Goal: Task Accomplishment & Management: Manage account settings

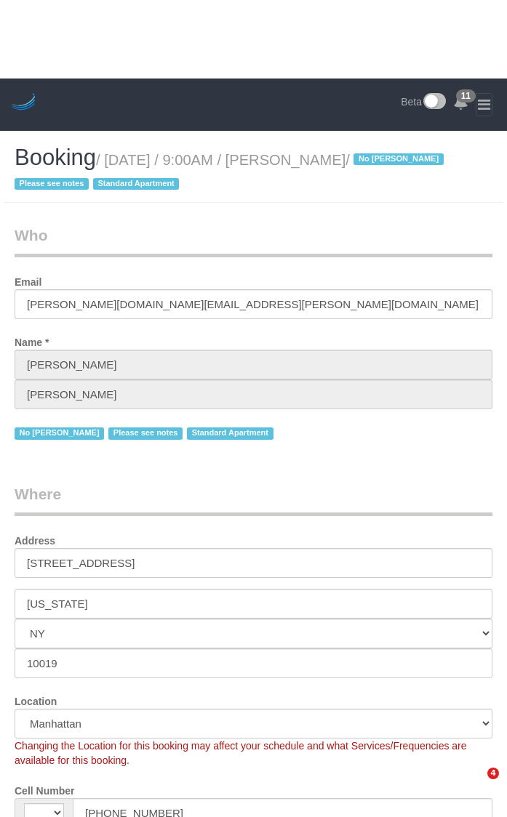
select select "NY"
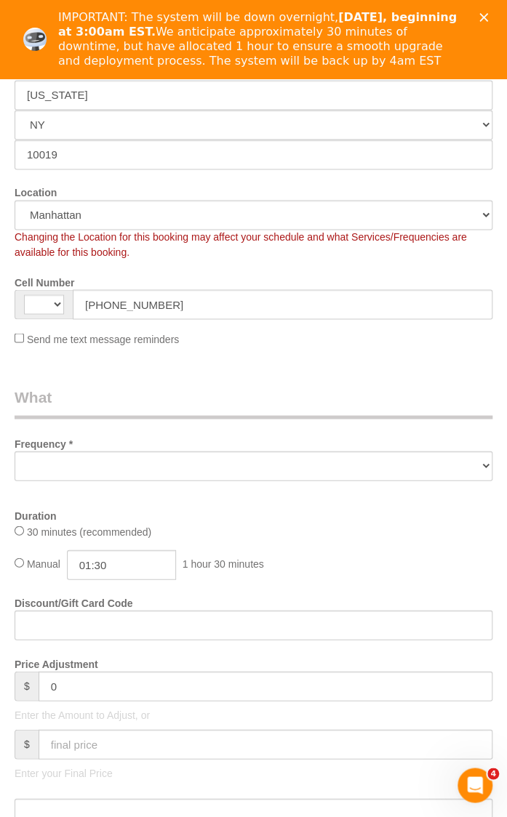
select select "string:US"
select select "object:486"
select select "string:stripe-pm_1Q1HW74VGloSiKo7PT0iqylw"
select select "number:56"
select select "number:70"
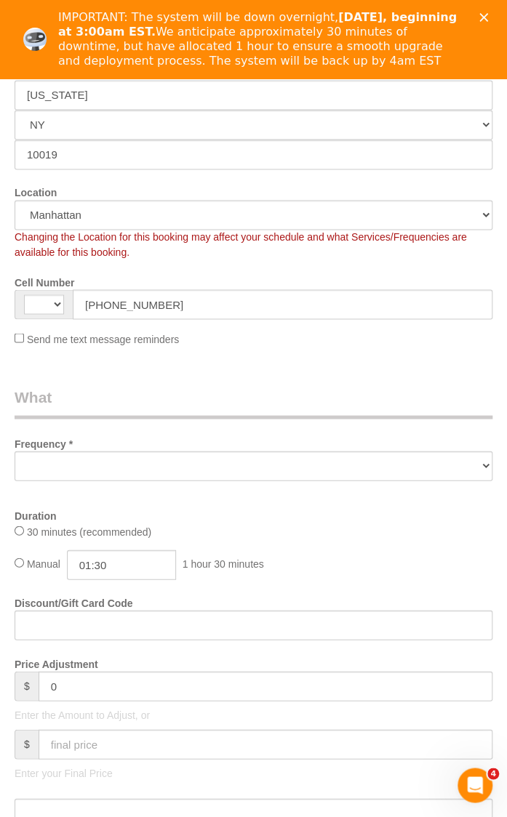
select select "number:15"
select select "number:5"
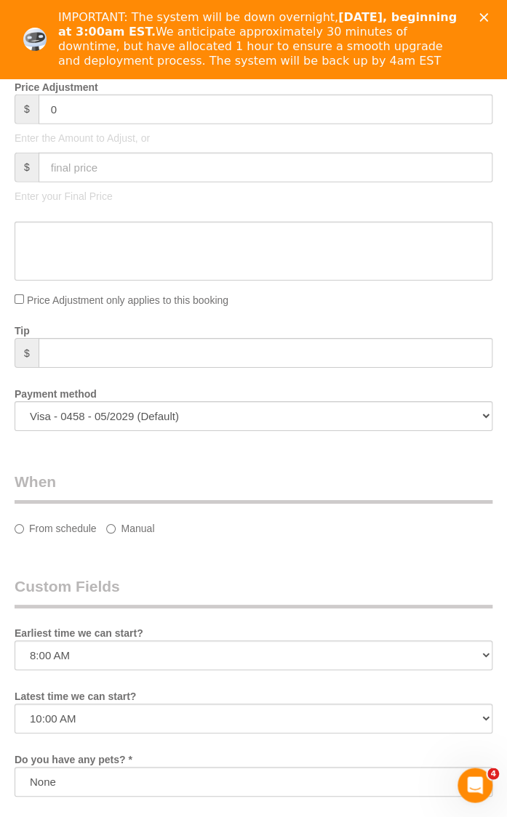
select select "object:882"
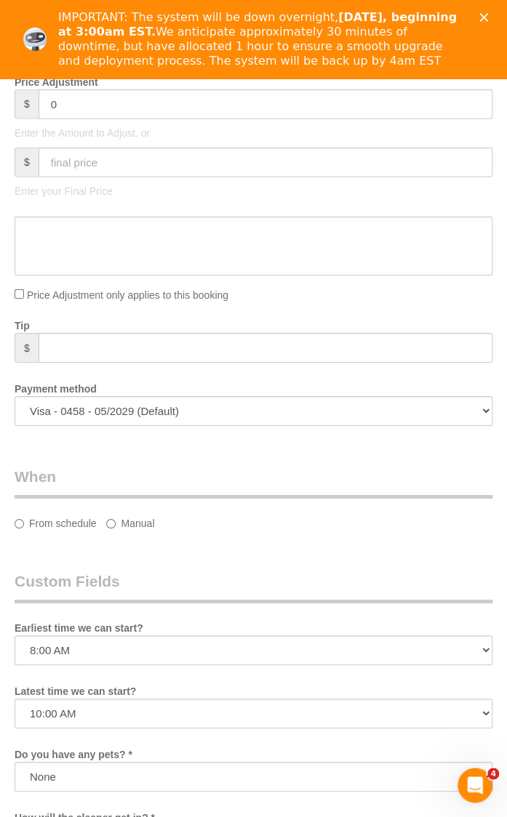
select select "spot1"
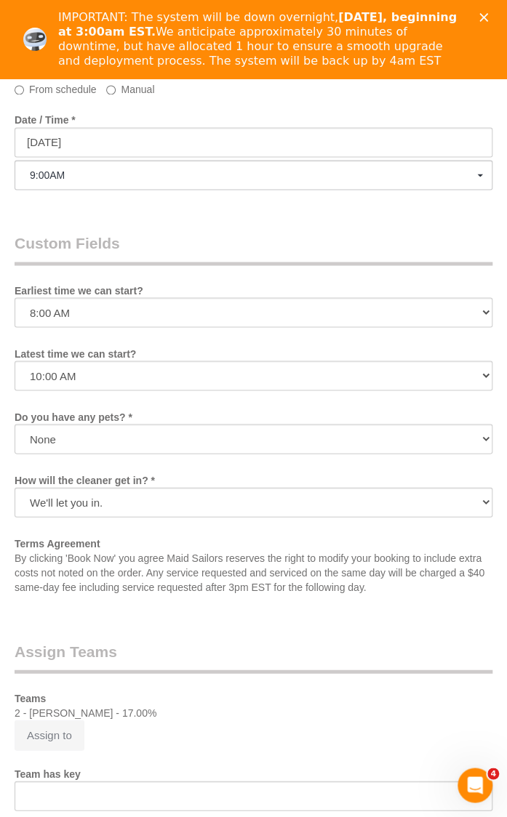
scroll to position [2022, 0]
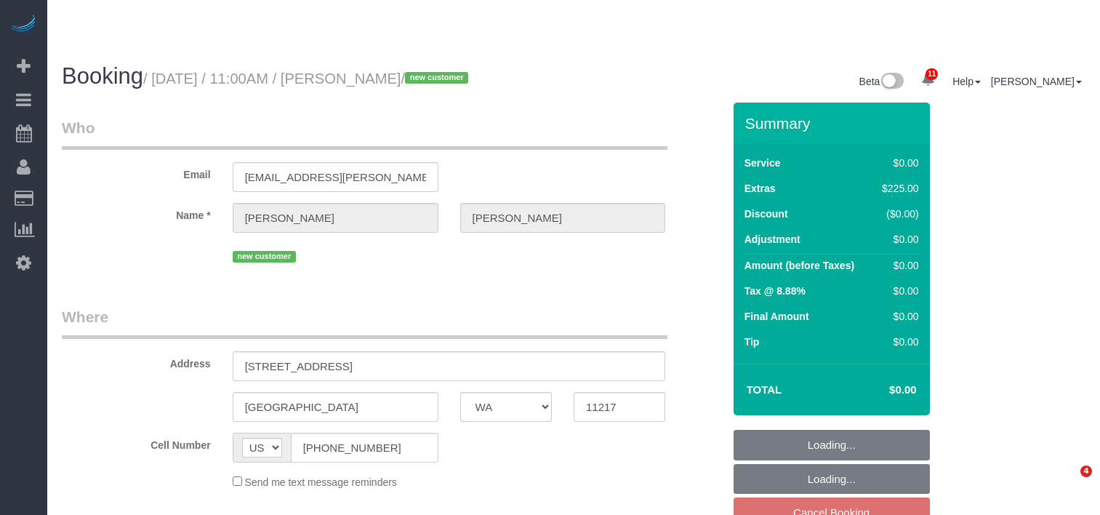
select select "WA"
select select "spot4"
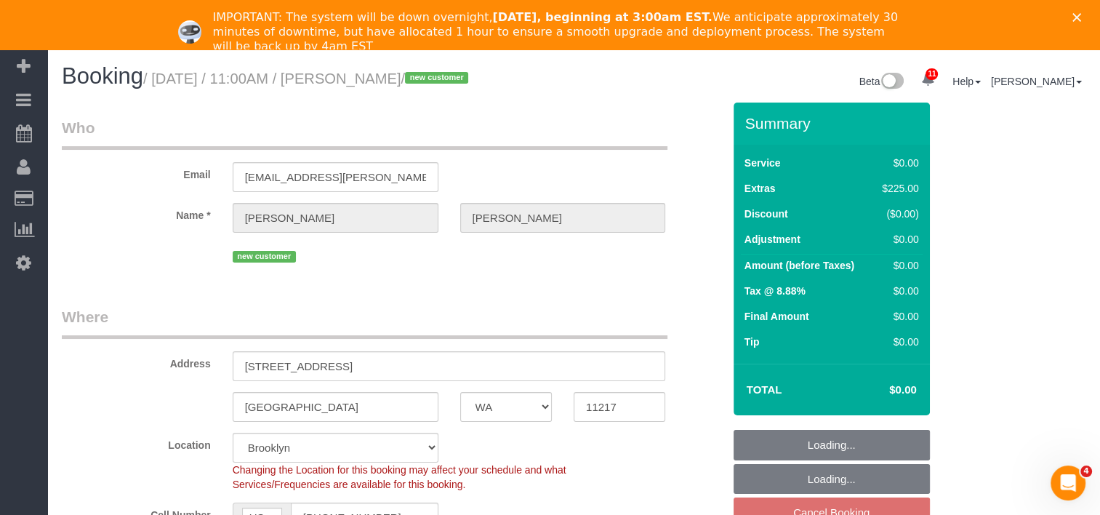
select select "object:730"
select select "string:stripe-pm_1S3OZ94VGloSiKo71kdfja0y"
select select "spot64"
select select "2"
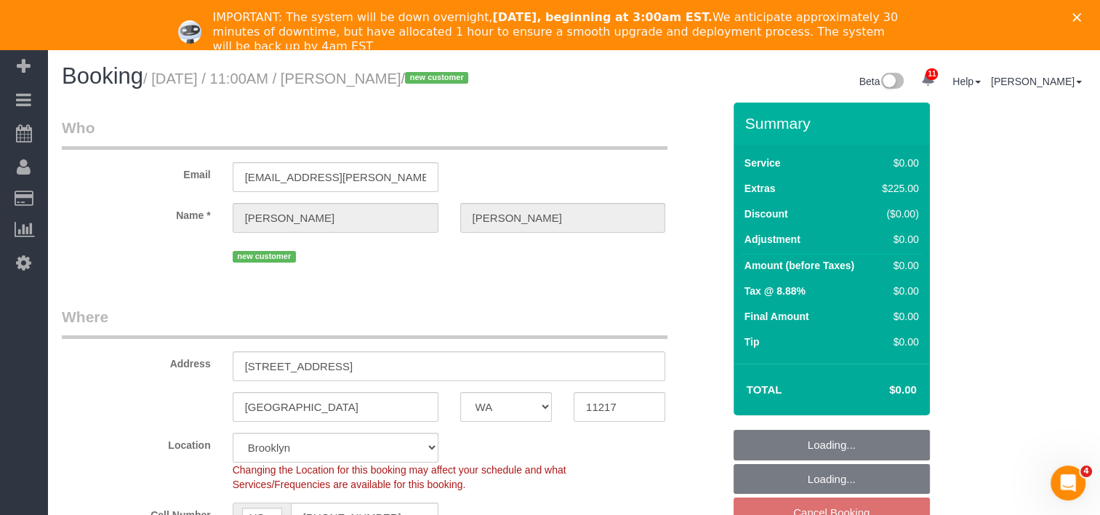
select select "number:89"
select select "number:90"
select select "number:15"
select select "number:5"
select select "object:1347"
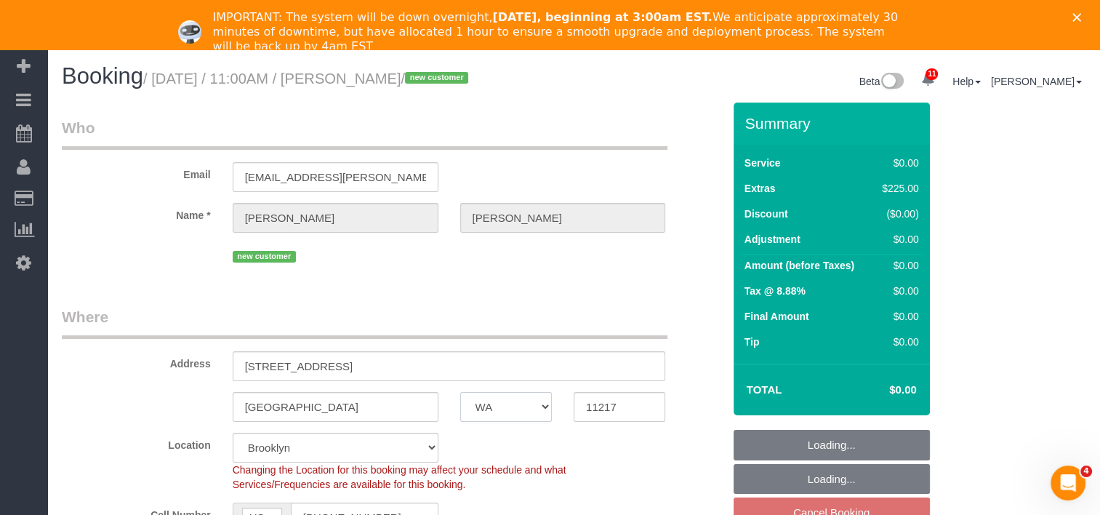
click at [518, 419] on select "AK AL AR AZ CA CO CT DC DE FL GA HI IA ID IL IN KS KY LA MA MD ME MI MN MO MS M…" at bounding box center [506, 407] width 92 height 30
select select "2"
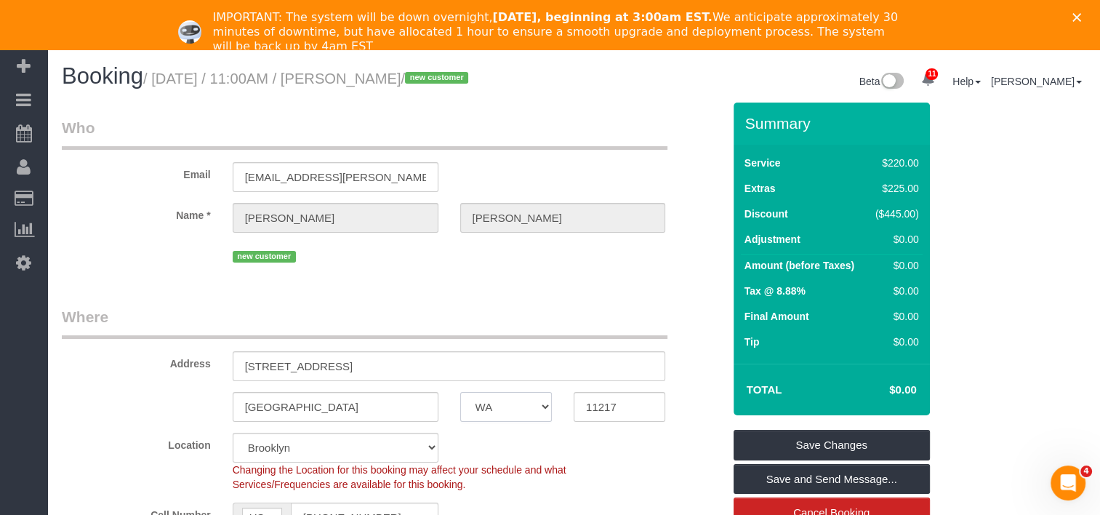
select select "NY"
click at [460, 392] on select "AK AL AR AZ CA CO CT DC DE FL GA HI IA ID IL IN KS KY LA MA MD ME MI MN MO MS M…" at bounding box center [506, 407] width 92 height 30
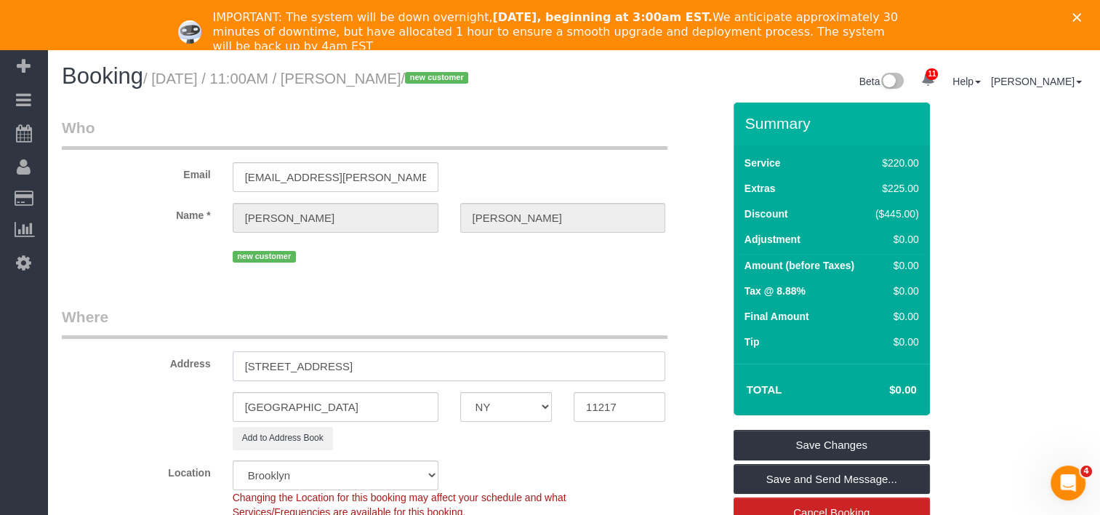
click at [313, 365] on input "316 Bergen St, 402" at bounding box center [449, 366] width 433 height 30
click at [334, 369] on input "316 Bergen Street, 402" at bounding box center [449, 366] width 433 height 30
click at [337, 361] on input "316 Bergen Street, 402" at bounding box center [449, 366] width 433 height 30
type input "316 Bergen Street, Apt. 402"
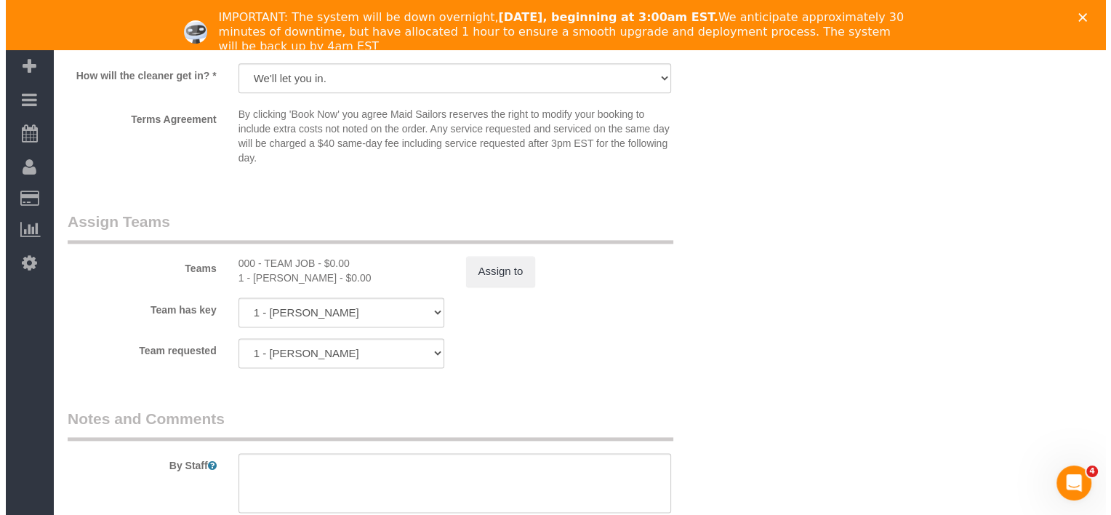
scroll to position [1818, 0]
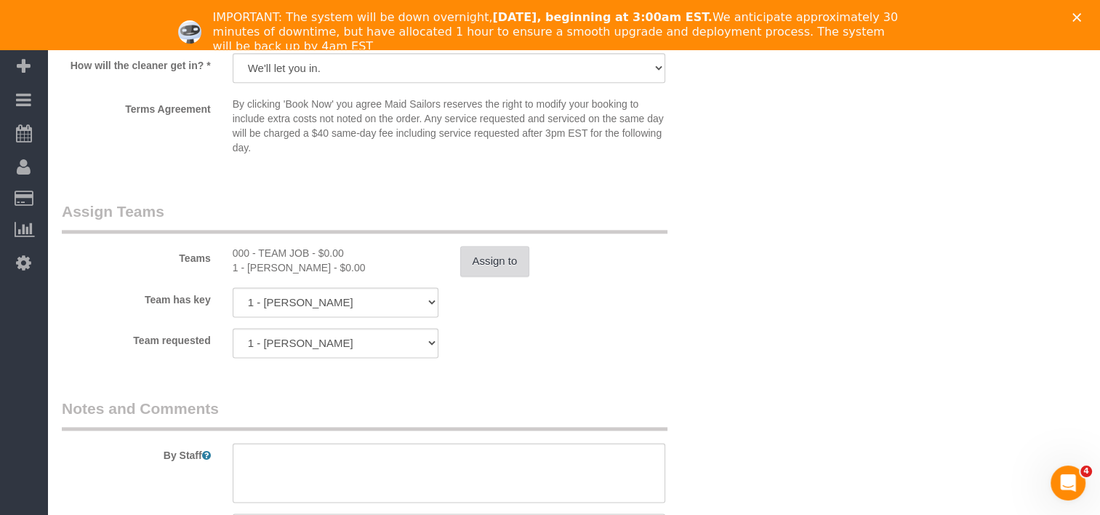
click at [480, 262] on button "Assign to" at bounding box center [495, 261] width 70 height 31
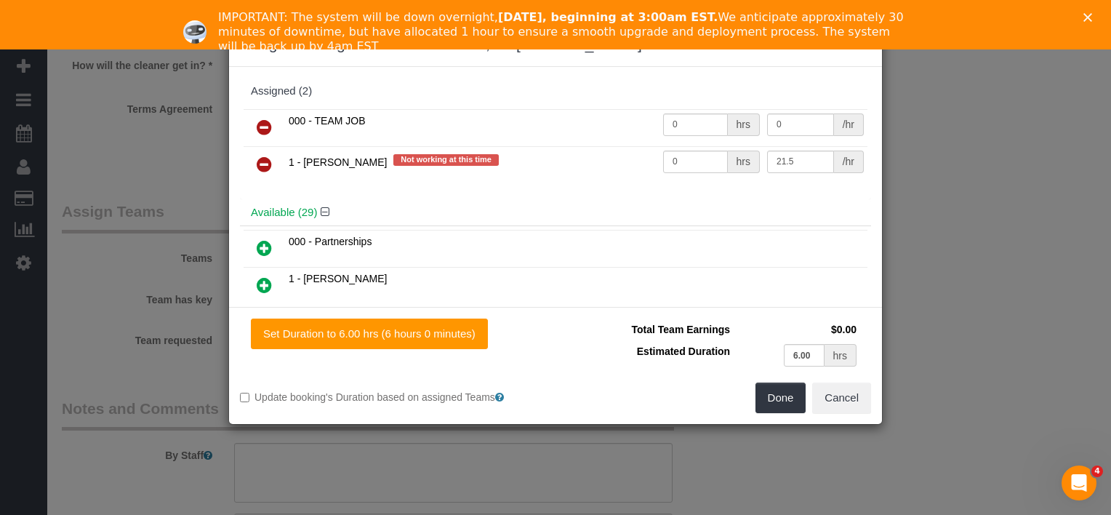
click at [261, 123] on icon at bounding box center [264, 127] width 15 height 17
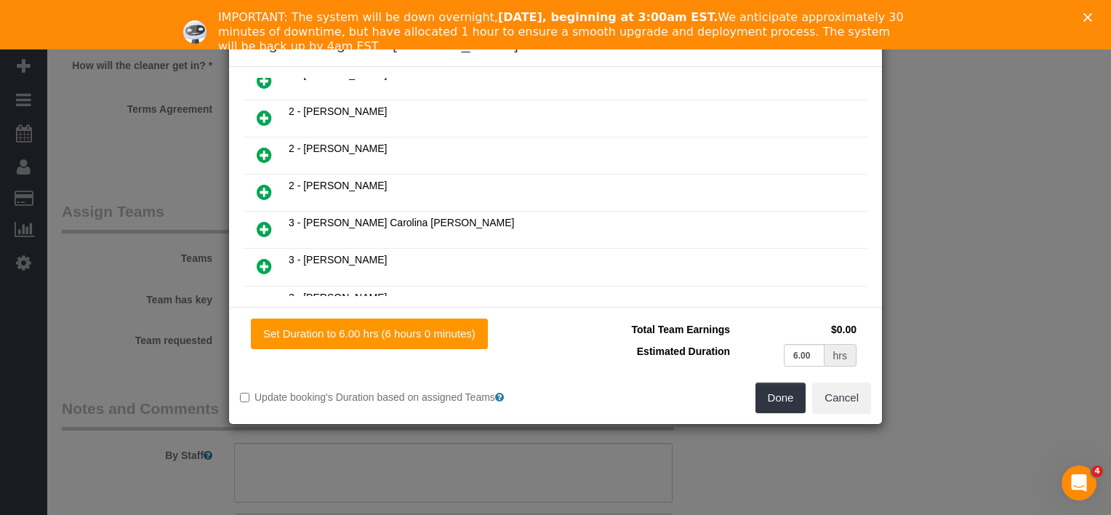
scroll to position [375, 0]
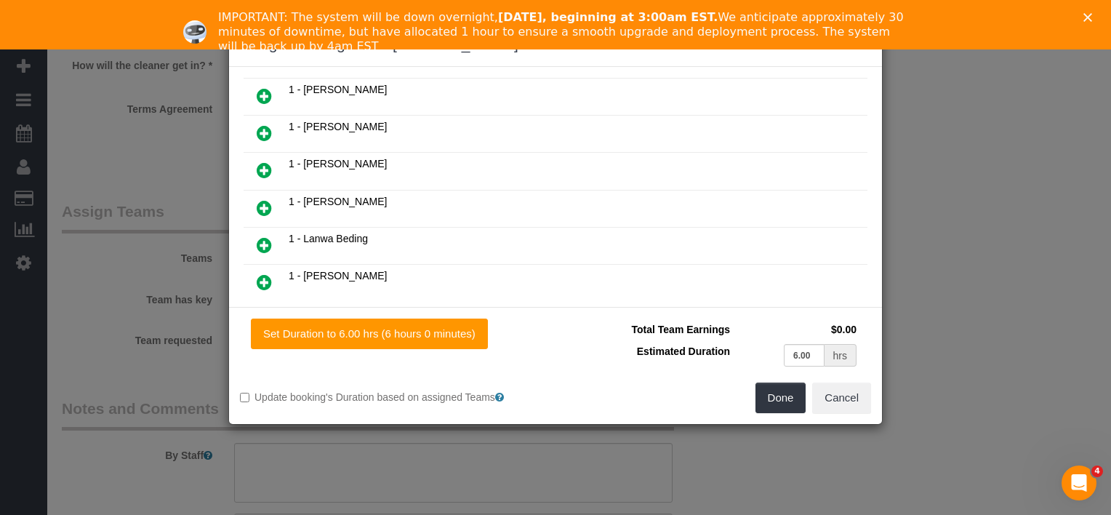
click at [266, 201] on icon at bounding box center [264, 207] width 15 height 17
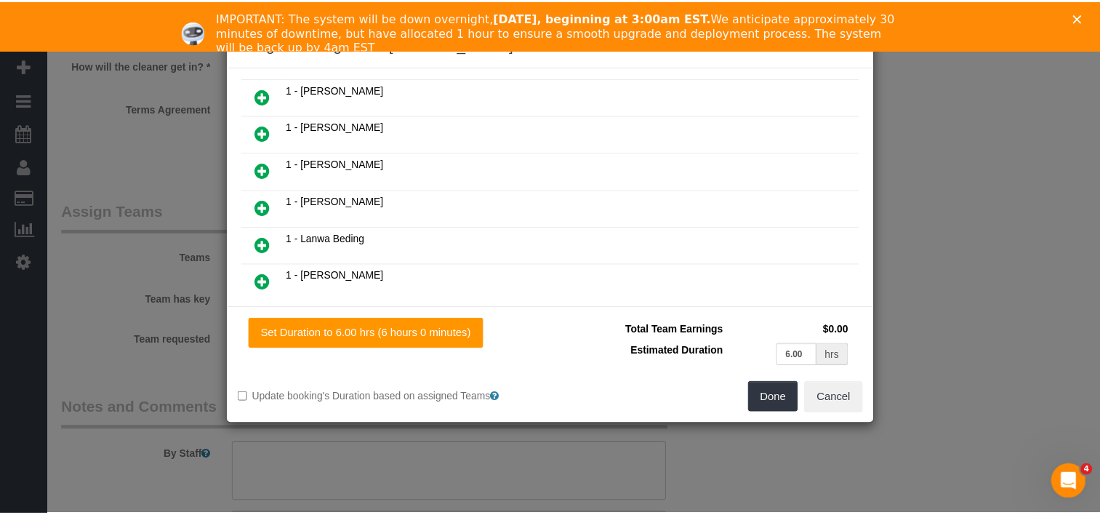
scroll to position [412, 0]
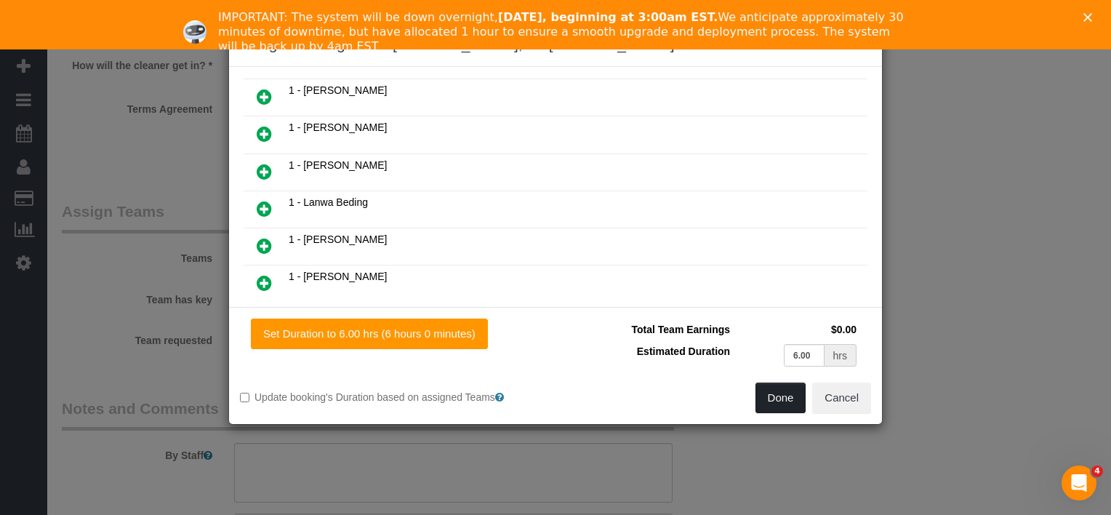
click at [774, 396] on button "Done" at bounding box center [780, 397] width 51 height 31
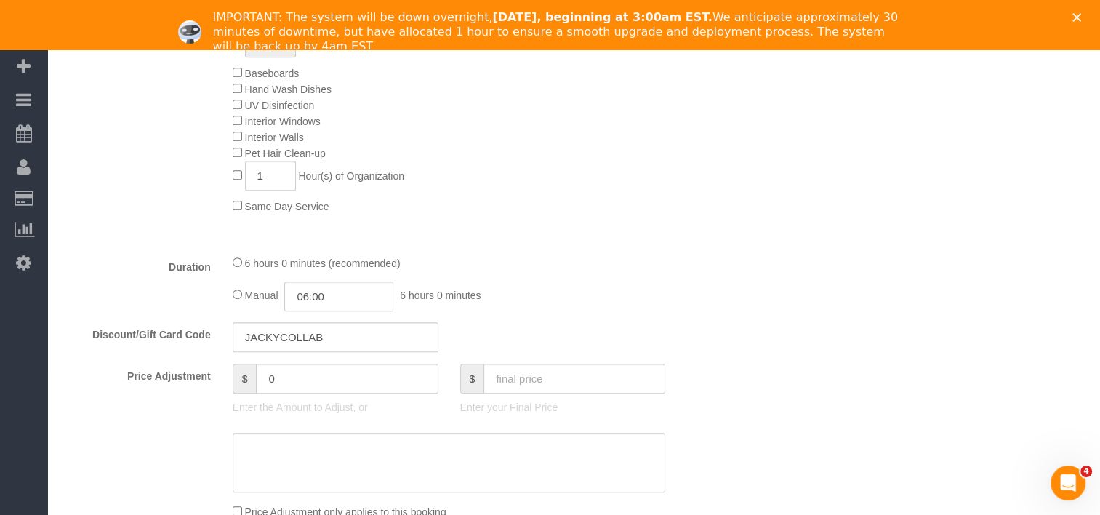
scroll to position [945, 0]
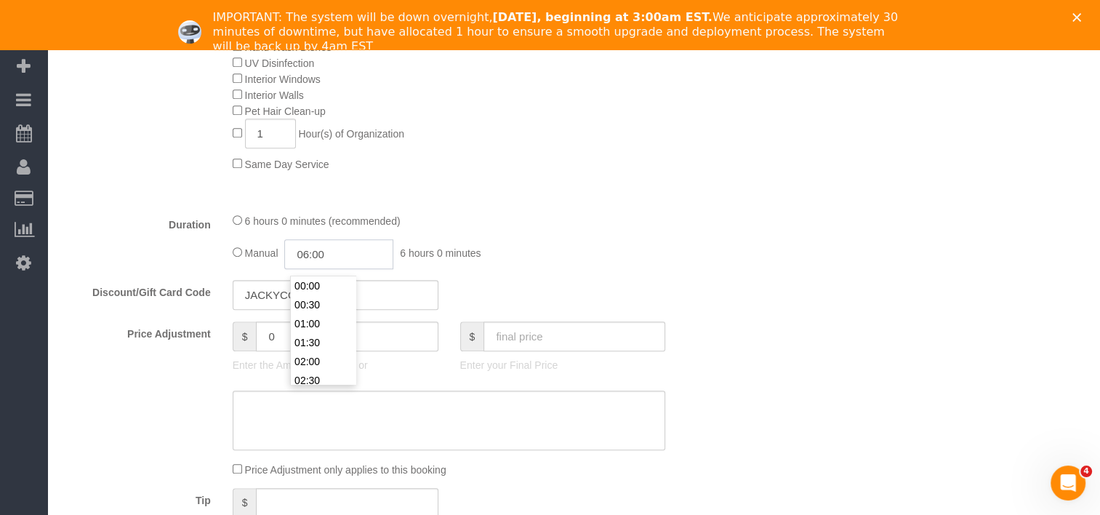
click at [330, 269] on input "06:00" at bounding box center [338, 254] width 109 height 30
type input "03:00"
click at [308, 340] on li "03:00" at bounding box center [323, 336] width 65 height 19
click at [670, 230] on div "6 hours 0 minutes (recommended) Manual 03:00 3 hours 0 minutes" at bounding box center [449, 240] width 455 height 57
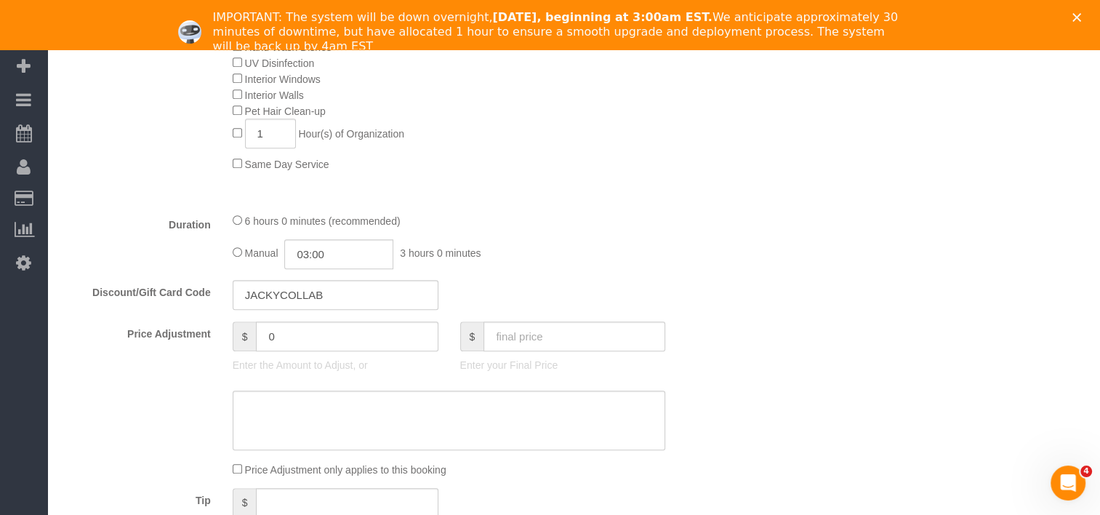
select select "spot124"
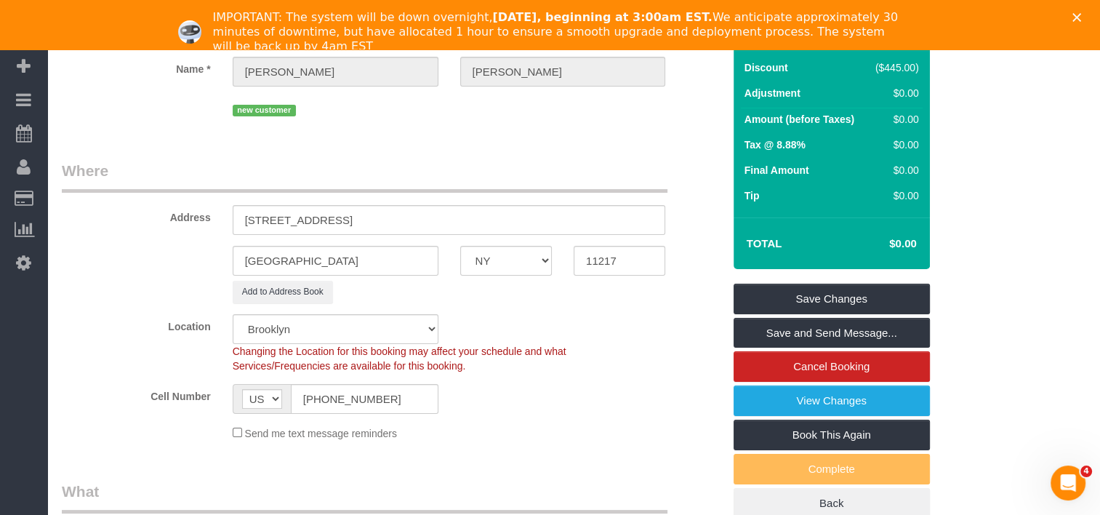
scroll to position [145, 0]
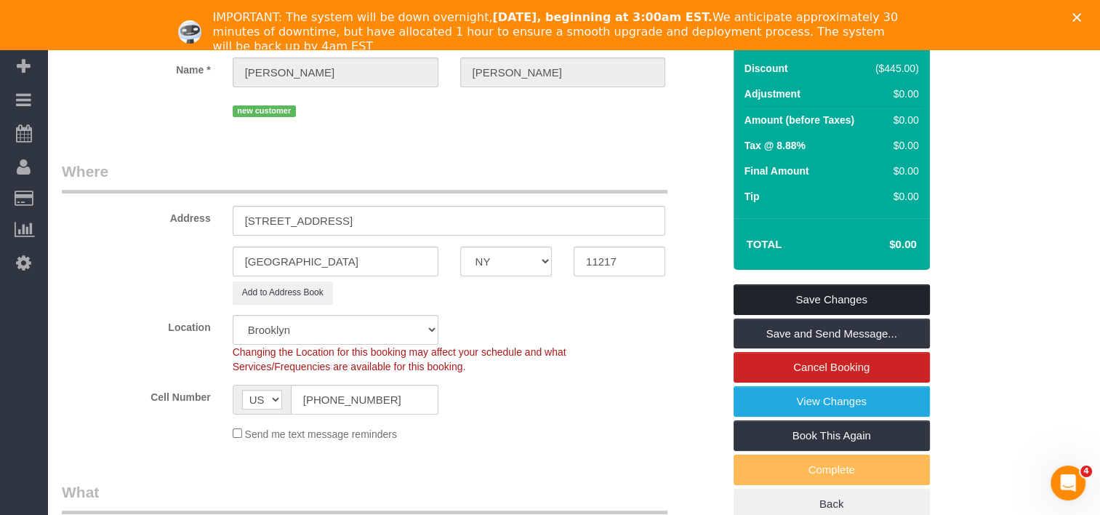
click at [819, 291] on link "Save Changes" at bounding box center [832, 299] width 196 height 31
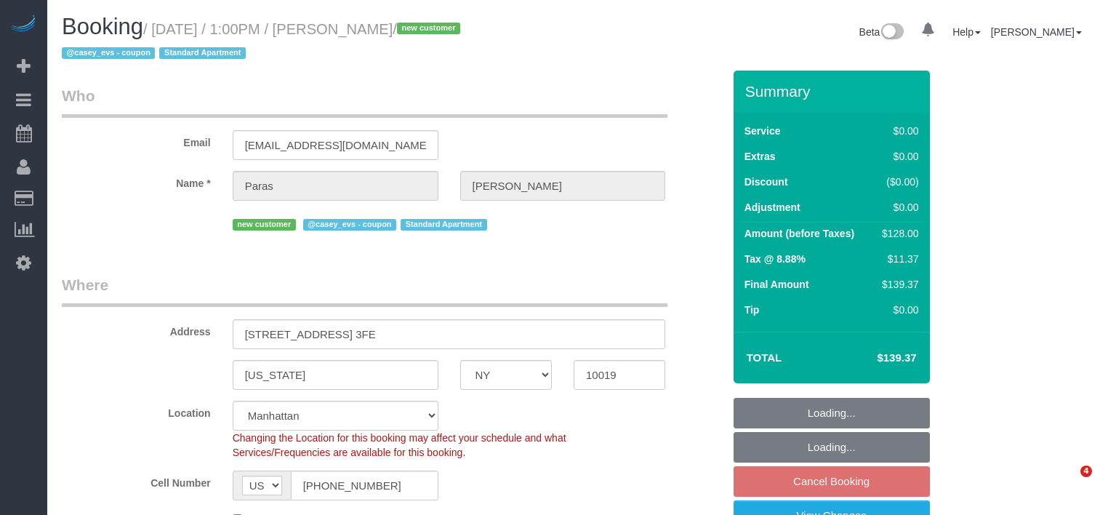
select select "NY"
select select "1"
select select "spot5"
select select "number:59"
select select "number:78"
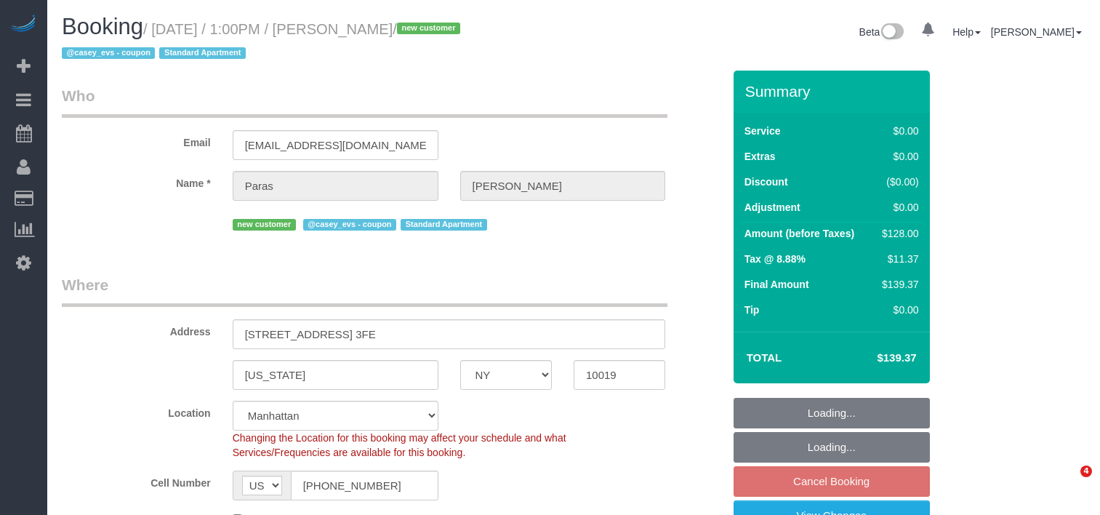
select select "number:15"
select select "number:5"
select select "object:1402"
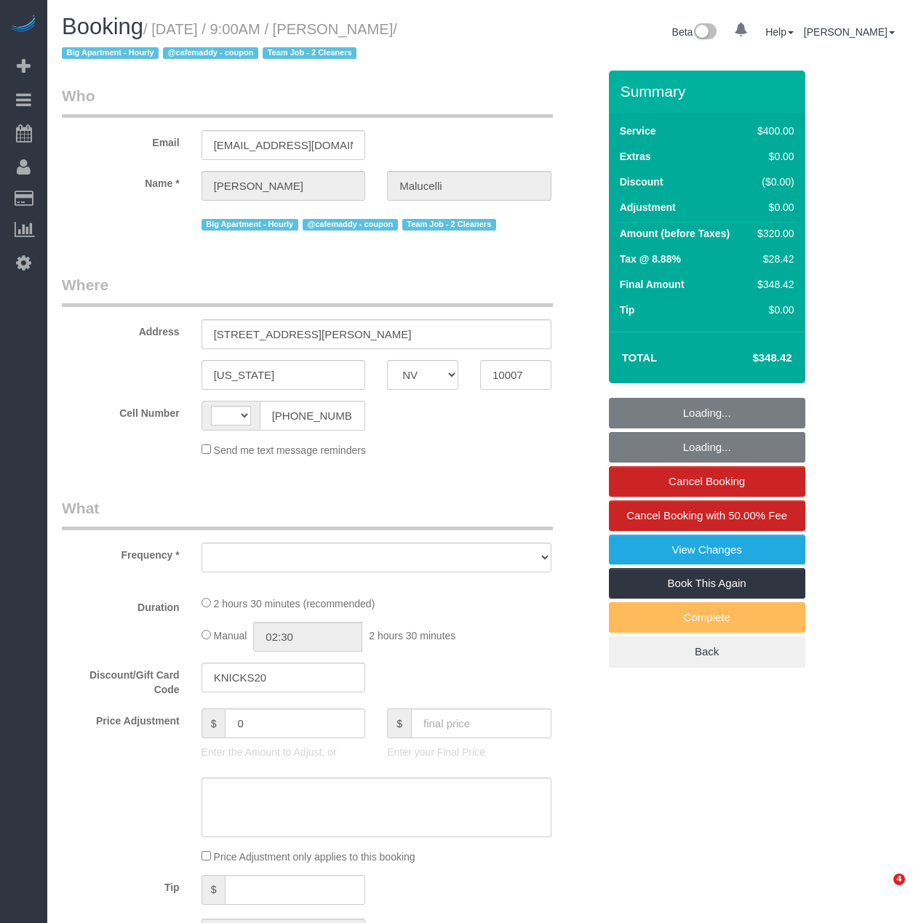
select select "NV"
select select "string:[GEOGRAPHIC_DATA]"
select select "object:1275"
select select "string:stripe-pm_1S2ecx4VGloSiKo7WvMfap5Y"
select select "spot1"
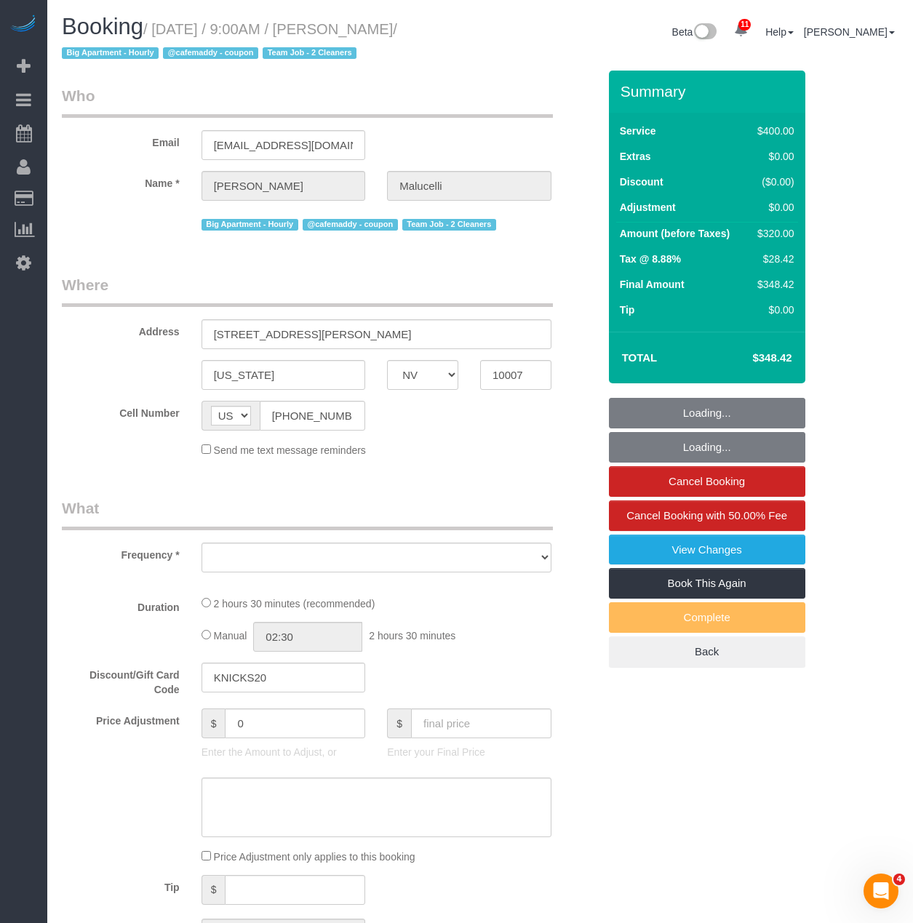
select select "number:57"
select select "number:72"
select select "number:15"
select select "number:5"
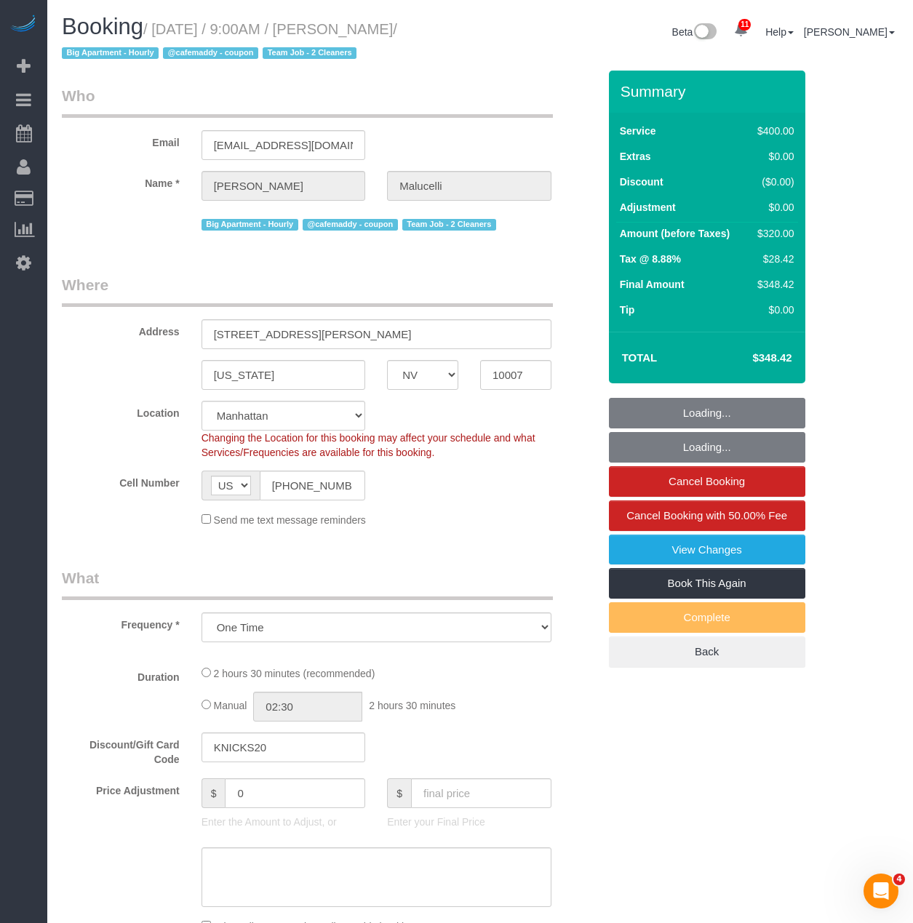
select select "150"
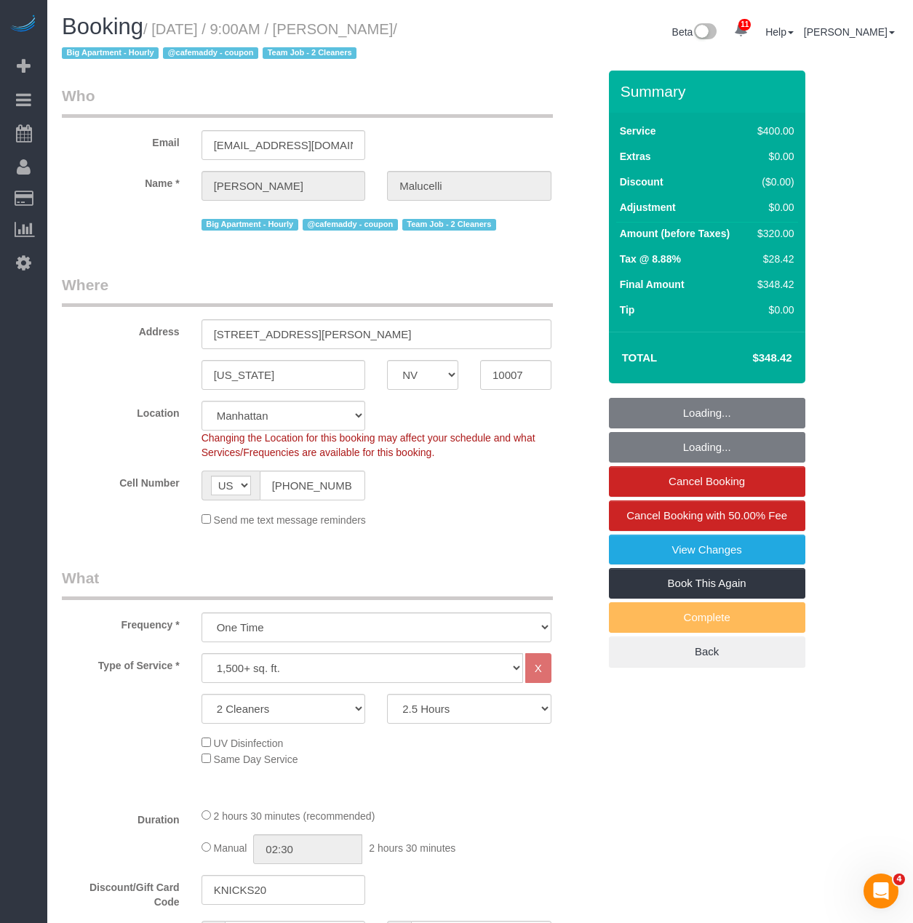
select select "object:1372"
select select "spot48"
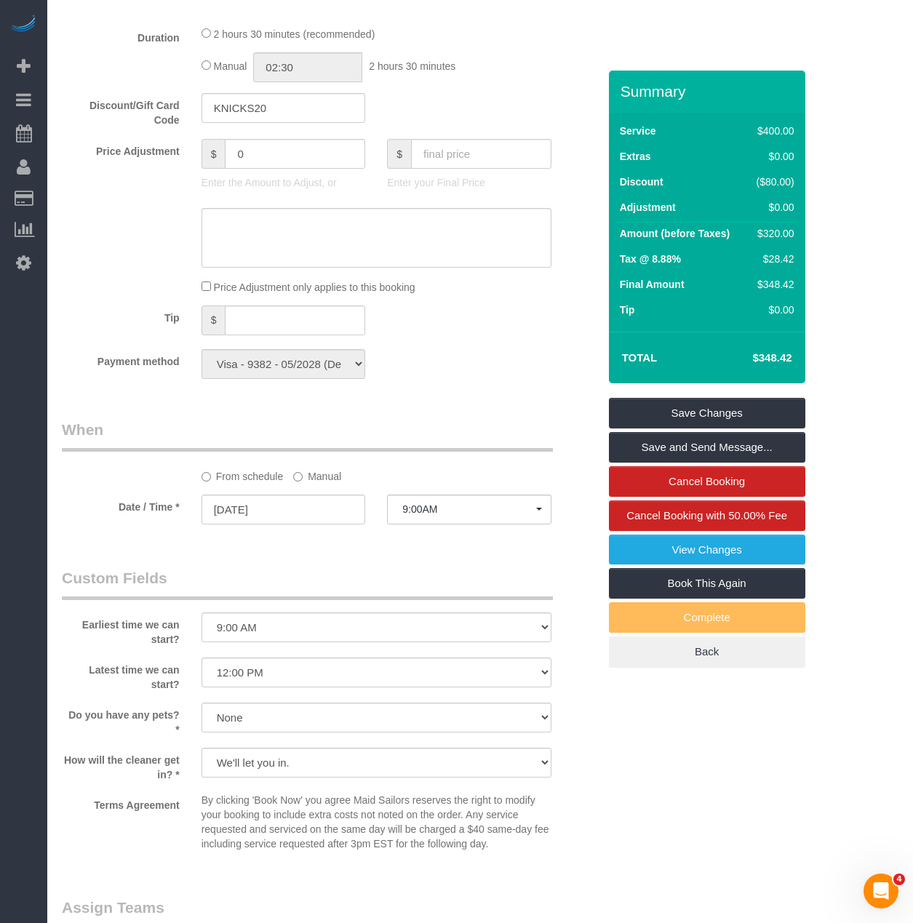
scroll to position [1091, 0]
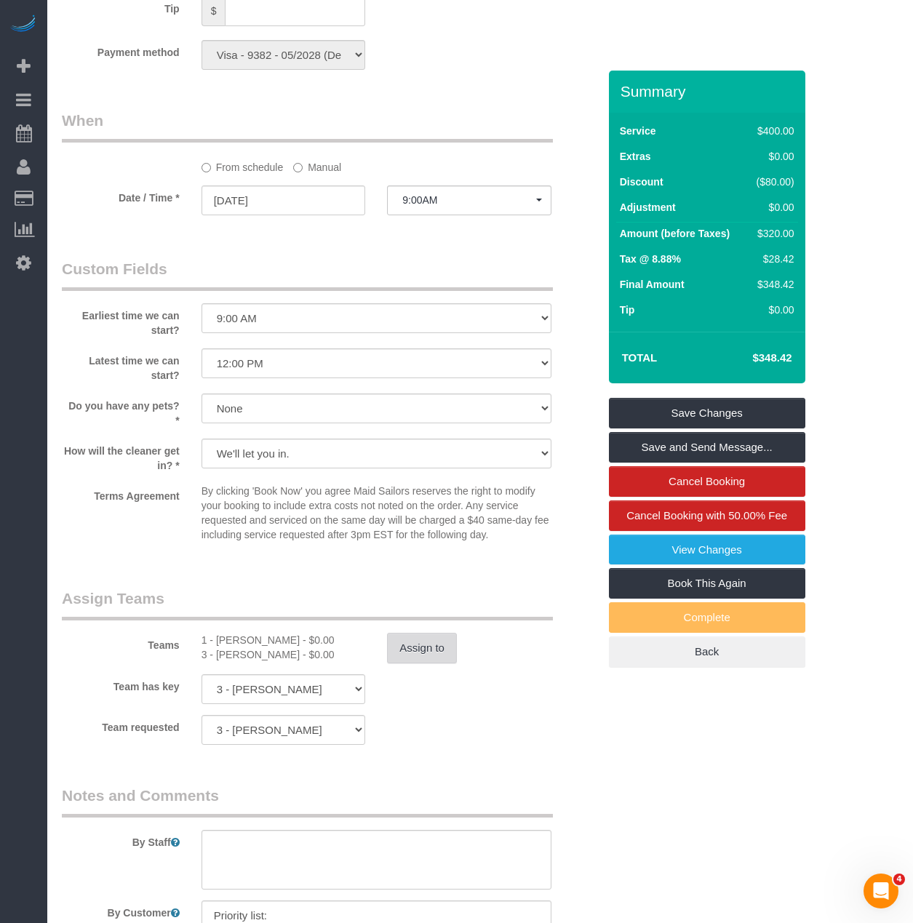
click at [415, 649] on button "Assign to" at bounding box center [422, 648] width 70 height 31
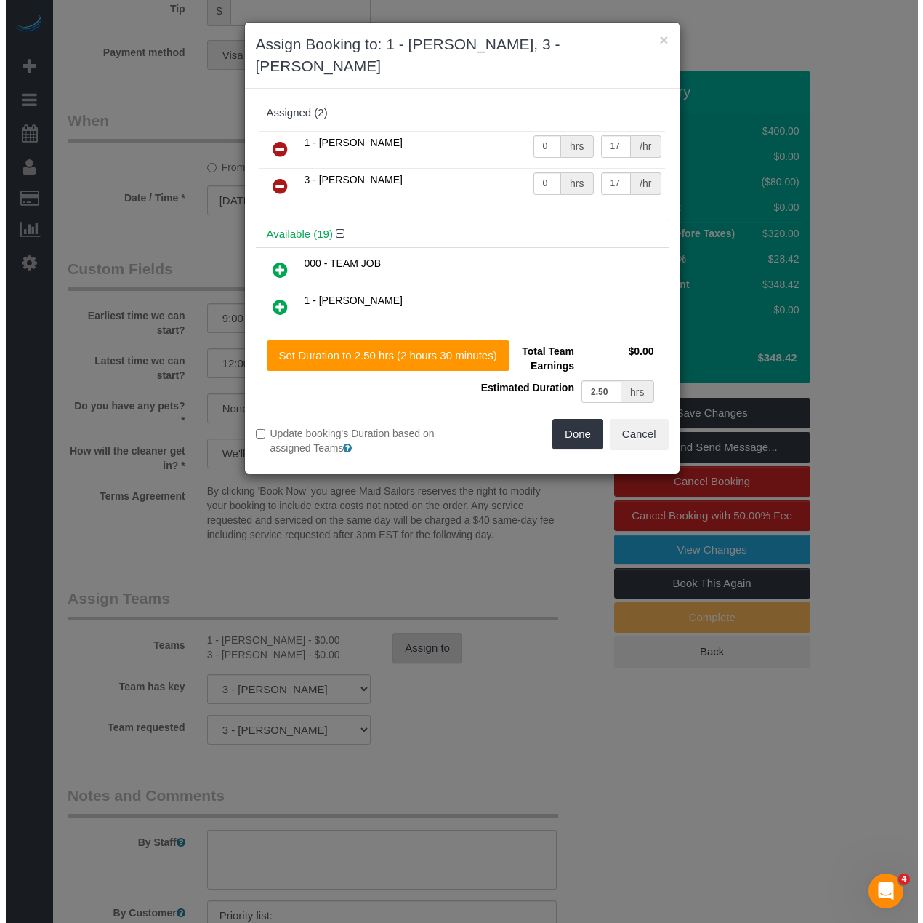
scroll to position [1086, 0]
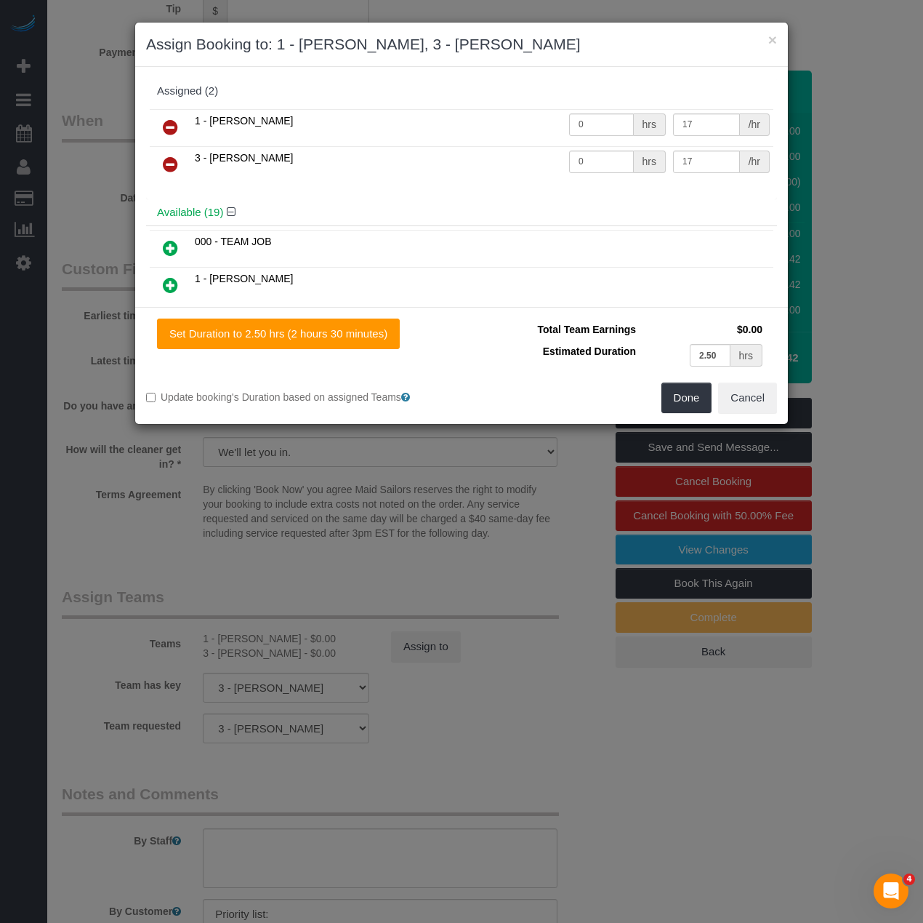
click at [170, 175] on link at bounding box center [170, 165] width 34 height 29
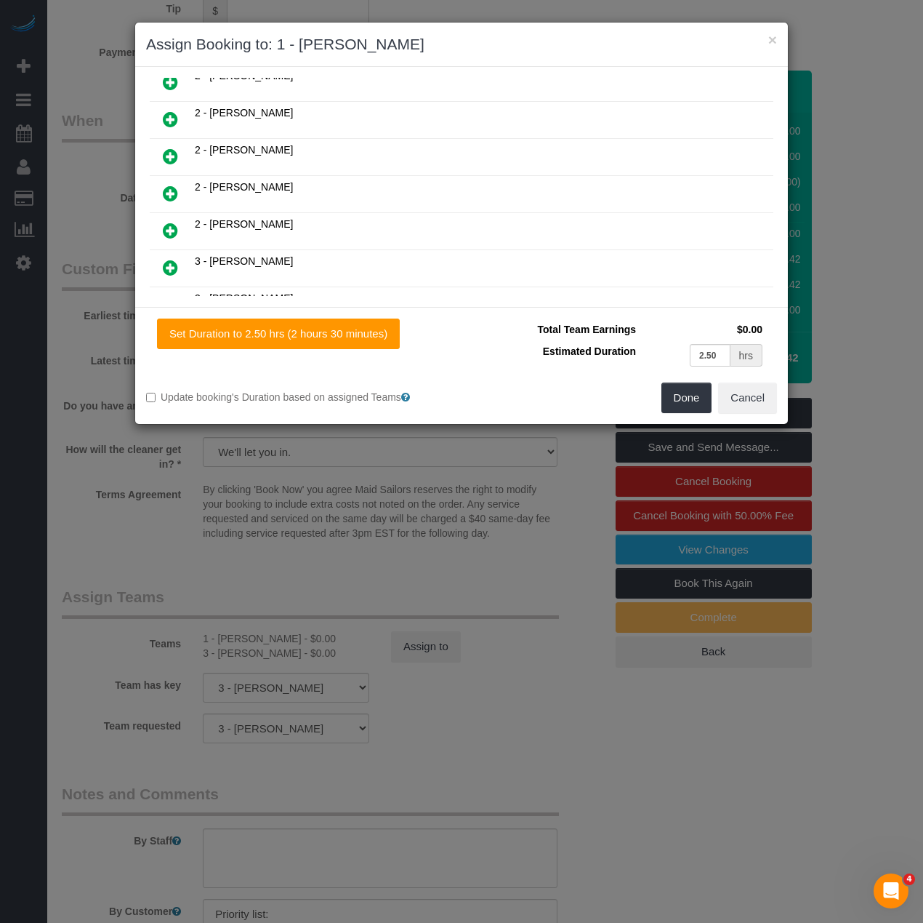
click at [172, 222] on icon at bounding box center [170, 230] width 15 height 17
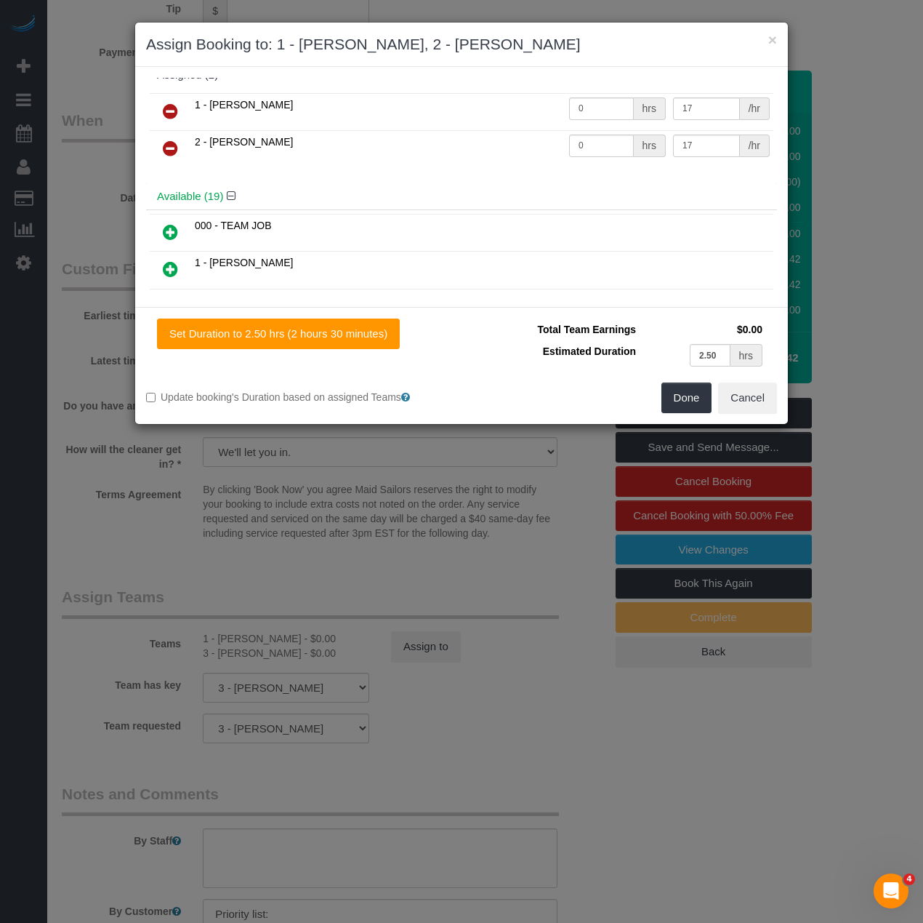
scroll to position [0, 0]
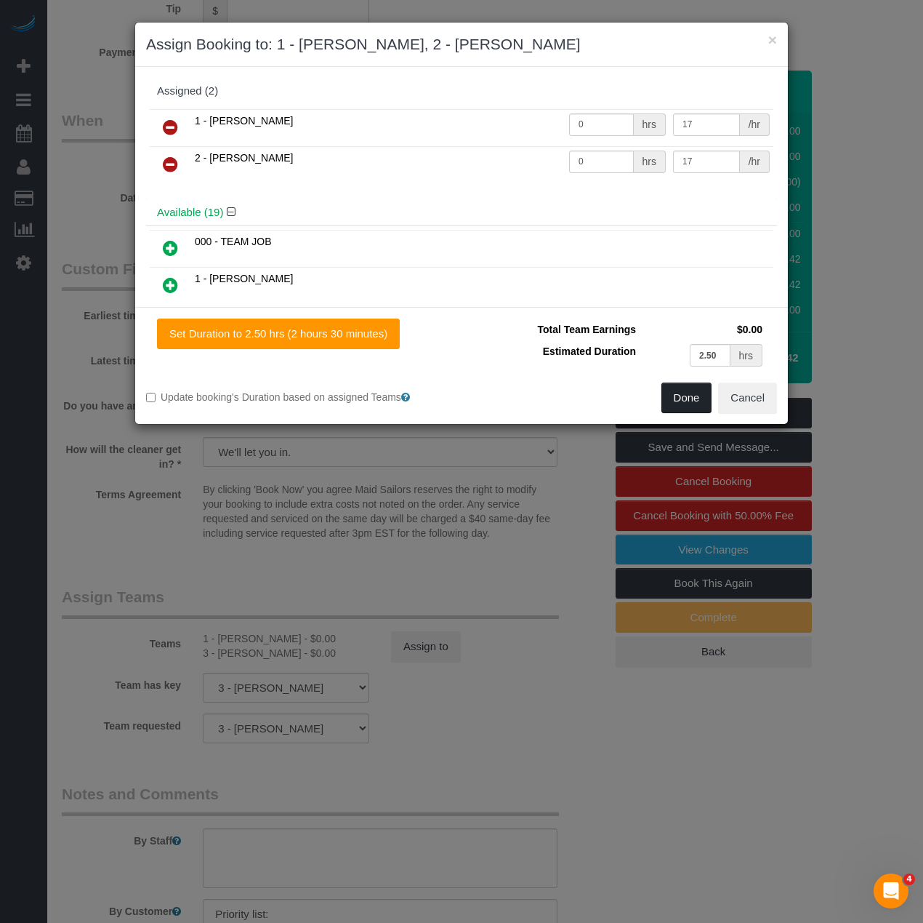
click at [699, 404] on button "Done" at bounding box center [687, 397] width 51 height 31
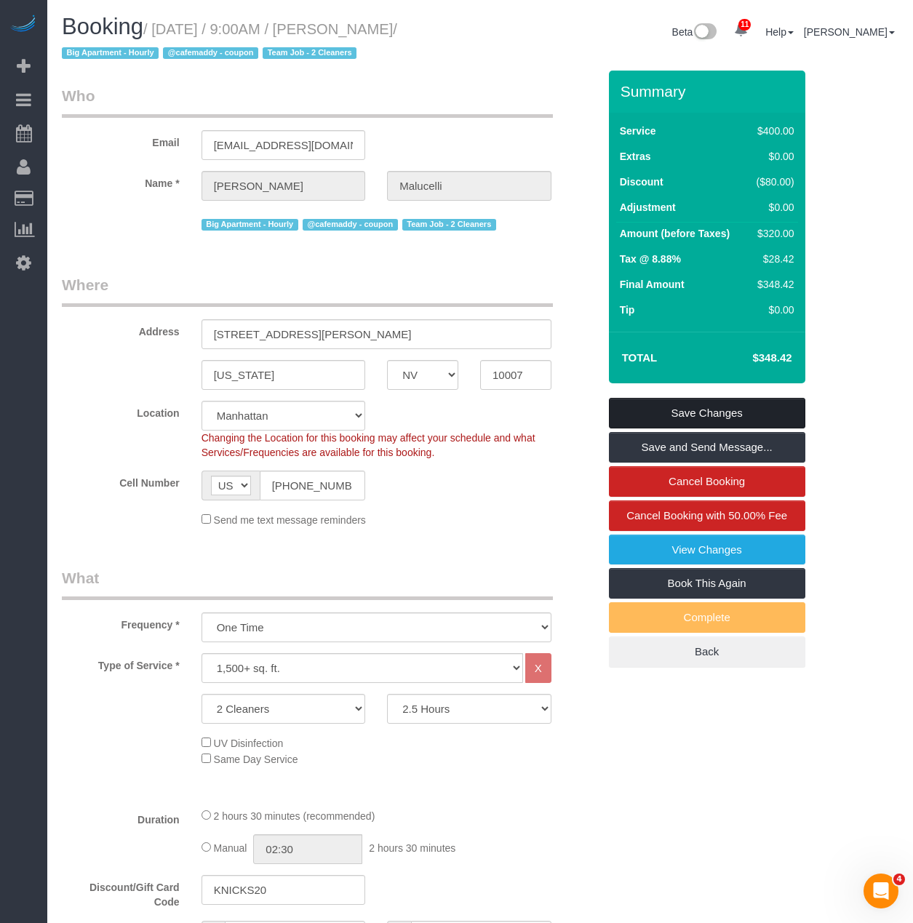
click at [720, 411] on link "Save Changes" at bounding box center [707, 413] width 196 height 31
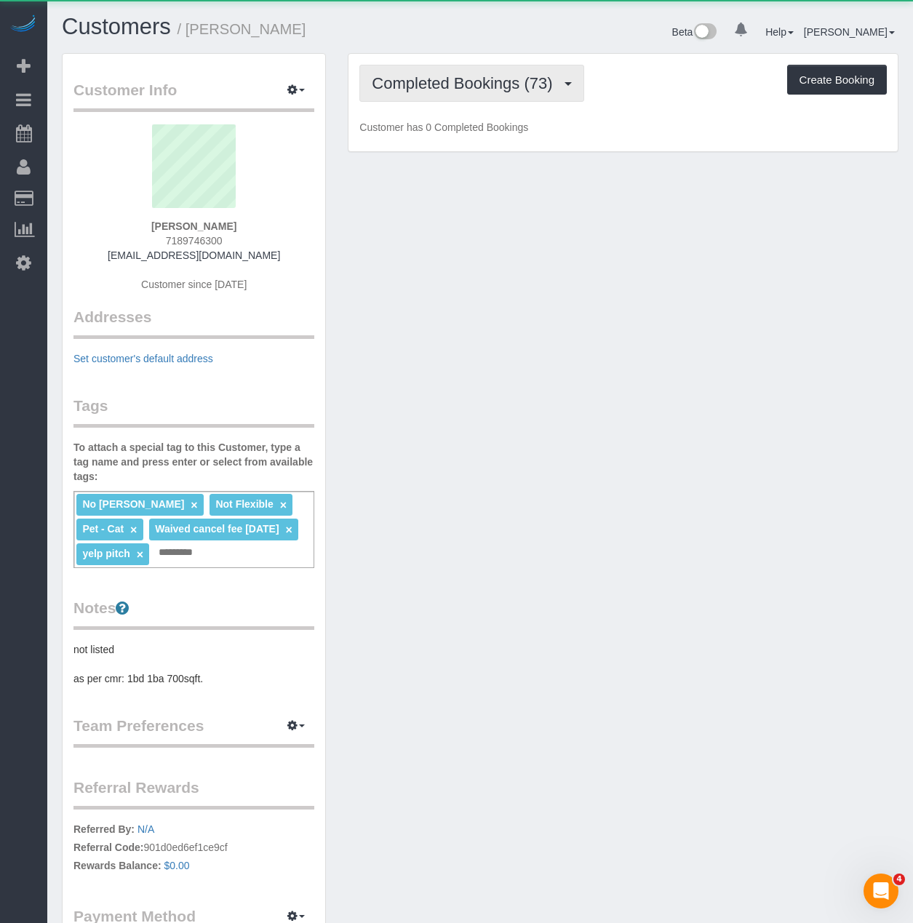
click at [385, 79] on span "Completed Bookings (73)" at bounding box center [466, 83] width 188 height 18
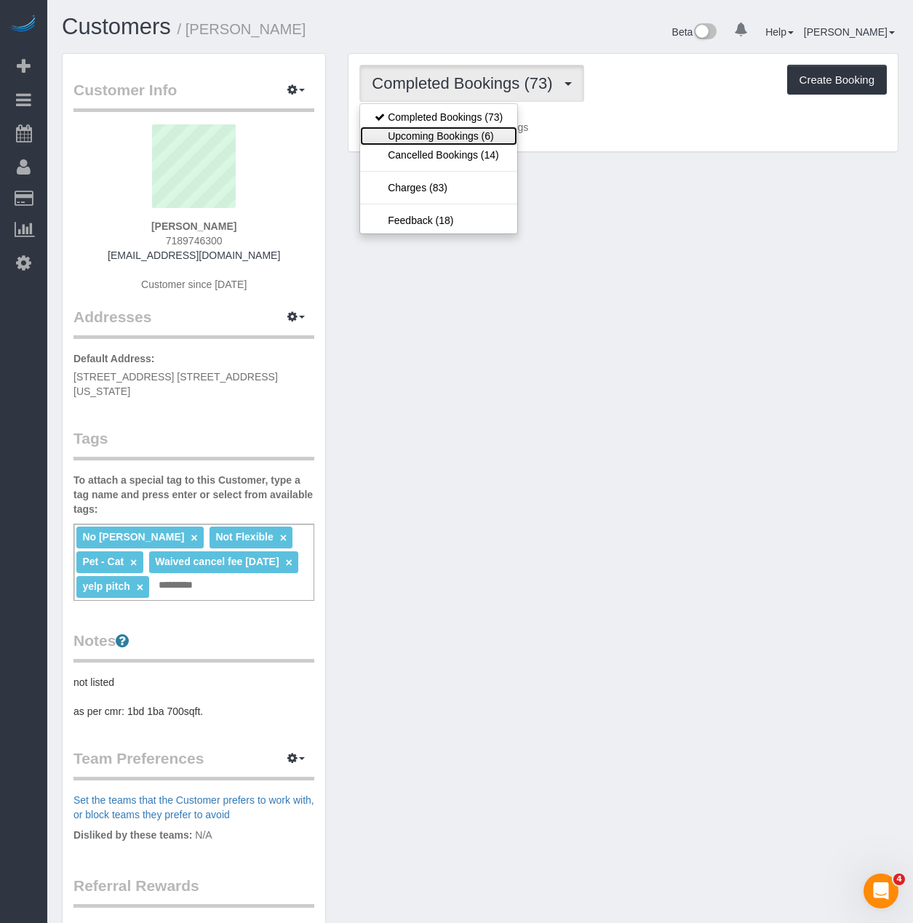
click at [394, 129] on link "Upcoming Bookings (6)" at bounding box center [438, 136] width 157 height 19
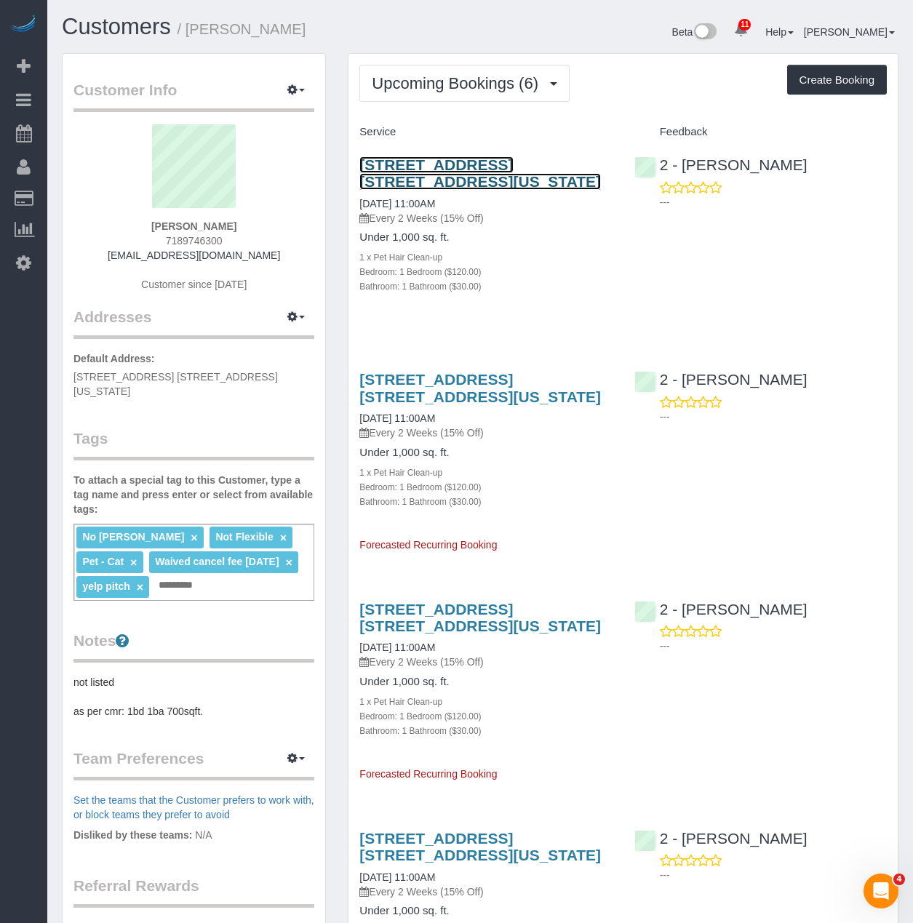
click at [427, 180] on link "515 East 14th Street, Apt. 5c, New York, NY 10009" at bounding box center [479, 172] width 241 height 33
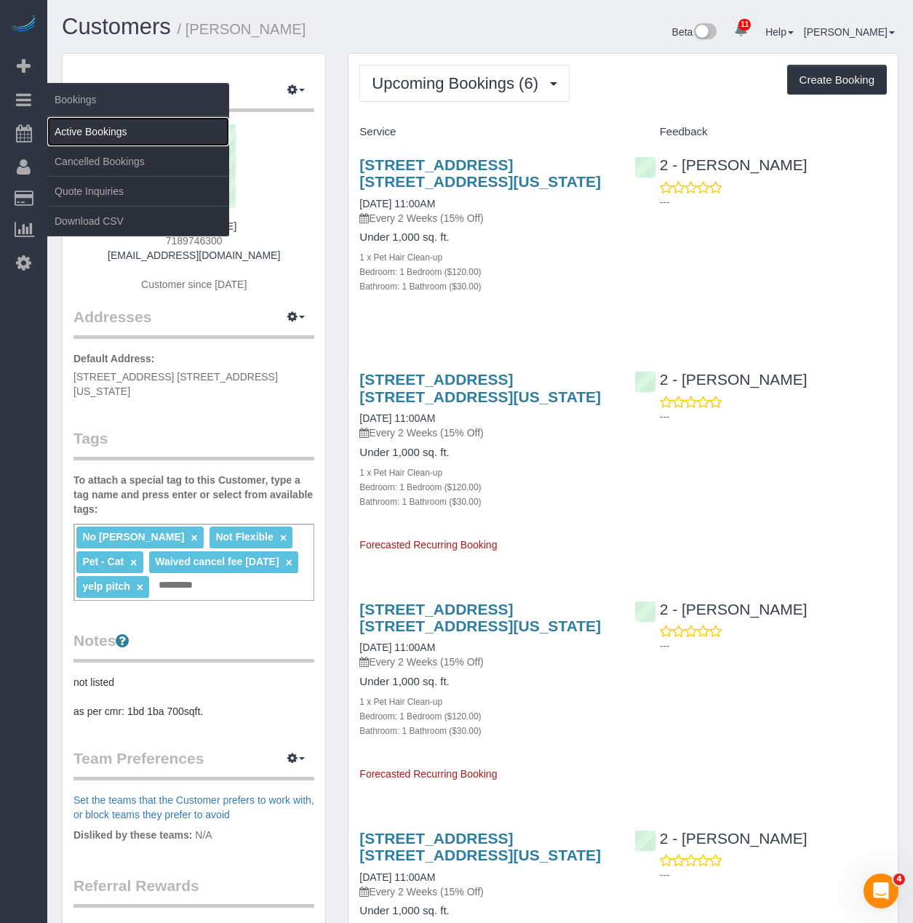
click at [76, 130] on link "Active Bookings" at bounding box center [138, 131] width 182 height 29
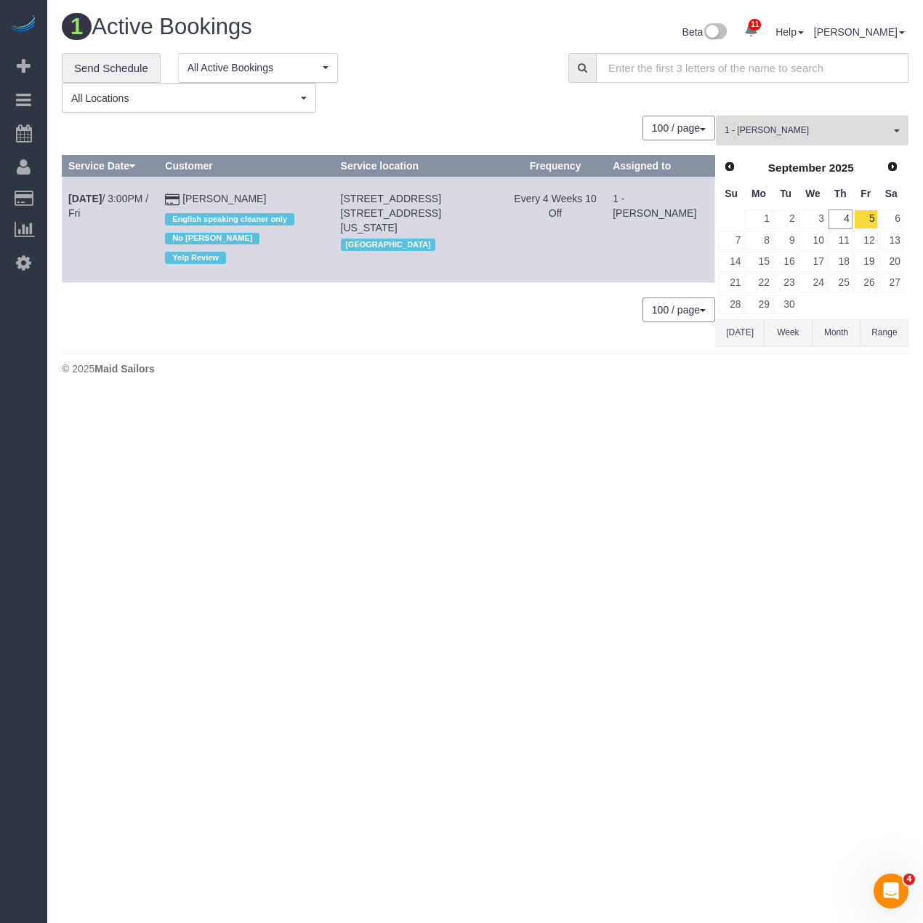
click at [127, 49] on div "1 Active Bookings Beta 11 Your Notifications You have 0 alerts × You have 2 to …" at bounding box center [485, 34] width 869 height 39
click at [122, 56] on link "Send Schedule" at bounding box center [111, 68] width 99 height 31
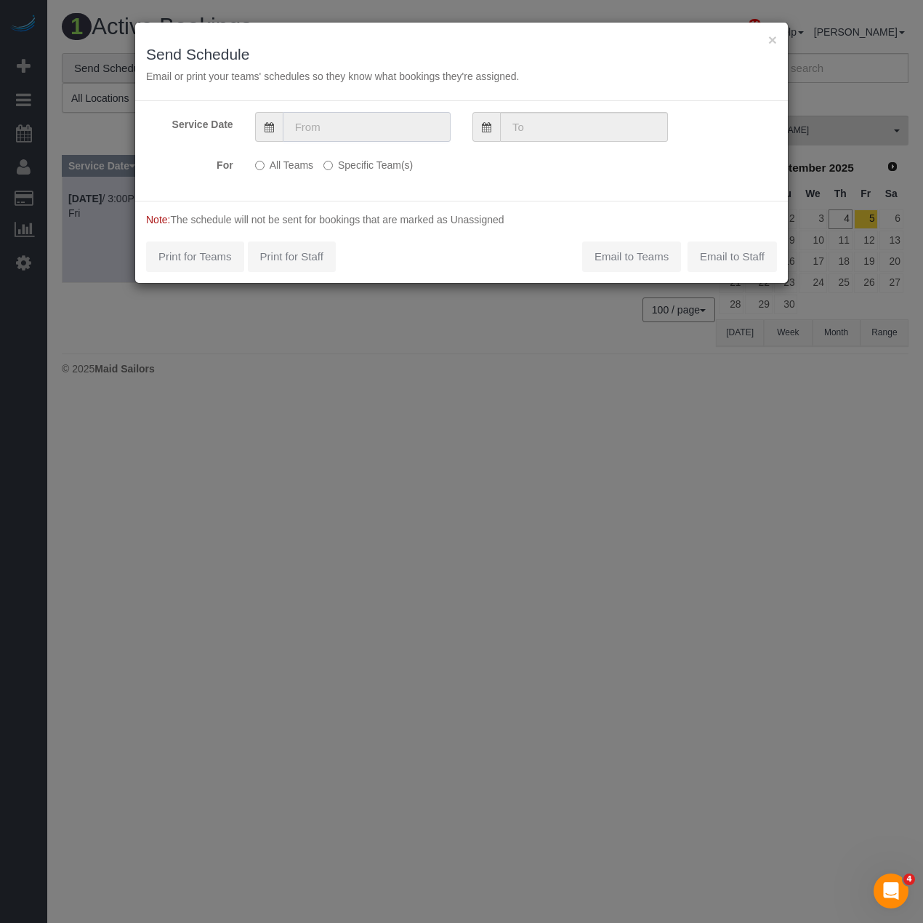
click at [304, 121] on input "text" at bounding box center [367, 127] width 168 height 30
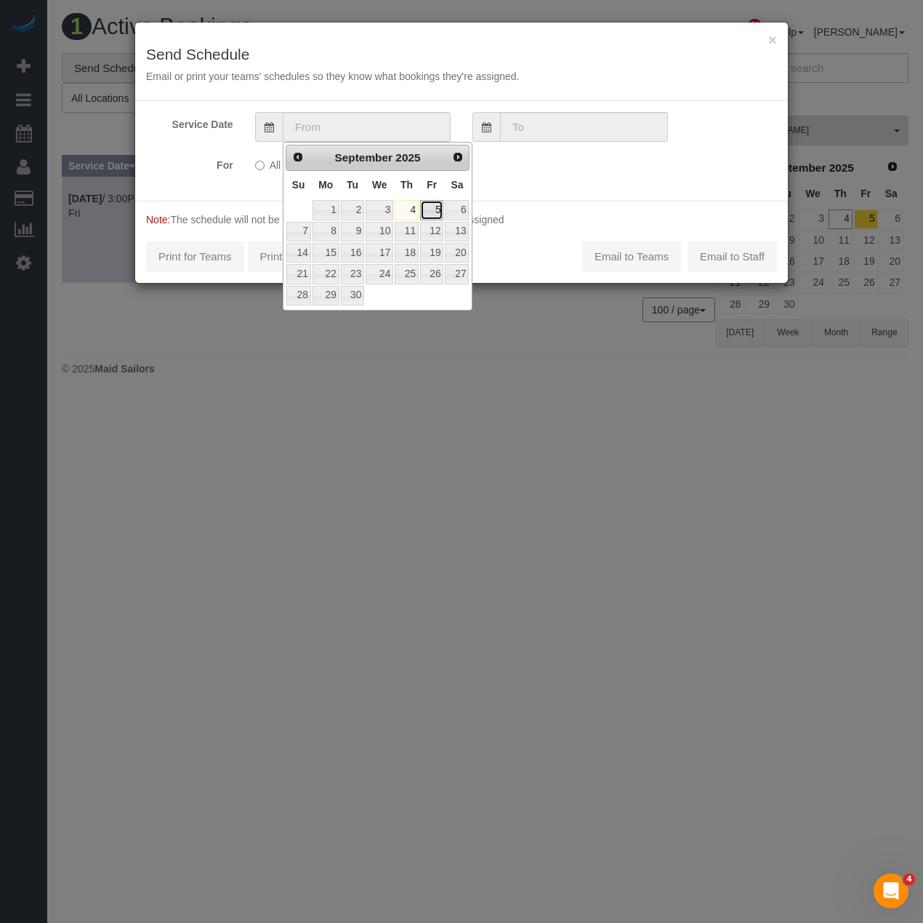
click at [427, 208] on link "5" at bounding box center [431, 210] width 23 height 20
type input "09/05/2025"
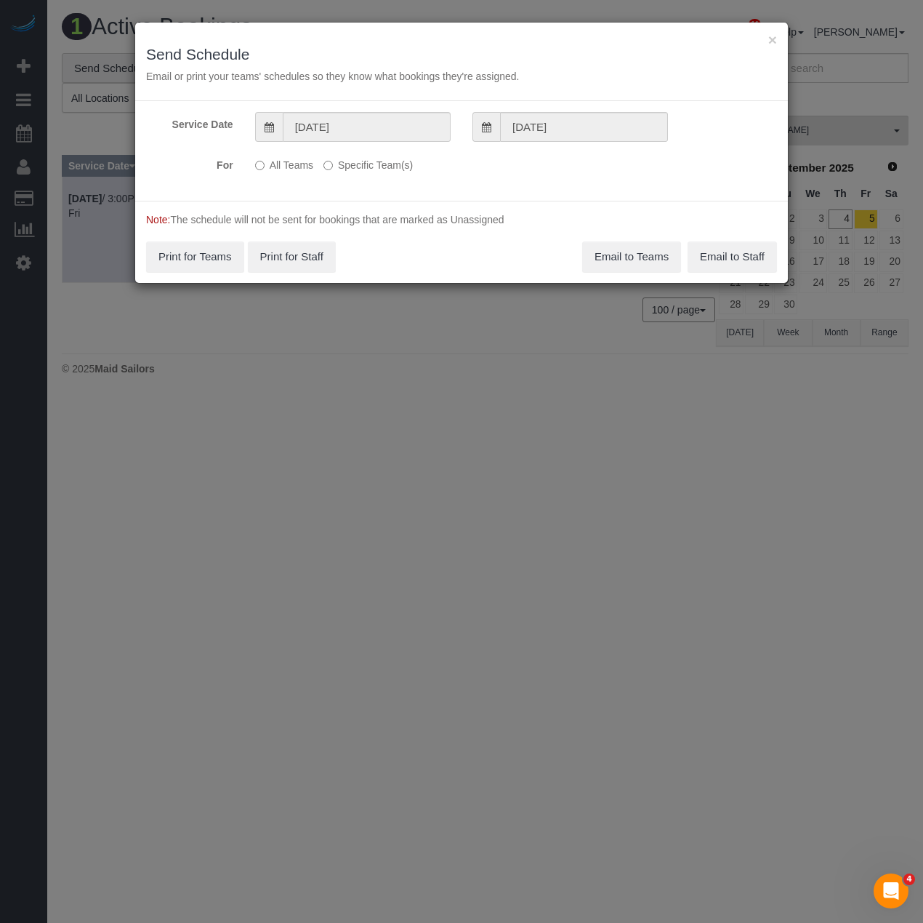
click at [322, 161] on p "All Teams Specific Team(s)" at bounding box center [407, 163] width 305 height 20
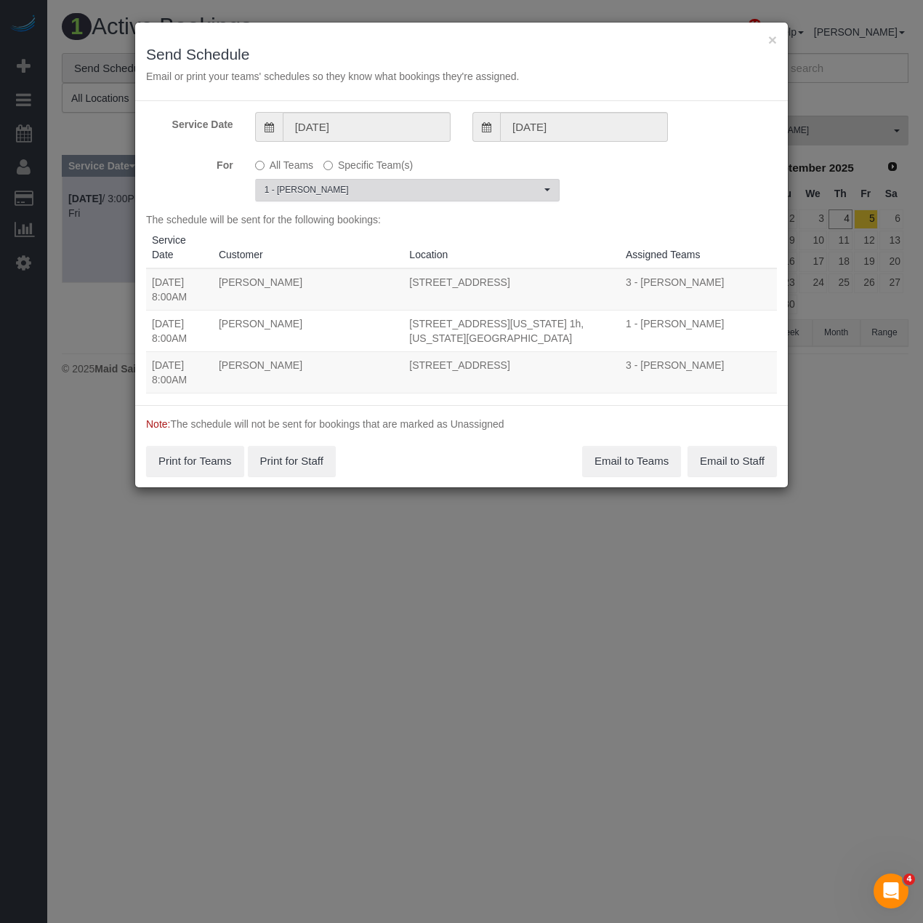
click at [326, 189] on span "1 - [PERSON_NAME]" at bounding box center [403, 190] width 276 height 12
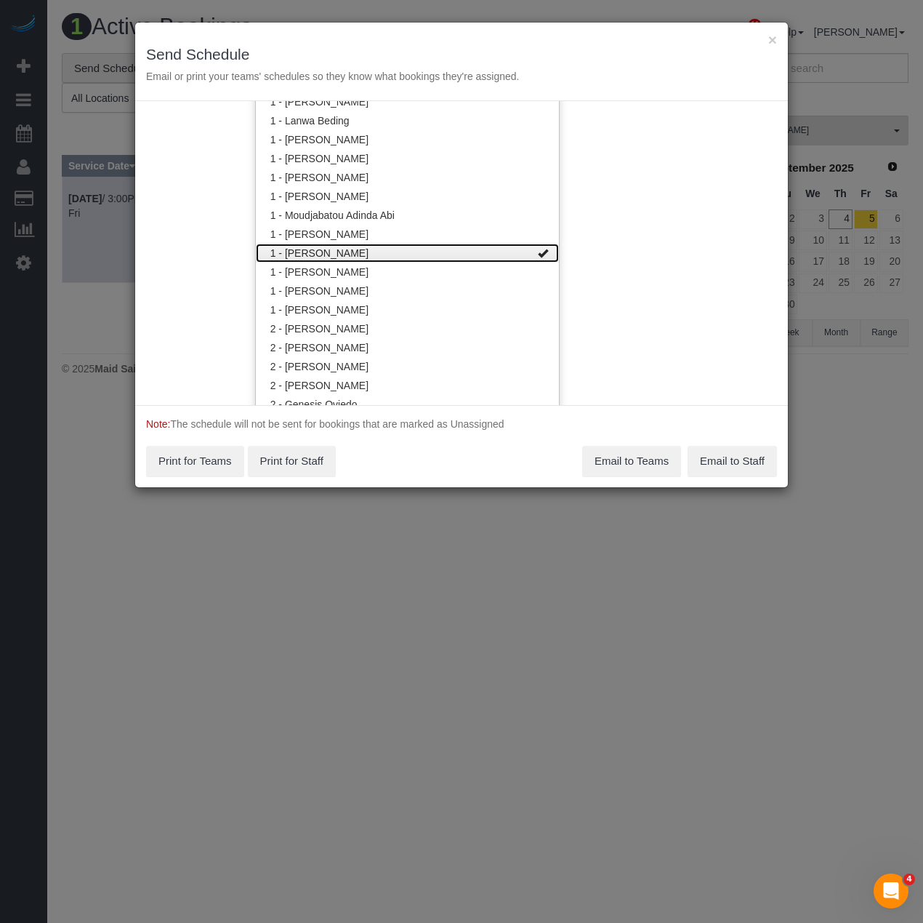
click at [312, 252] on link "1 - [PERSON_NAME]" at bounding box center [407, 253] width 303 height 19
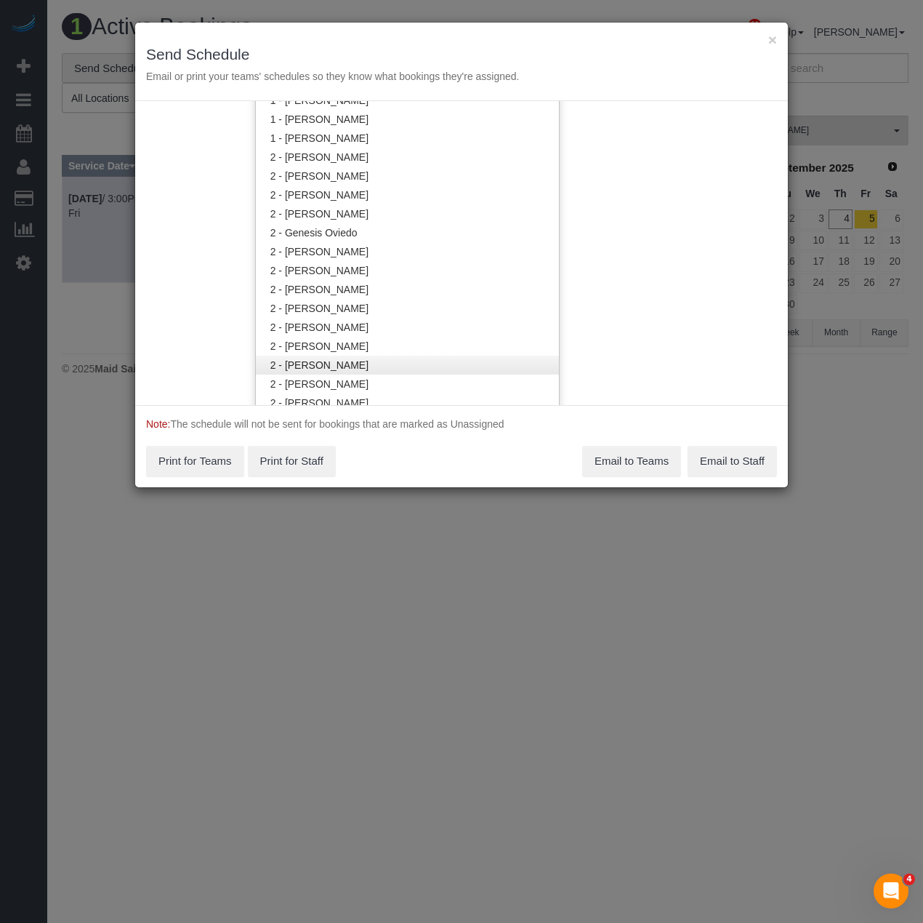
scroll to position [806, 0]
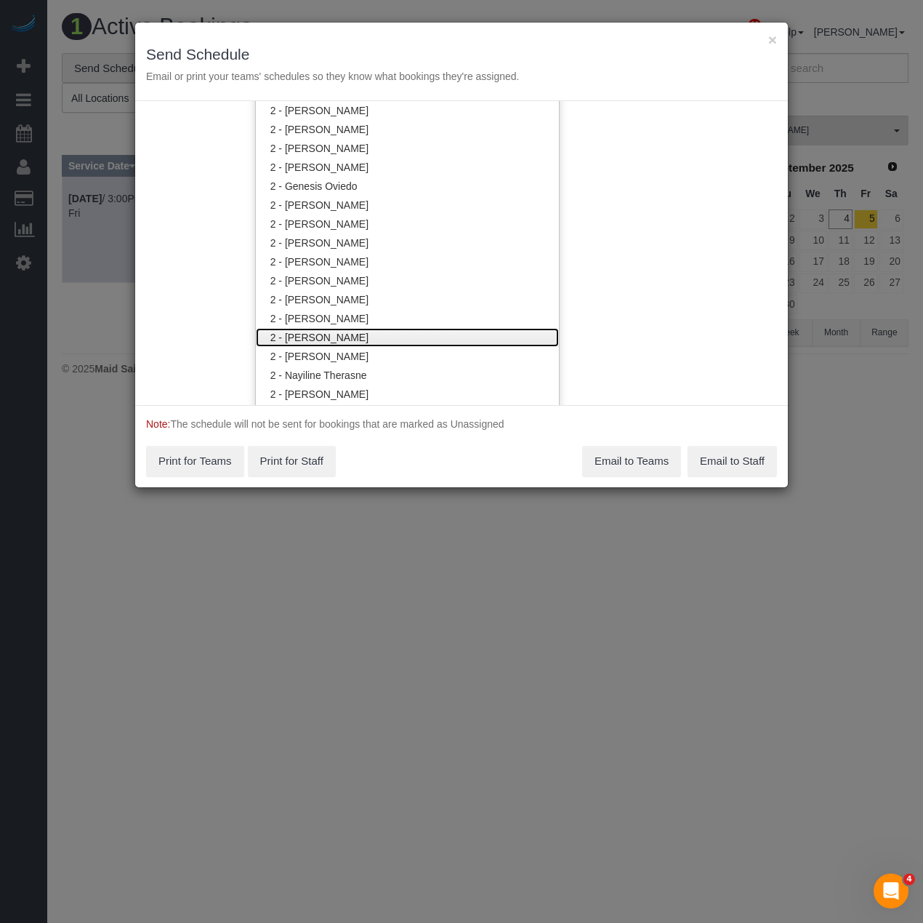
click at [347, 340] on link "2 - [PERSON_NAME]" at bounding box center [407, 337] width 303 height 19
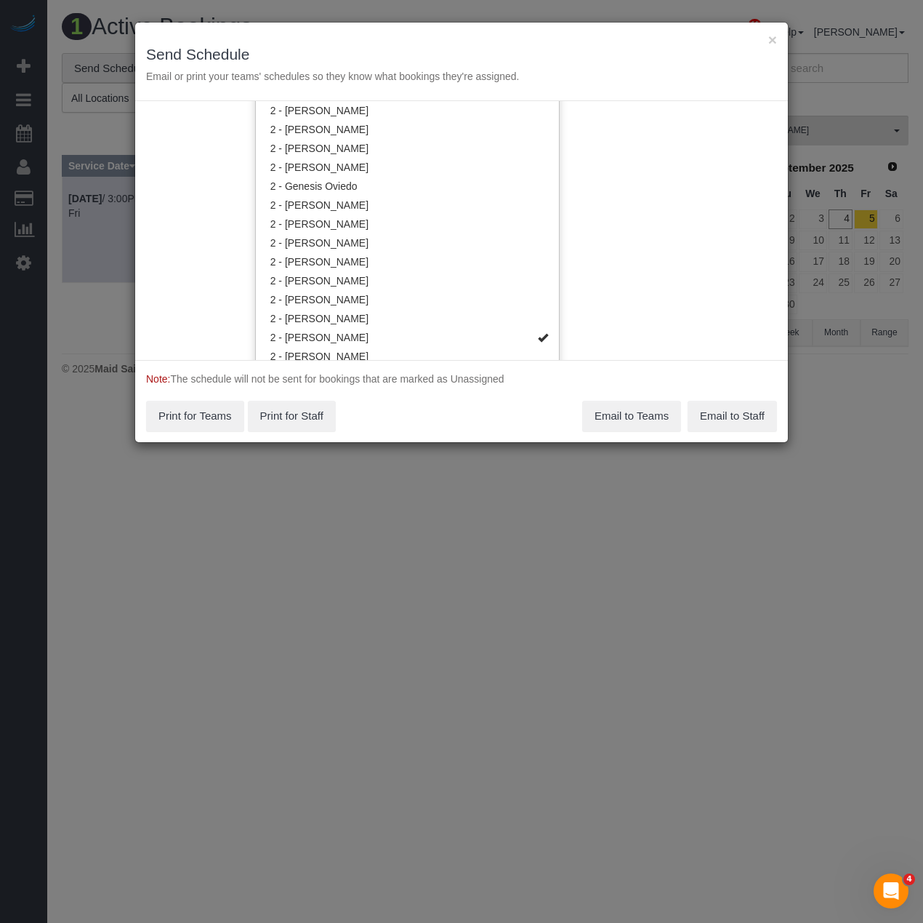
click at [388, 425] on div "Note: The schedule will not be sent for bookings that are marked as Unassigned …" at bounding box center [461, 401] width 653 height 82
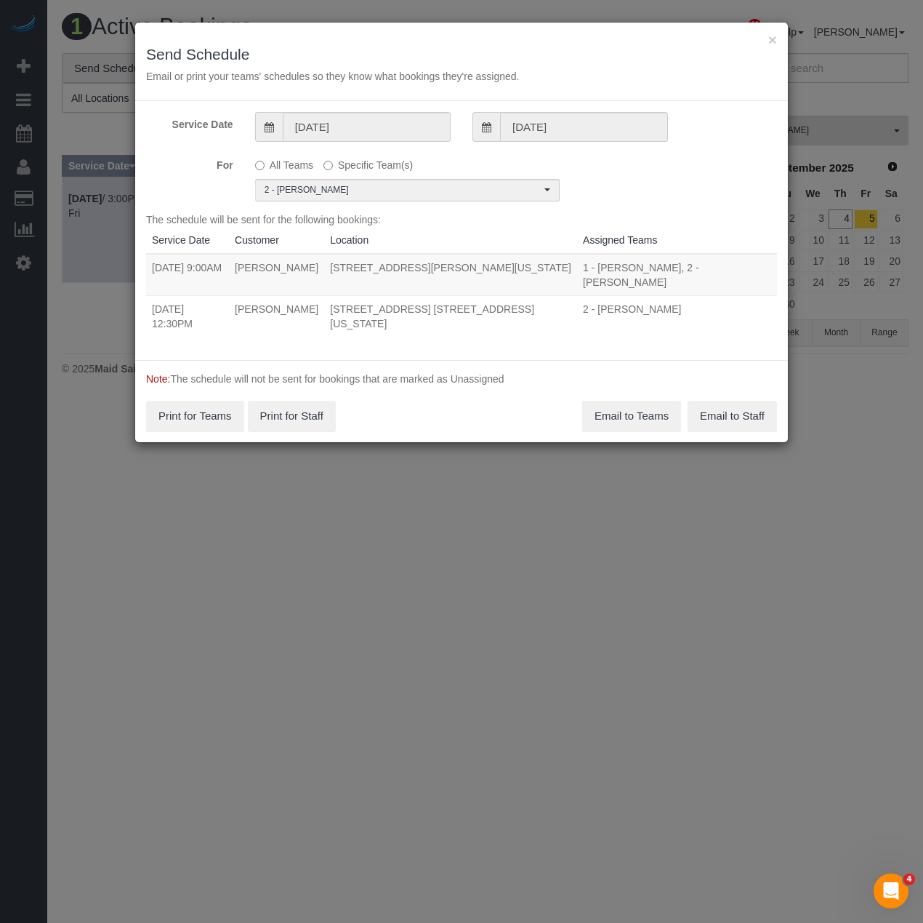
drag, startPoint x: 151, startPoint y: 262, endPoint x: 574, endPoint y: 271, distance: 422.6
click at [574, 271] on tr "09/05/2025 9:00AM Rodrigo Malucelli 50 Murray Street, Apt. 1701, New York, NV 1…" at bounding box center [461, 275] width 631 height 42
click at [443, 393] on div "Note: The schedule will not be sent for bookings that are marked as Unassigned …" at bounding box center [461, 401] width 653 height 82
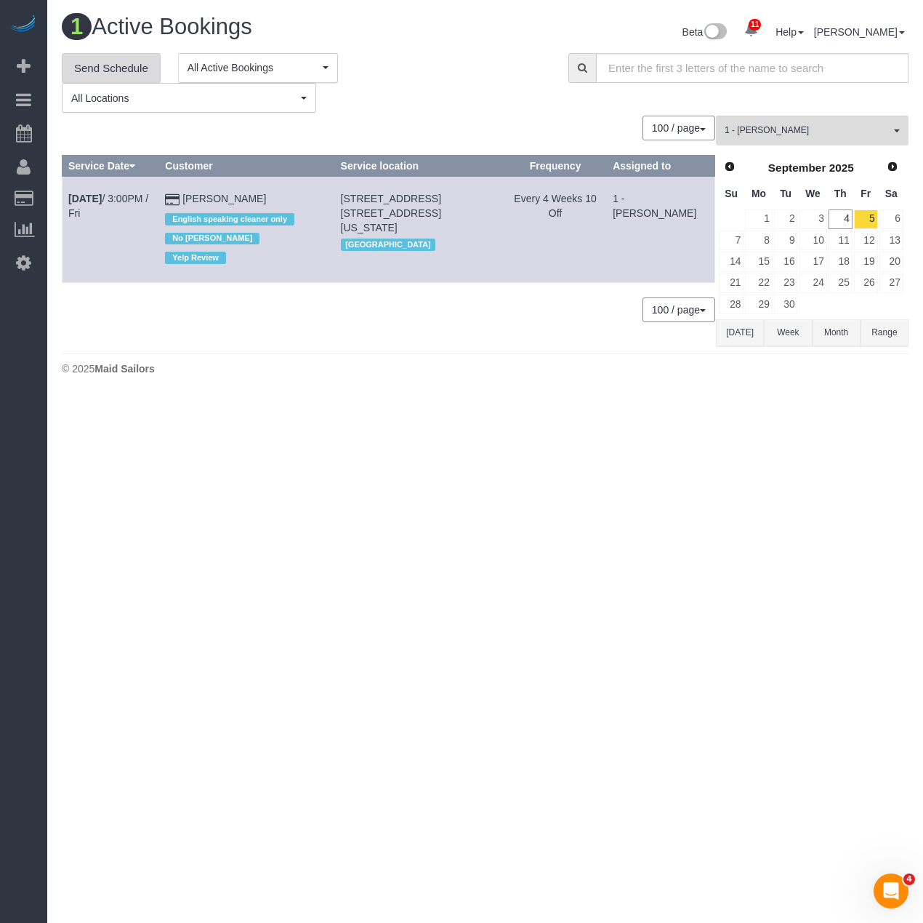
click at [76, 73] on link "Send Schedule" at bounding box center [111, 68] width 99 height 31
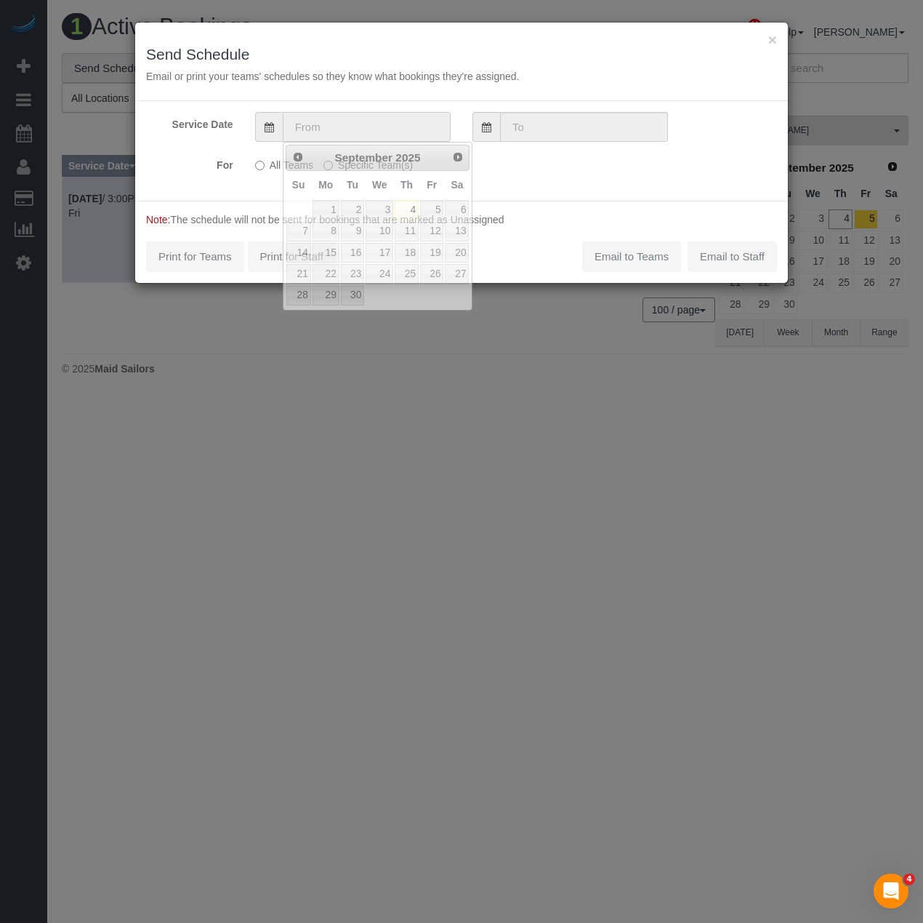
click at [318, 122] on input "text" at bounding box center [367, 127] width 168 height 30
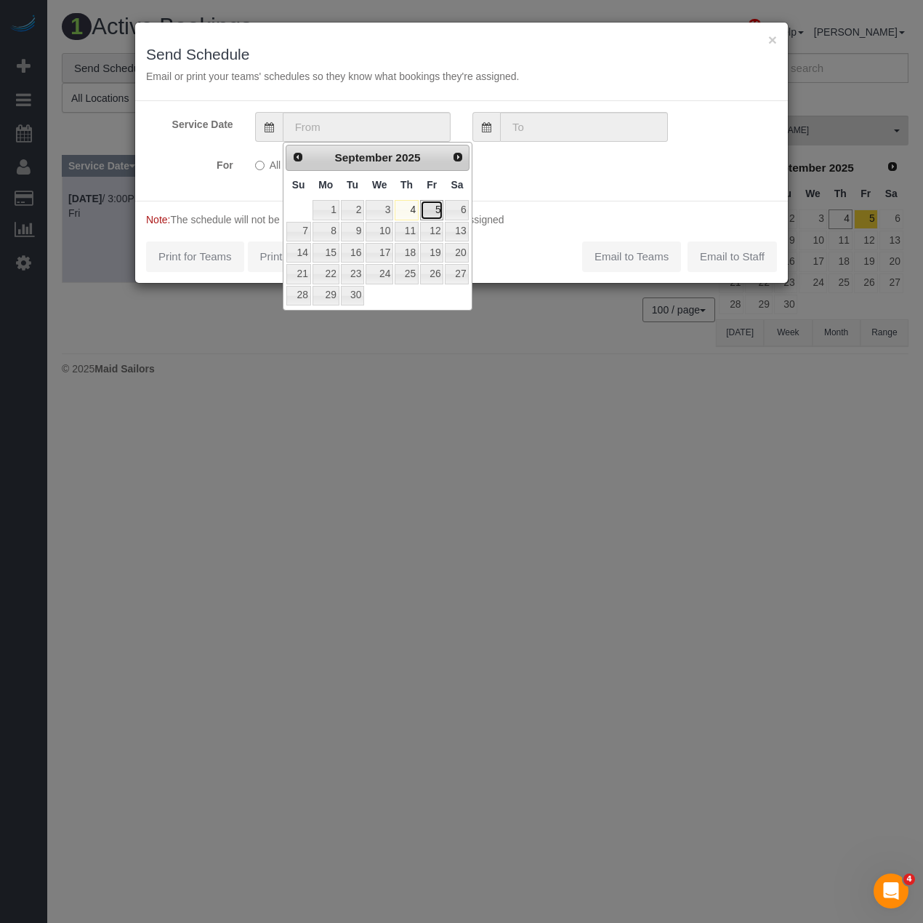
click at [440, 218] on link "5" at bounding box center [431, 210] width 23 height 20
type input "09/05/2025"
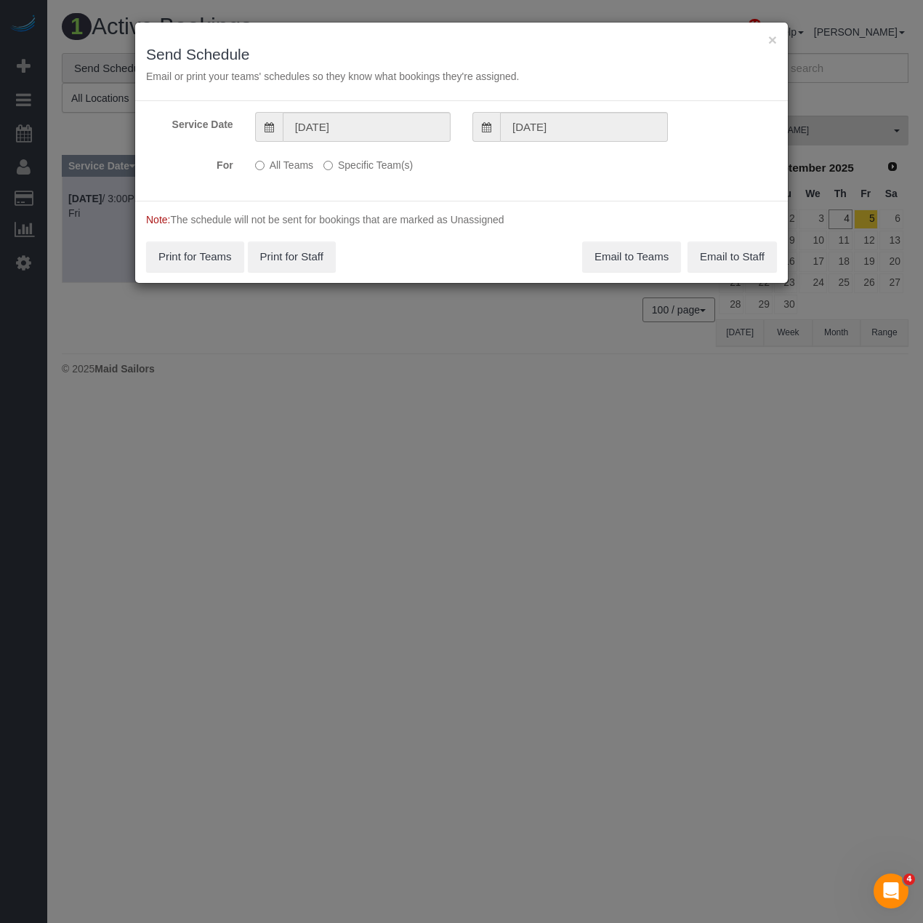
click at [332, 155] on label "Specific Team(s)" at bounding box center [368, 163] width 89 height 20
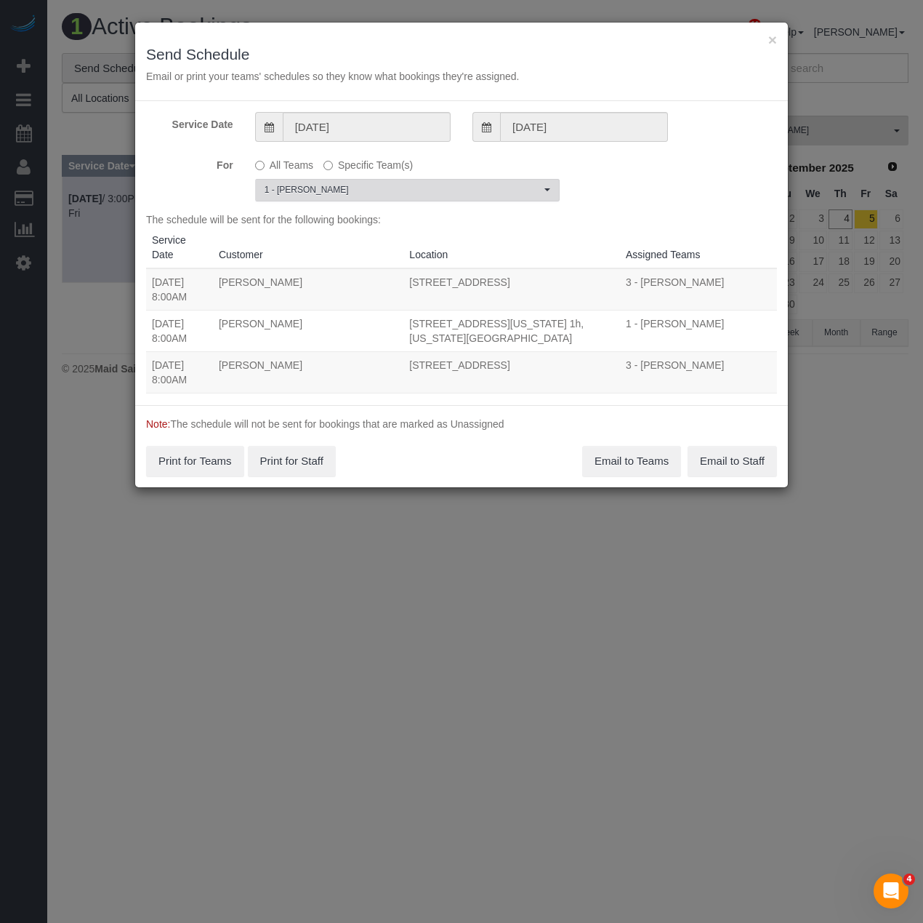
click at [332, 192] on span "1 - [PERSON_NAME]" at bounding box center [403, 190] width 276 height 12
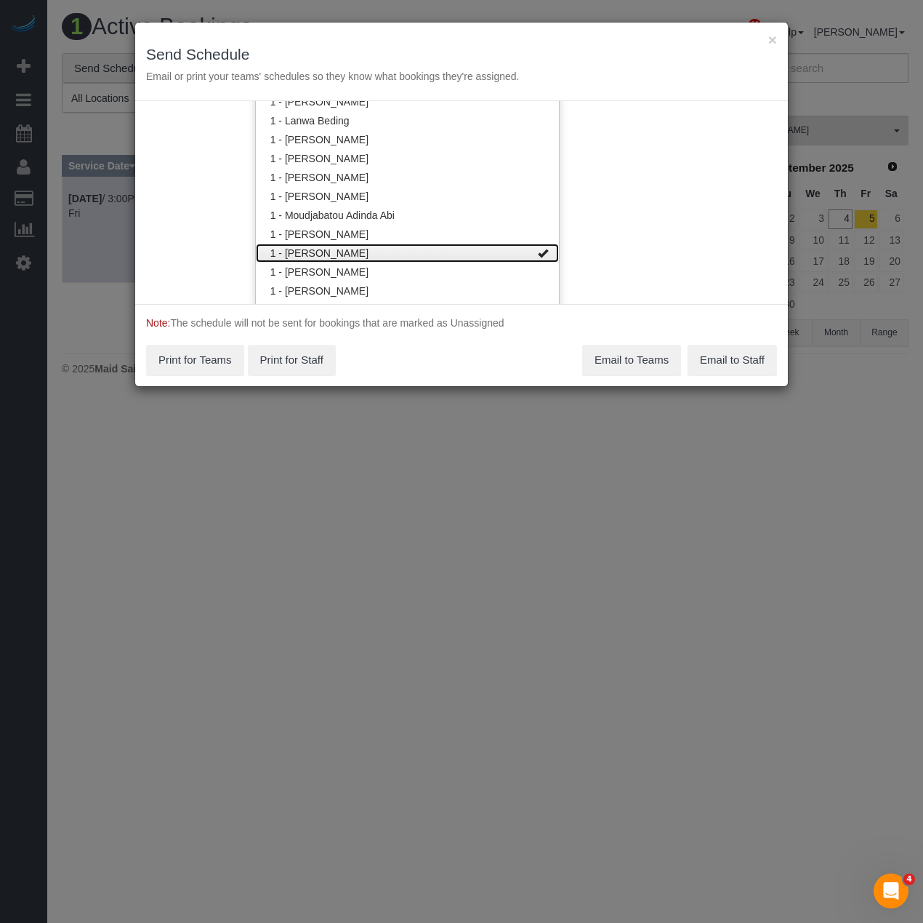
click at [332, 252] on link "1 - [PERSON_NAME]" at bounding box center [407, 253] width 303 height 19
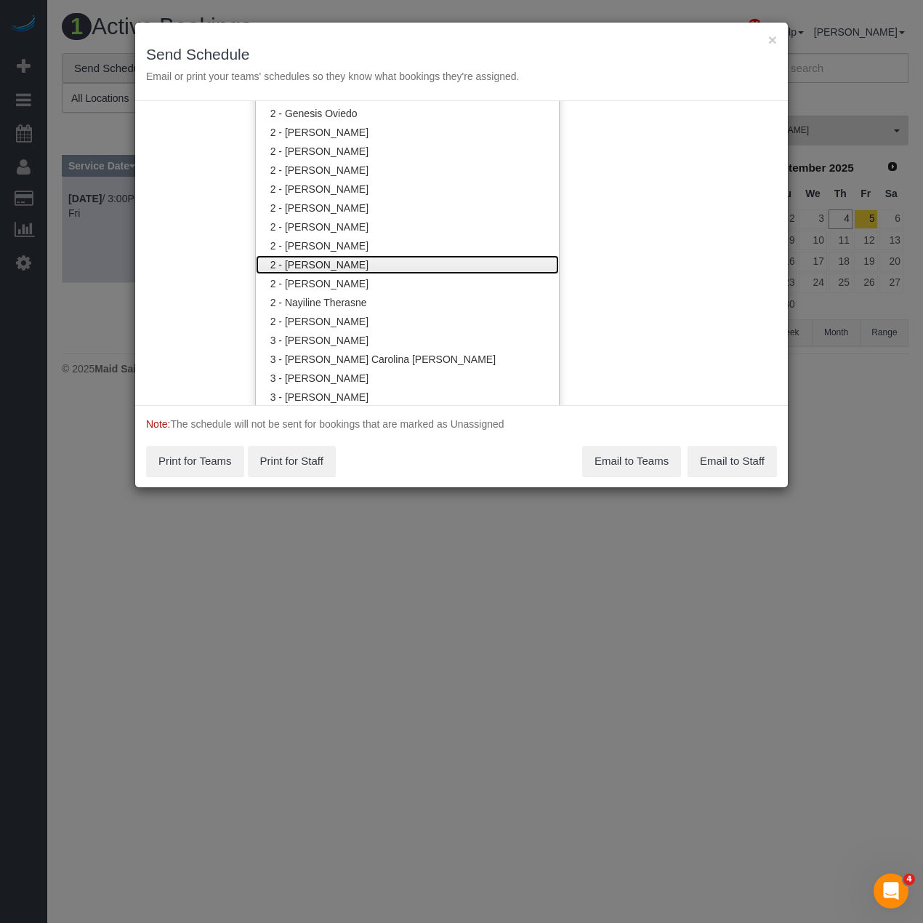
click at [336, 261] on link "2 - [PERSON_NAME]" at bounding box center [407, 264] width 303 height 19
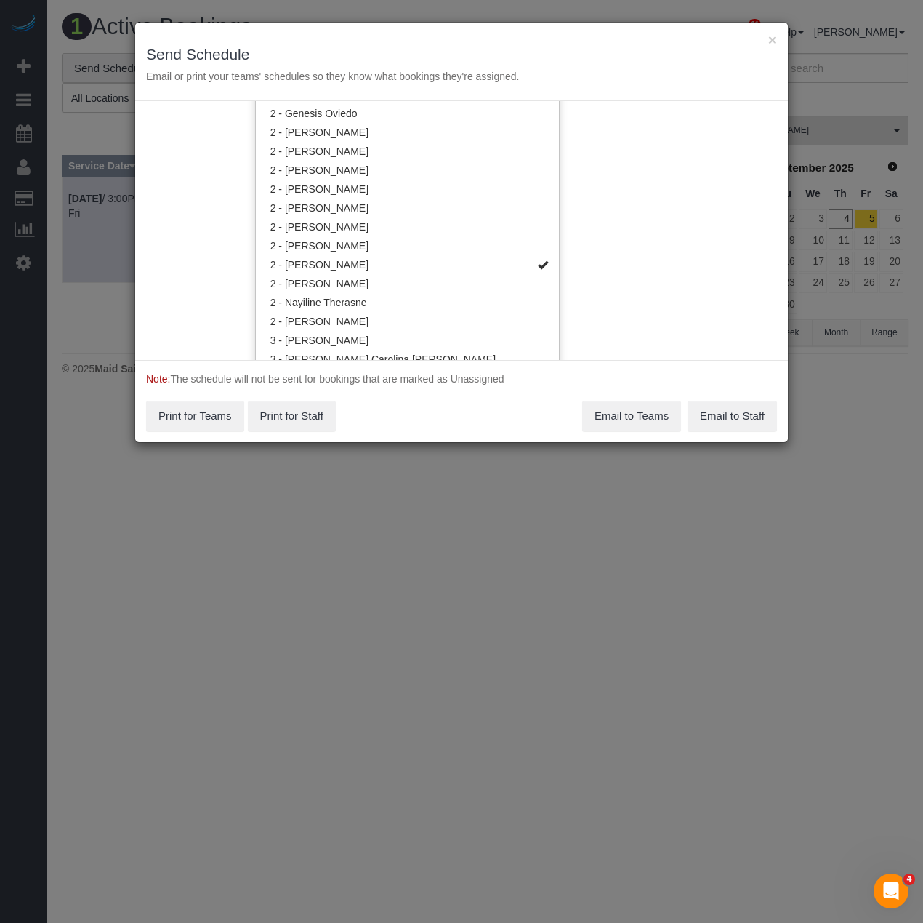
click at [409, 416] on div "Note: The schedule will not be sent for bookings that are marked as Unassigned …" at bounding box center [461, 401] width 653 height 82
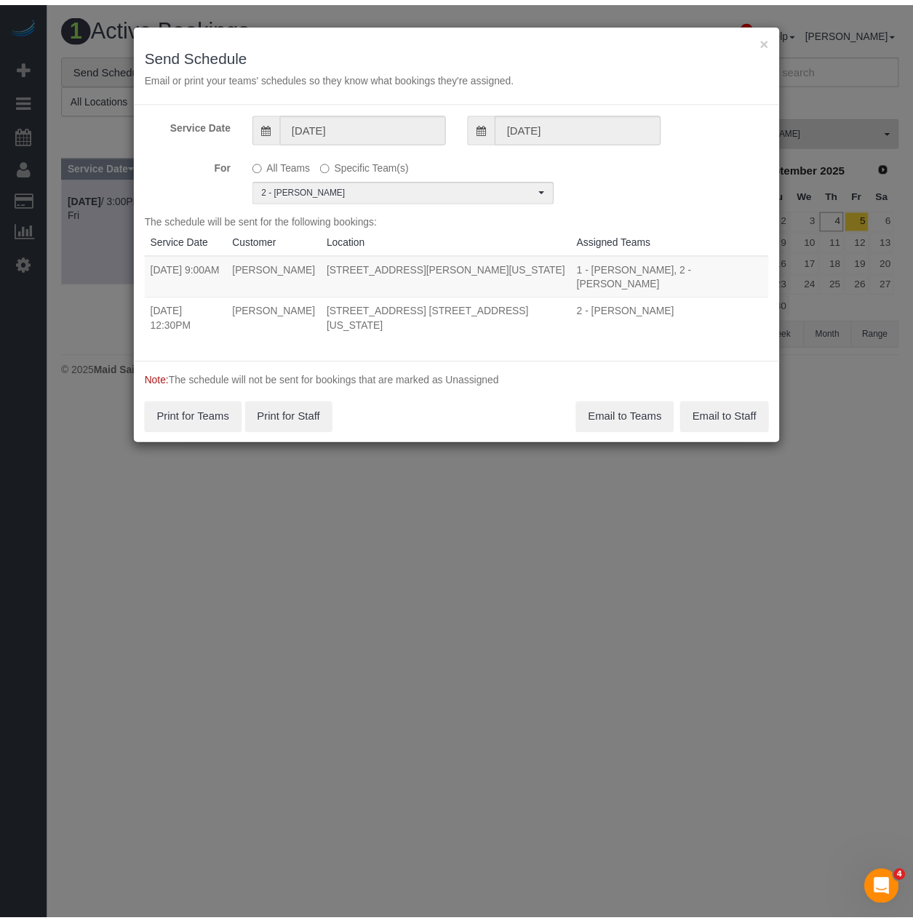
scroll to position [0, 0]
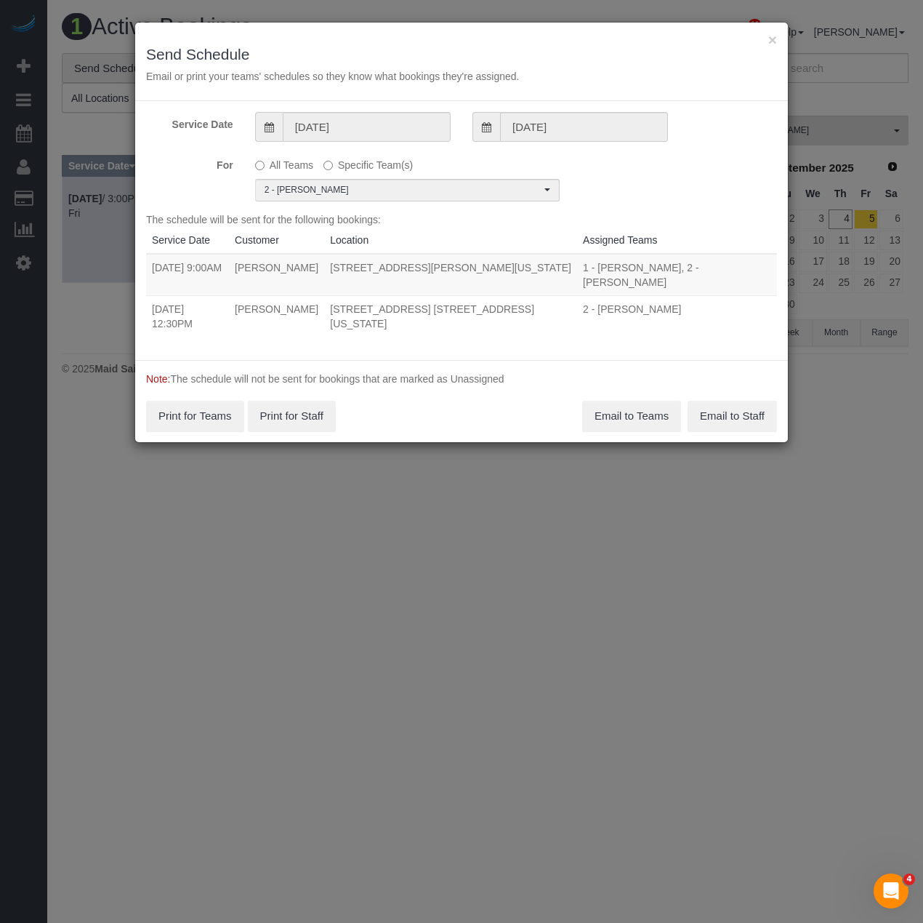
drag, startPoint x: 151, startPoint y: 272, endPoint x: 572, endPoint y: 268, distance: 421.0
click at [572, 268] on tr "09/05/2025 9:00AM Rodrigo Malucelli 50 Murray Street, Apt. 1701, New York, NY 1…" at bounding box center [461, 275] width 631 height 42
copy tr "09/05/2025 9:00AM Rodrigo Malucelli 50 Murray Street, Apt. 1701, New York, NY 1…"
drag, startPoint x: 153, startPoint y: 296, endPoint x: 582, endPoint y: 295, distance: 428.3
click at [582, 295] on tr "09/05/2025 12:30PM J P DILLER 515 East 14th Street, Apt. 5c, New York, NY 10009…" at bounding box center [461, 315] width 631 height 41
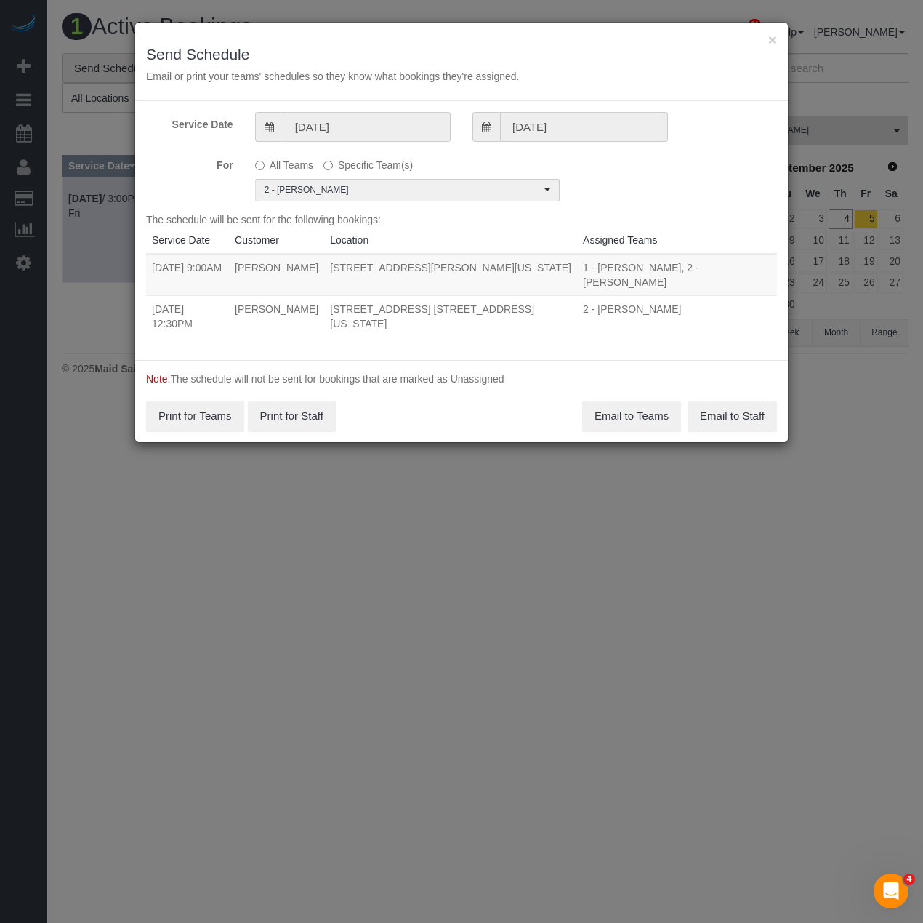
copy tr "09/05/2025 12:30PM J P DILLER 515 East 14th Street, Apt. 5c, New York, NY 10009"
click at [662, 401] on button "Email to Teams" at bounding box center [631, 416] width 99 height 31
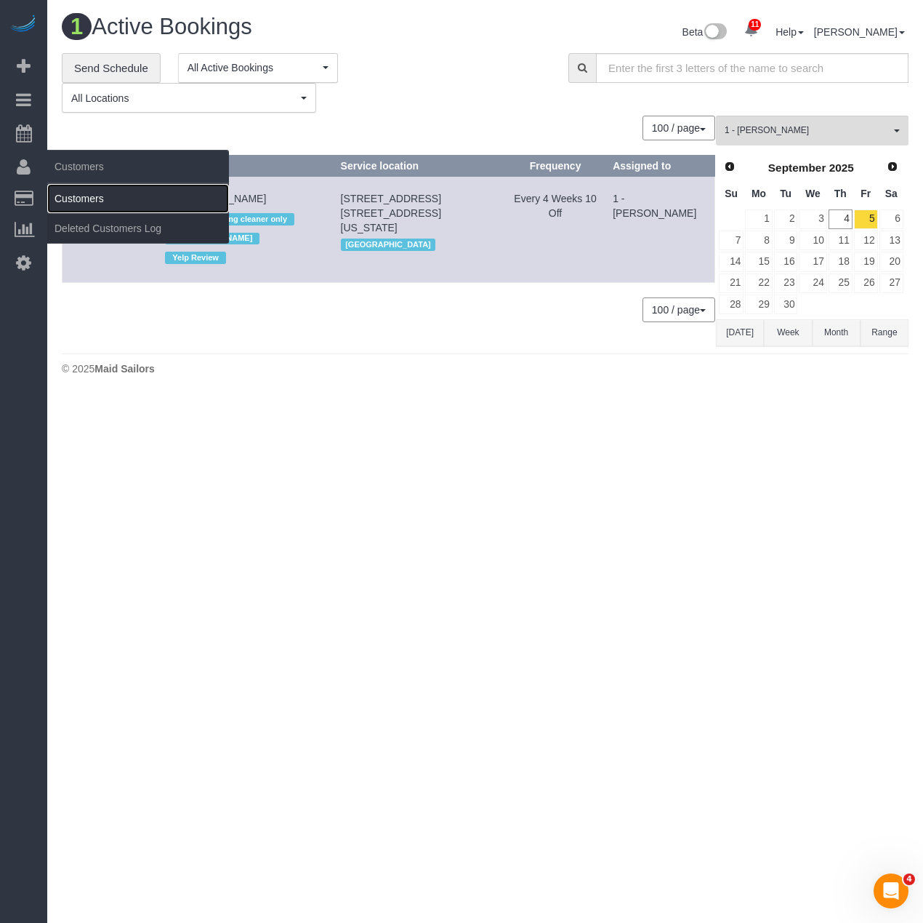
click at [81, 196] on link "Customers" at bounding box center [138, 198] width 182 height 29
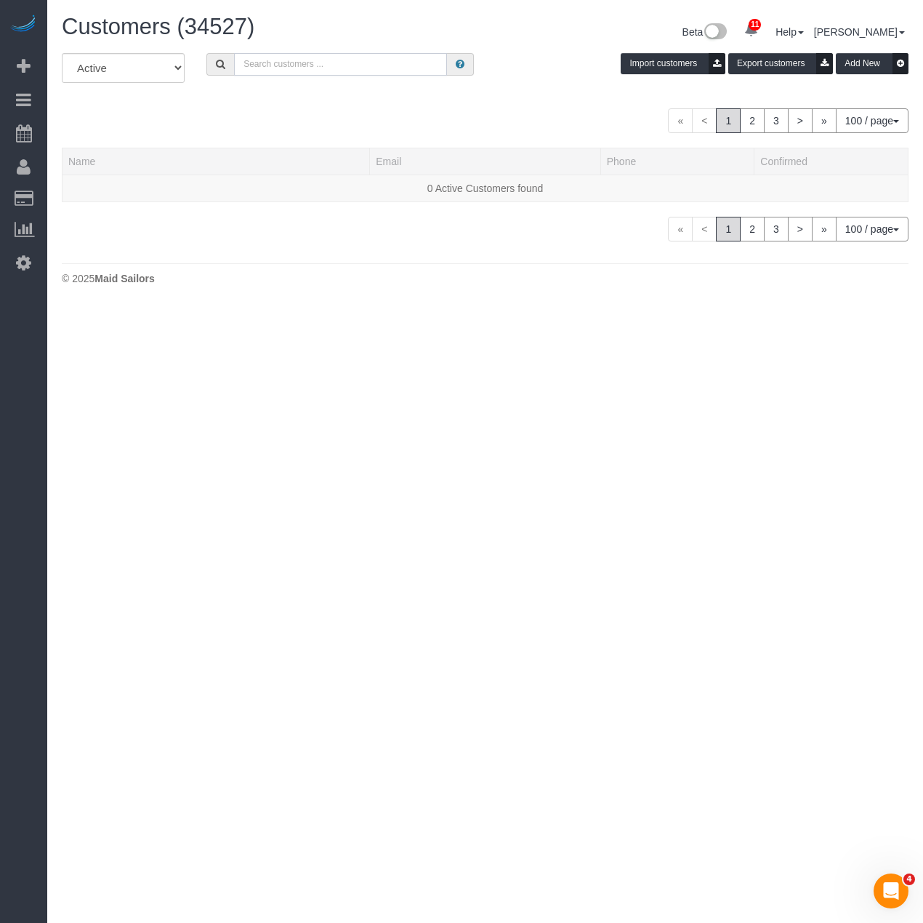
click at [317, 66] on input "text" at bounding box center [340, 64] width 213 height 23
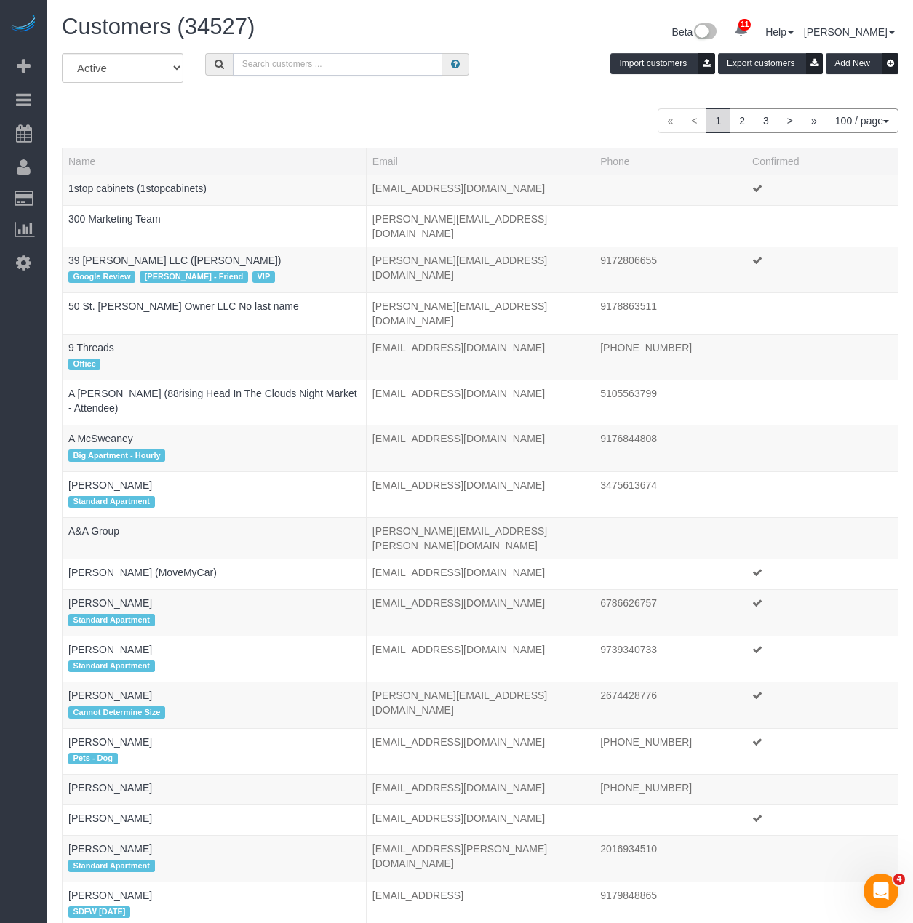
type input "r"
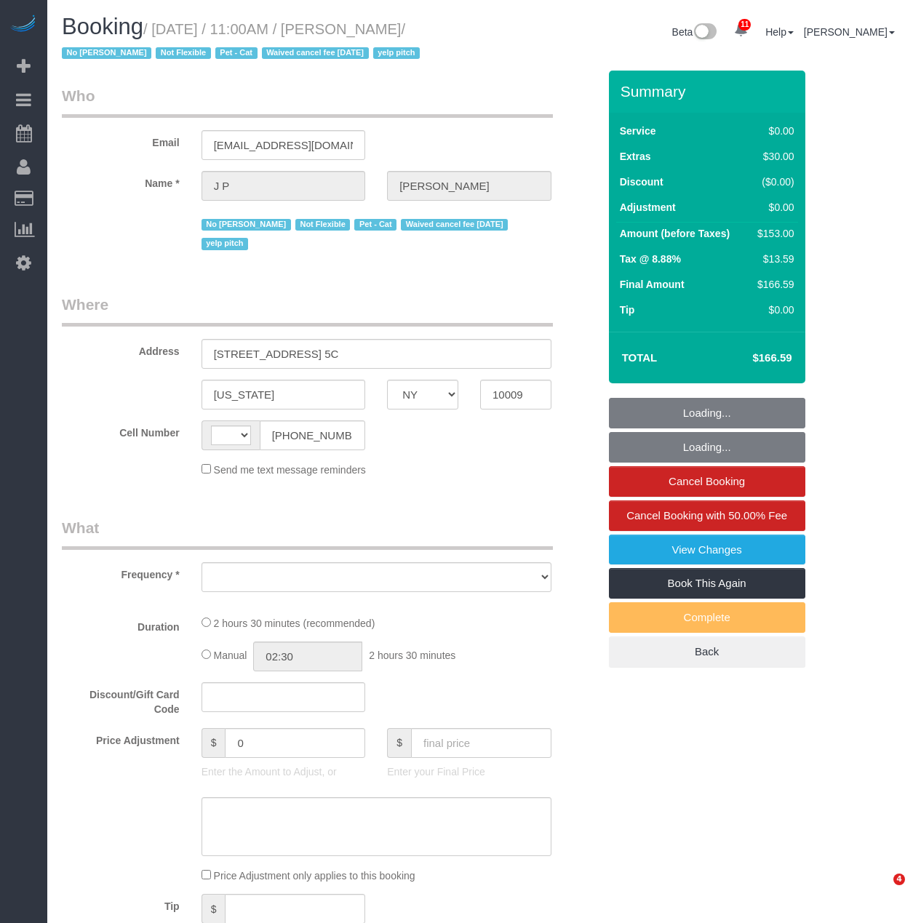
select select "NY"
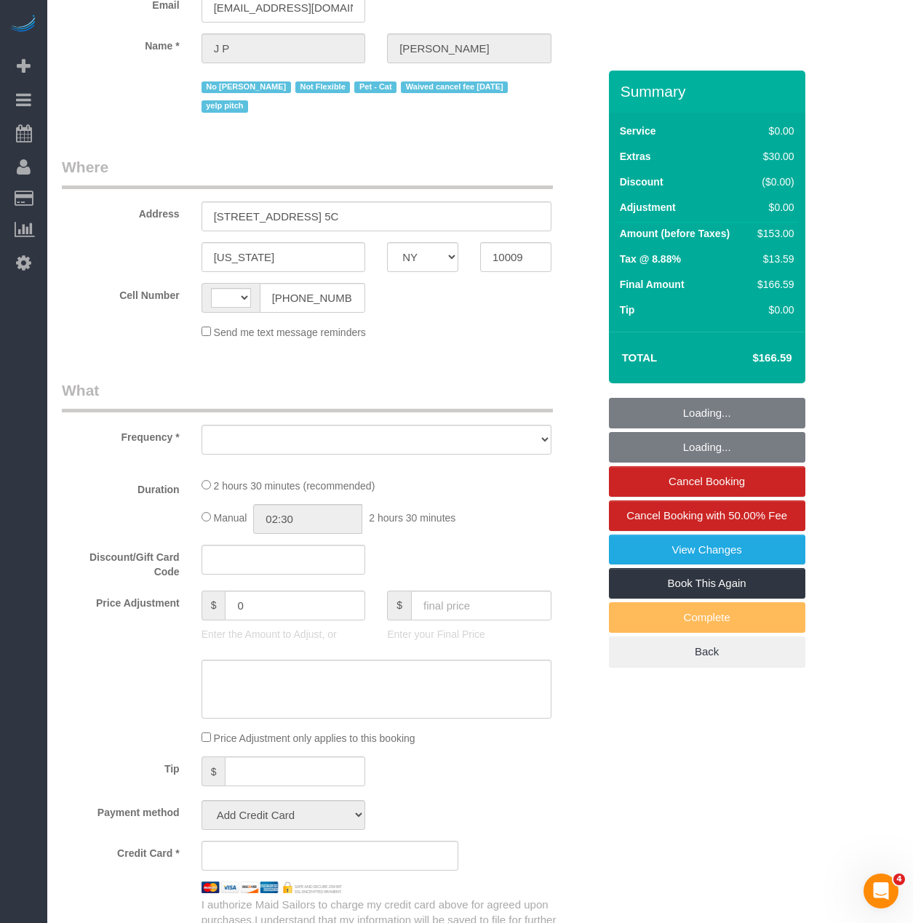
select select "string:stripe-pm_1KRdsz4VGloSiKo7AE9cnOSx"
select select "number:89"
select select "number:72"
select select "number:14"
select select "number:5"
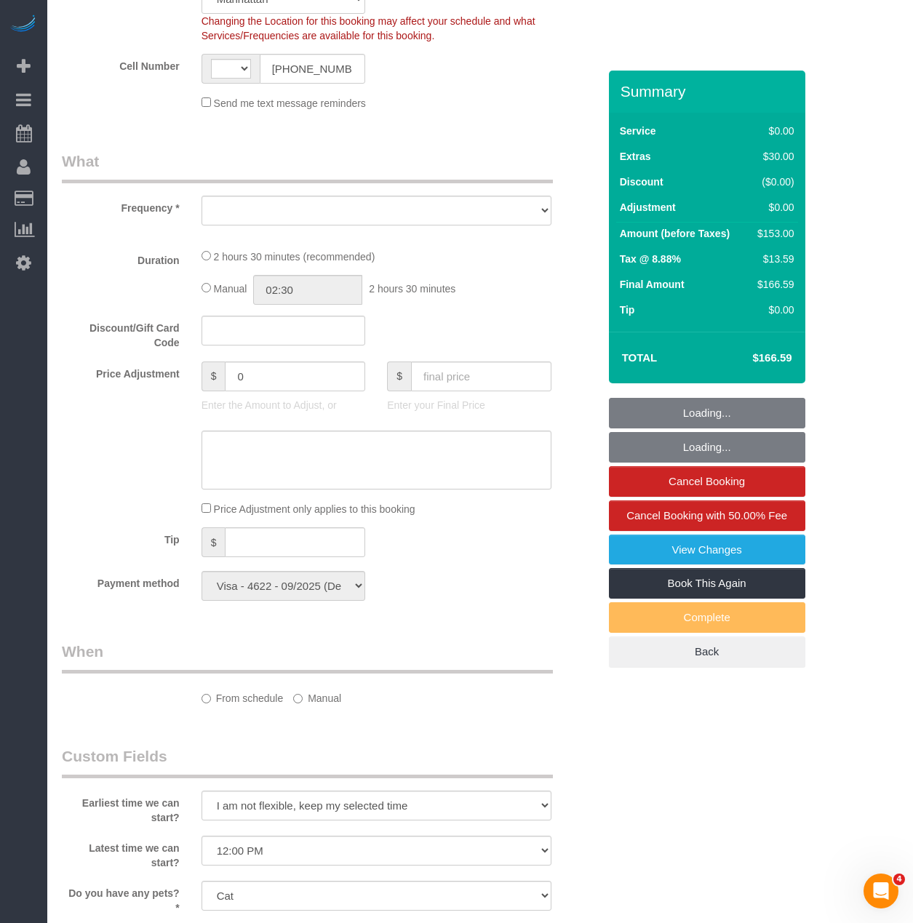
select select "1"
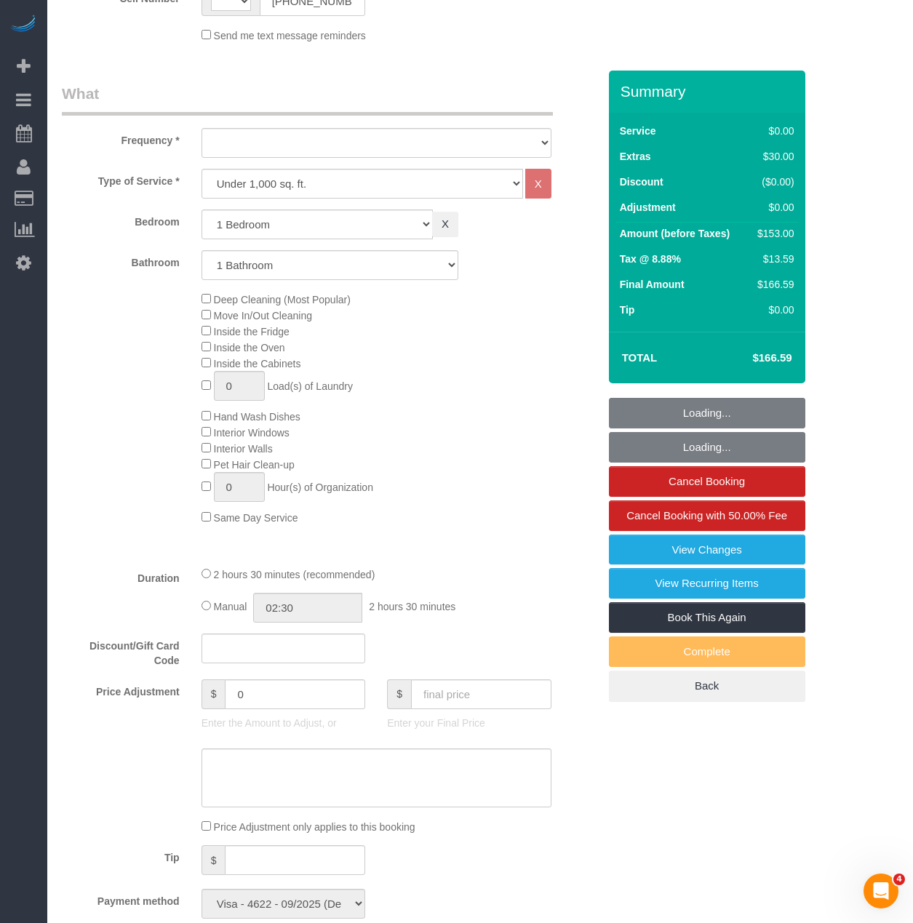
scroll to position [509, 0]
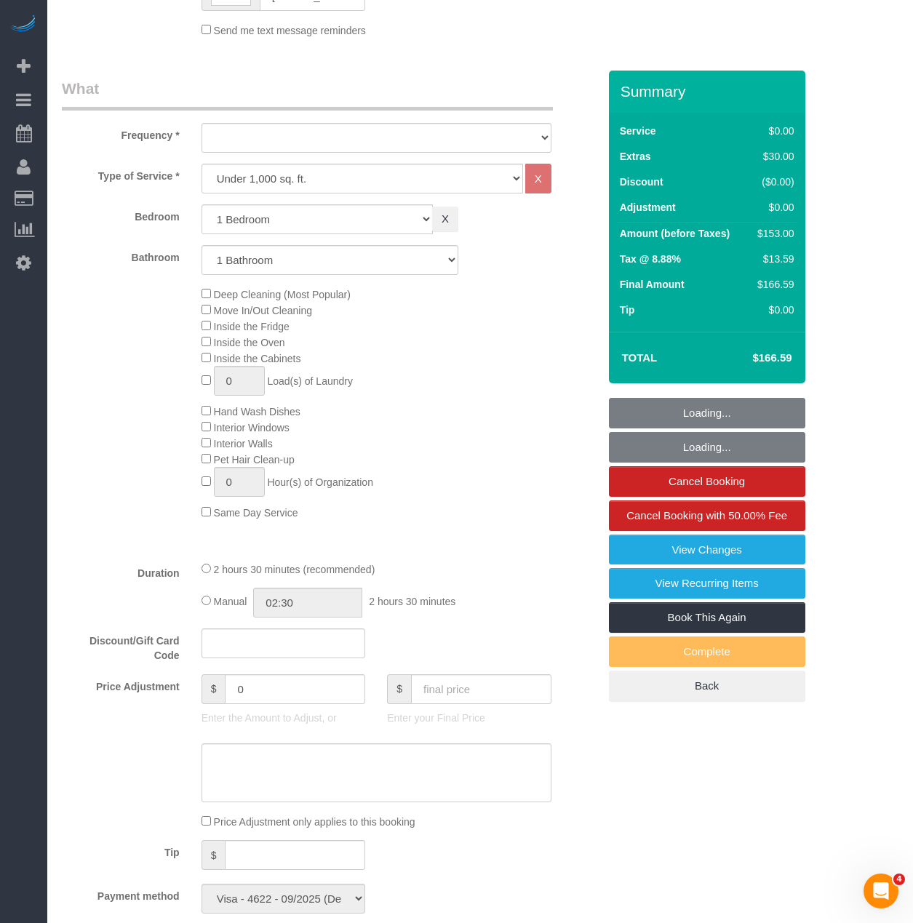
select select "string:[GEOGRAPHIC_DATA]"
select select "object:1029"
select select "spot1"
select select "1"
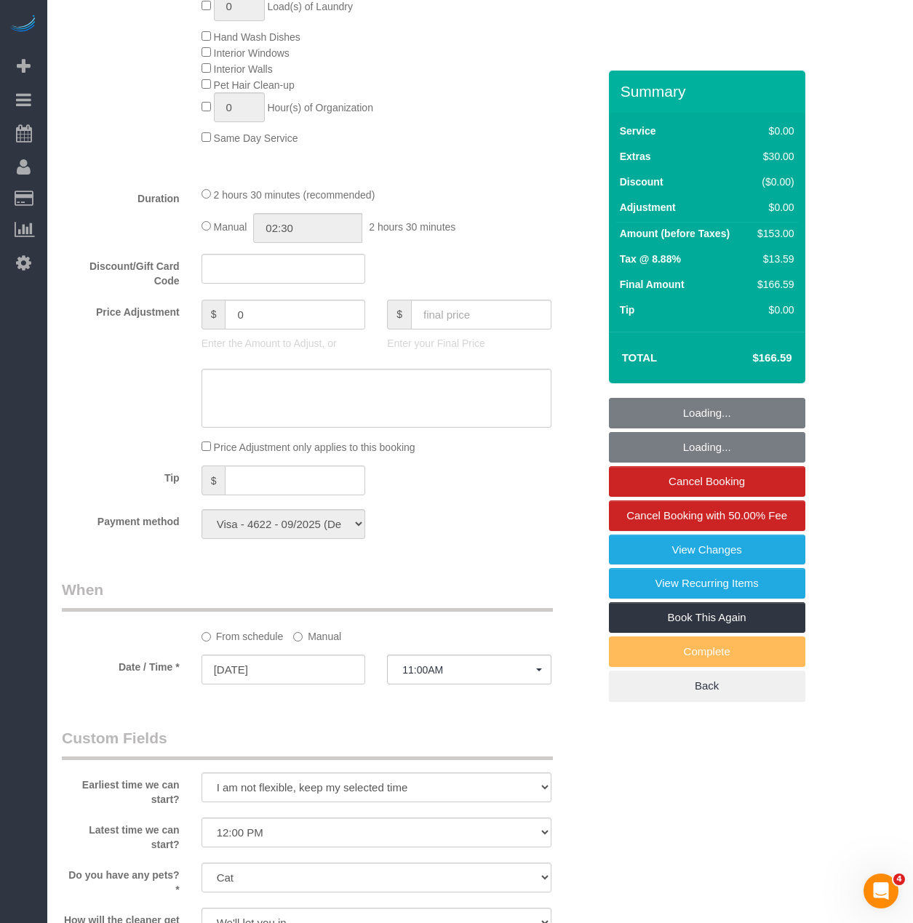
scroll to position [945, 0]
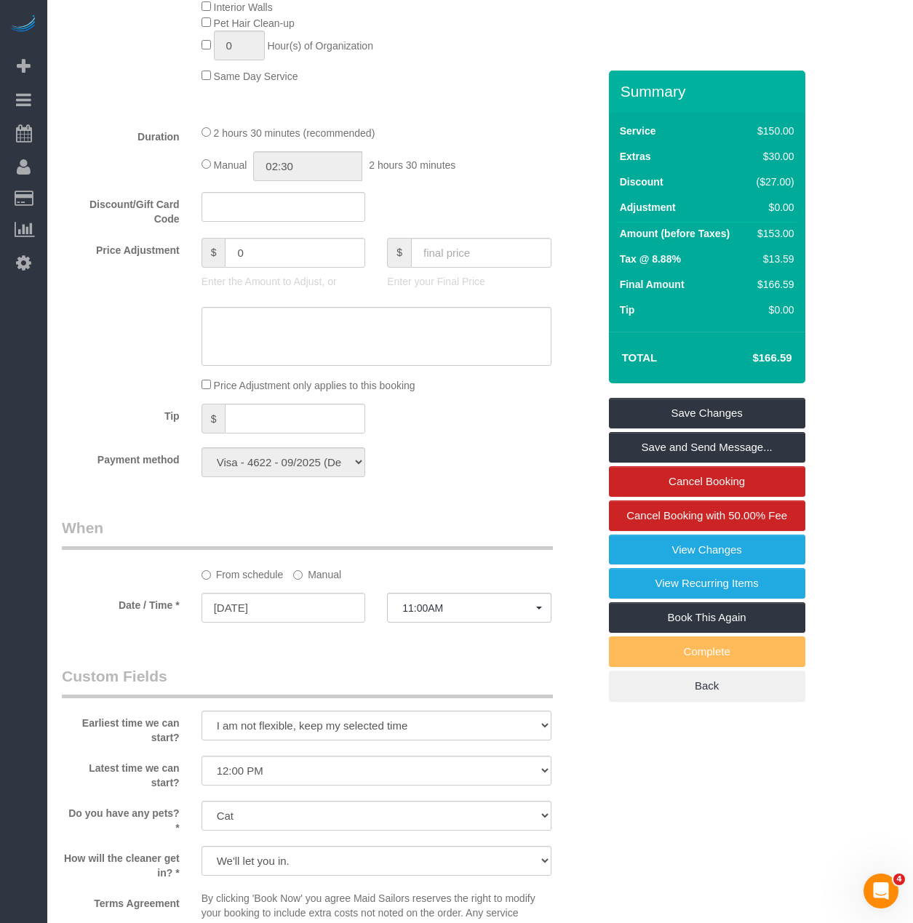
click at [292, 562] on div "From schedule Manual" at bounding box center [377, 572] width 372 height 20
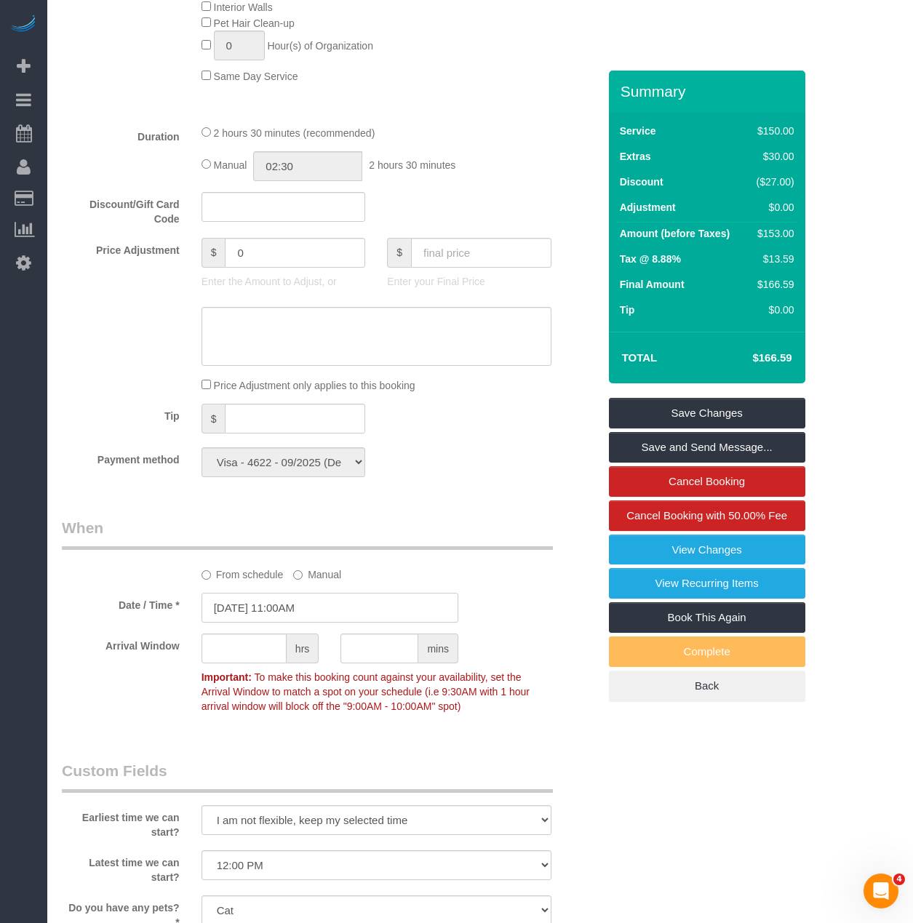
click at [339, 593] on input "[DATE] 11:00AM" at bounding box center [329, 608] width 257 height 30
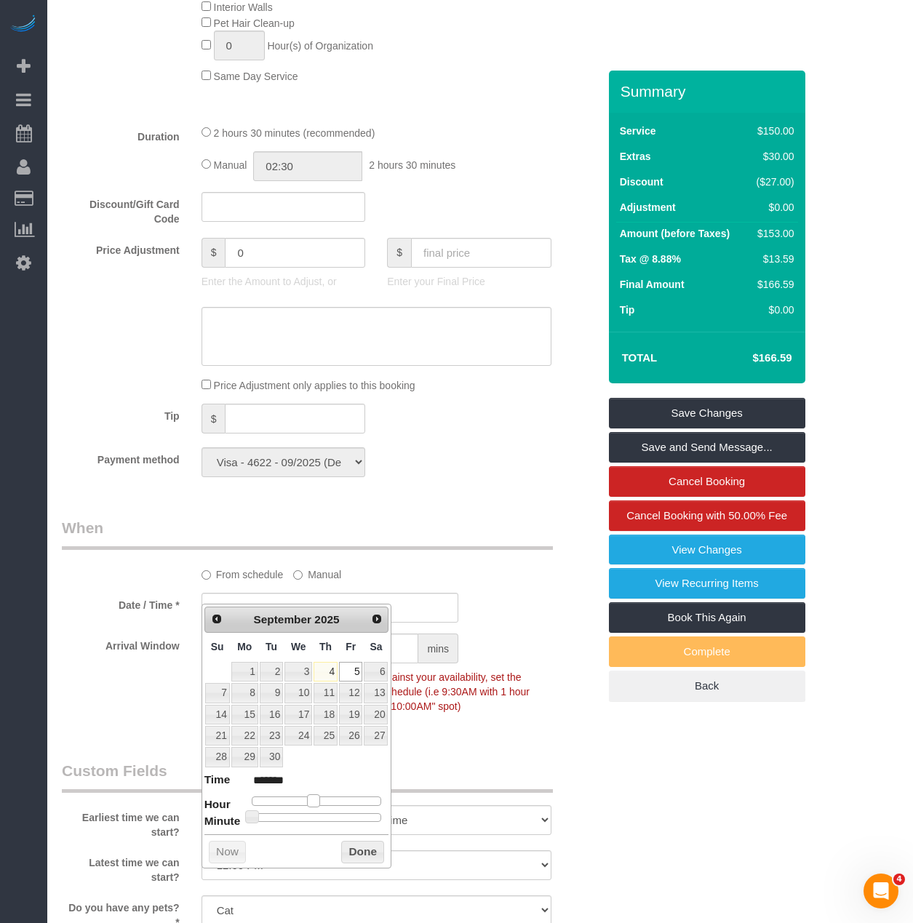
type input "[DATE] 12:00PM"
type input "*******"
drag, startPoint x: 316, startPoint y: 796, endPoint x: 324, endPoint y: 804, distance: 11.3
click at [324, 804] on span at bounding box center [319, 800] width 13 height 13
type input "09/05/2025 12:30PM"
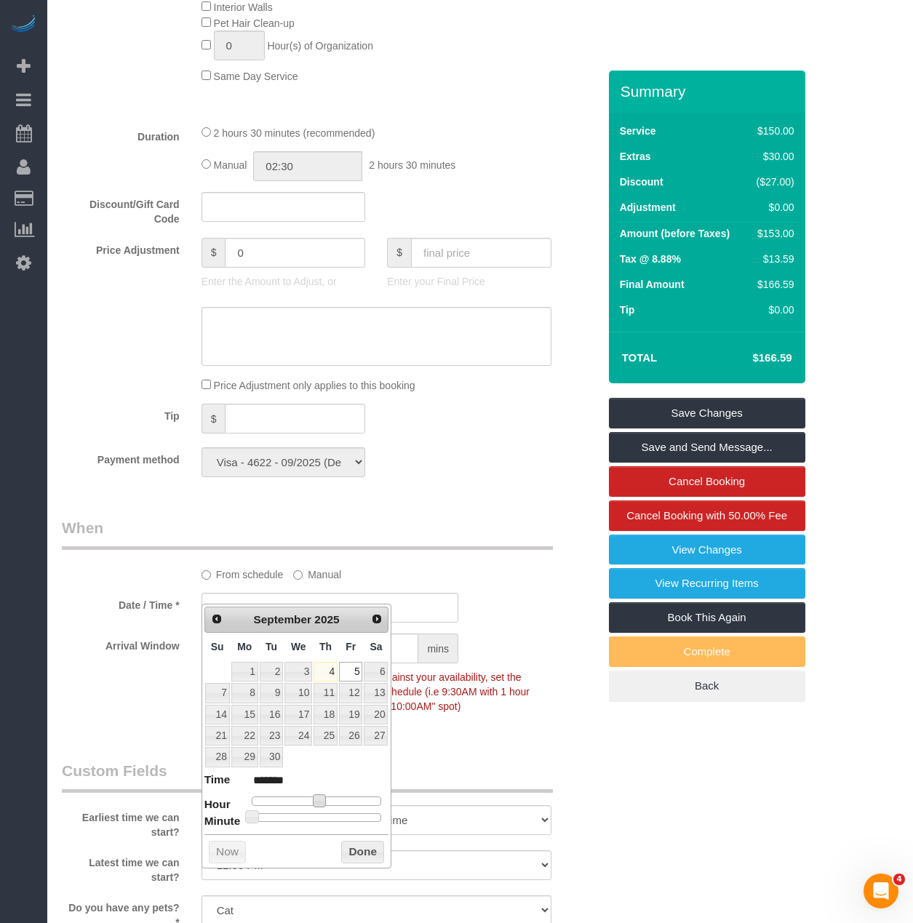
type input "*******"
click at [322, 819] on div at bounding box center [317, 817] width 130 height 9
click at [362, 856] on button "Done" at bounding box center [362, 852] width 43 height 23
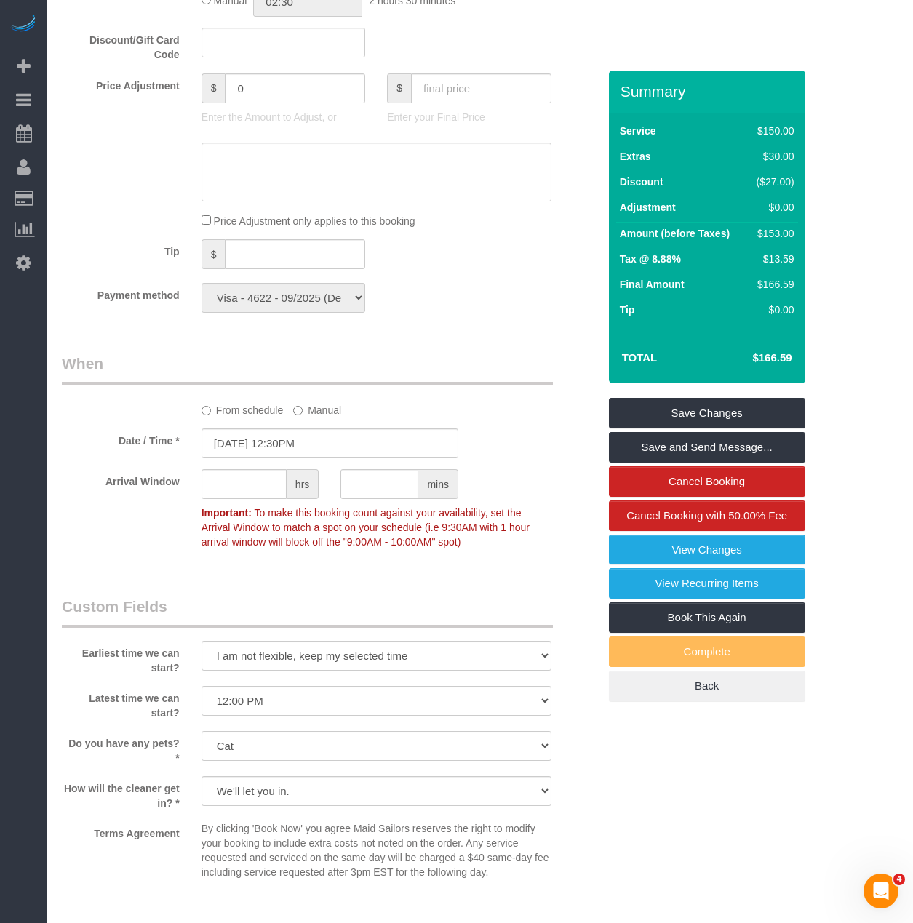
scroll to position [1309, 0]
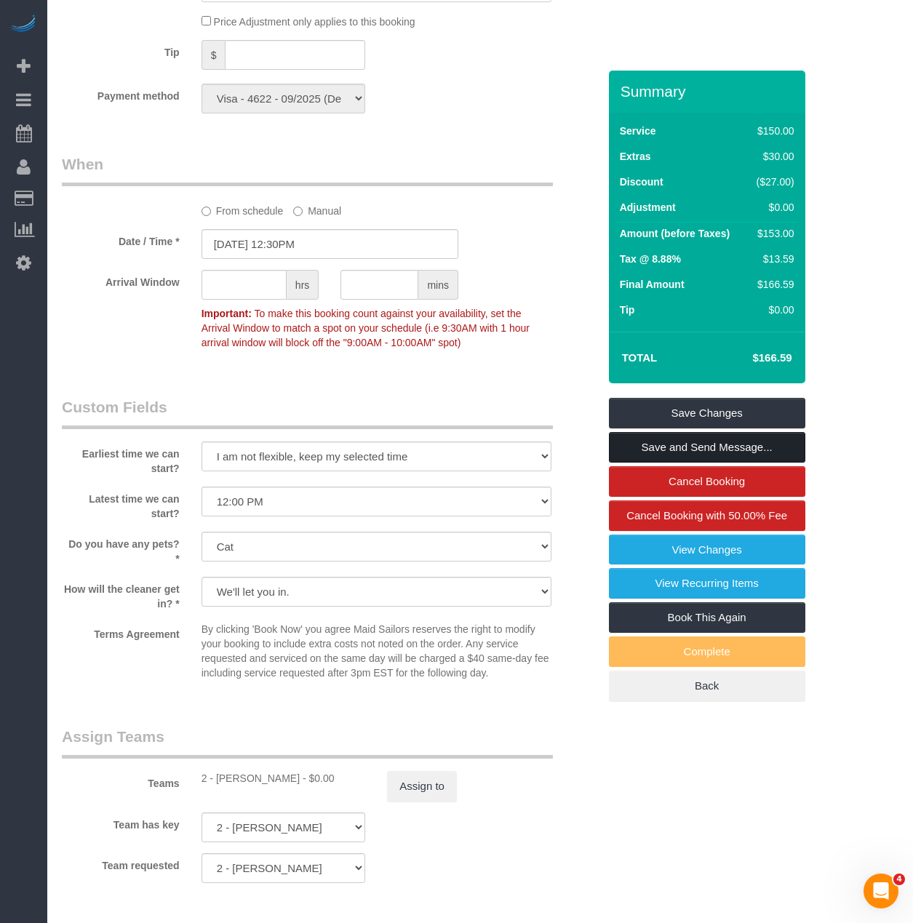
click at [650, 439] on link "Save and Send Message..." at bounding box center [707, 447] width 196 height 31
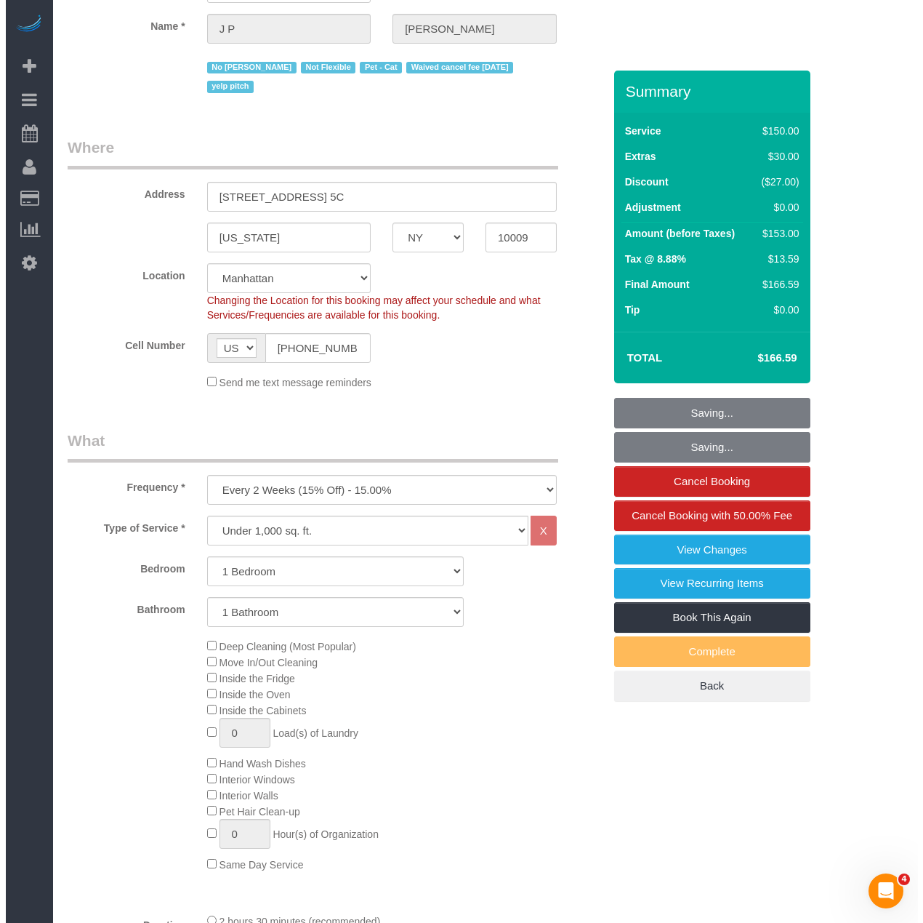
scroll to position [0, 0]
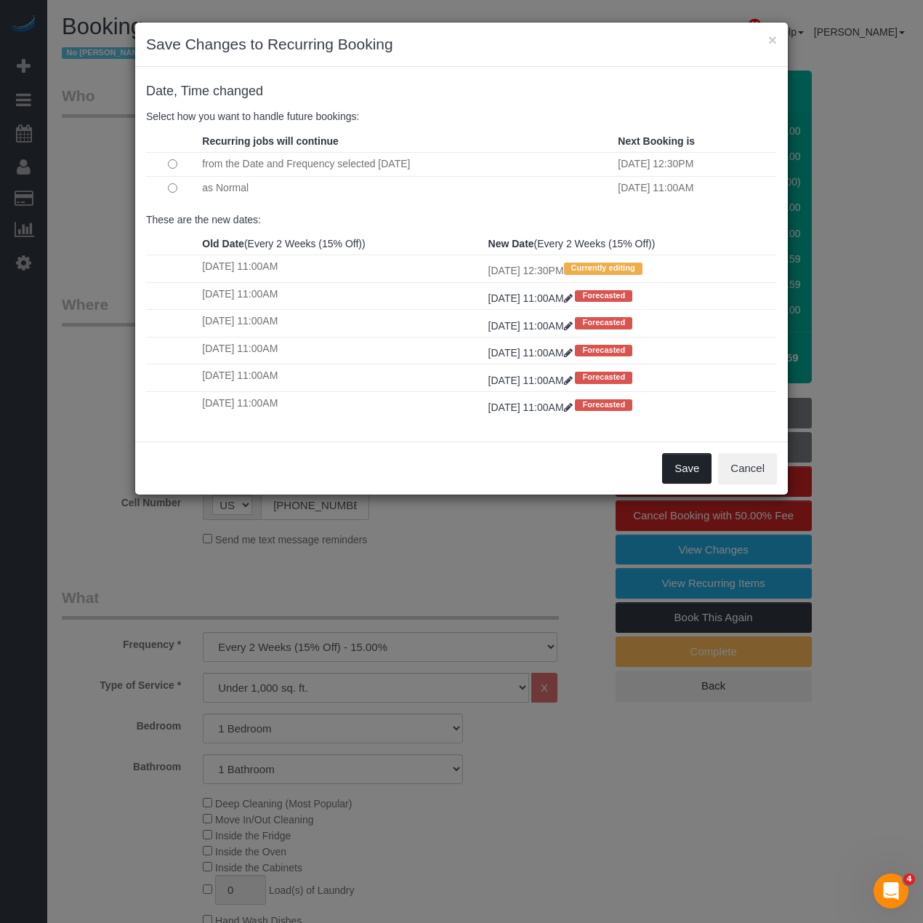
click at [693, 473] on button "Save" at bounding box center [686, 468] width 49 height 31
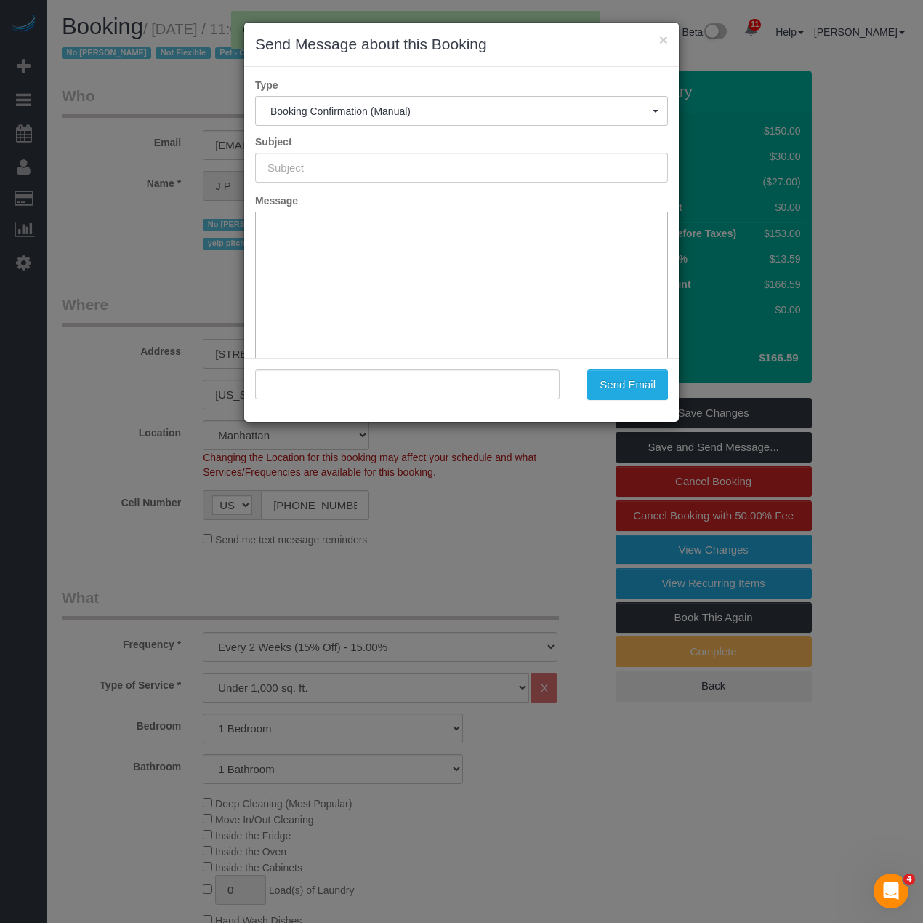
type input "Cleaning Confirmed for 09/05/2025 at 12:30pm"
type input ""J P DILLER" <jpd@cheerful.com>"
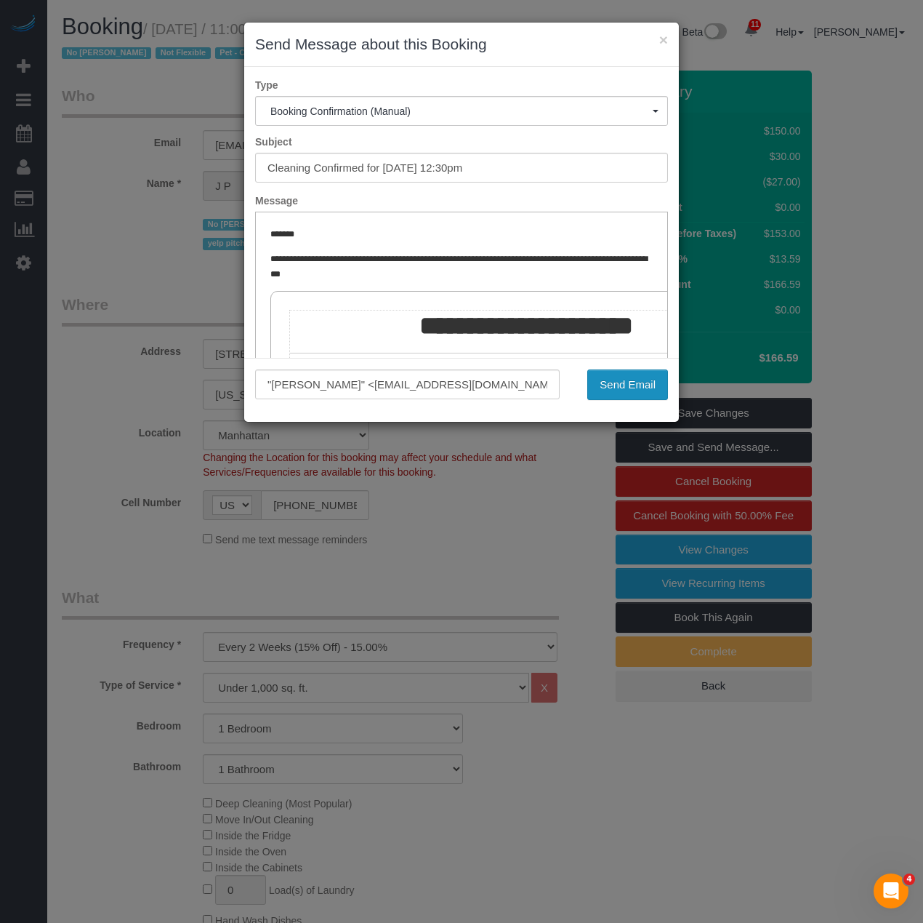
click at [622, 374] on button "Send Email" at bounding box center [628, 384] width 81 height 31
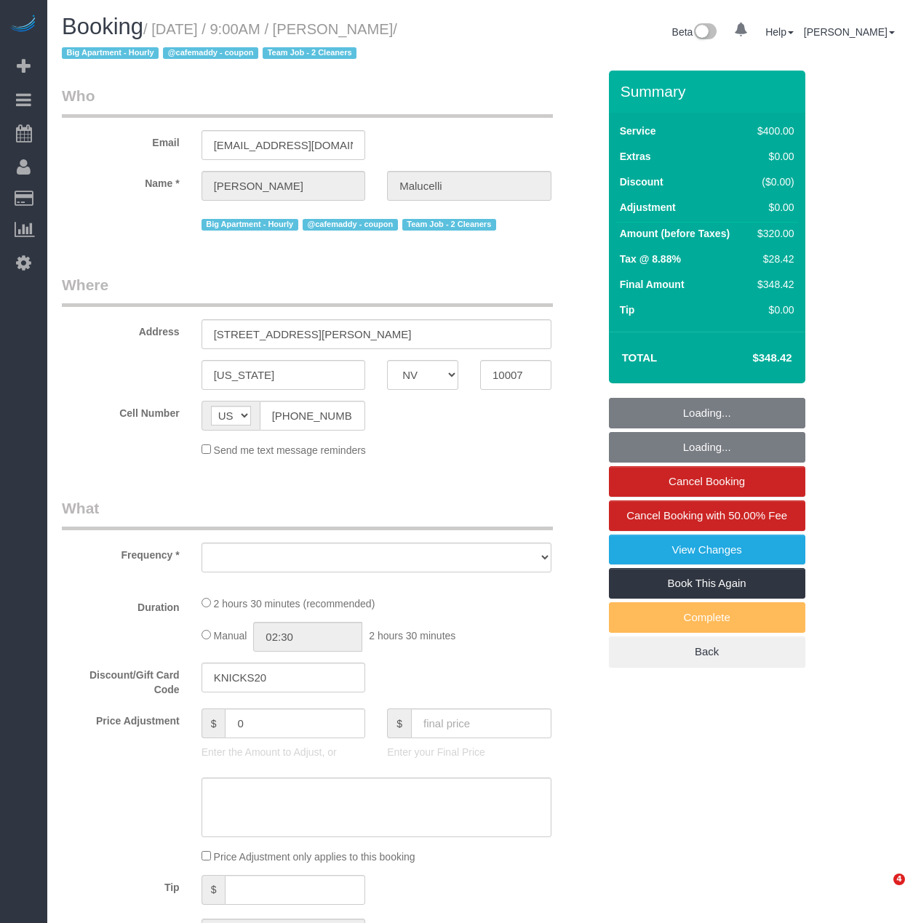
select select "NV"
select select "string:stripe-pm_1S2ecx4VGloSiKo7WvMfap5Y"
select select "spot1"
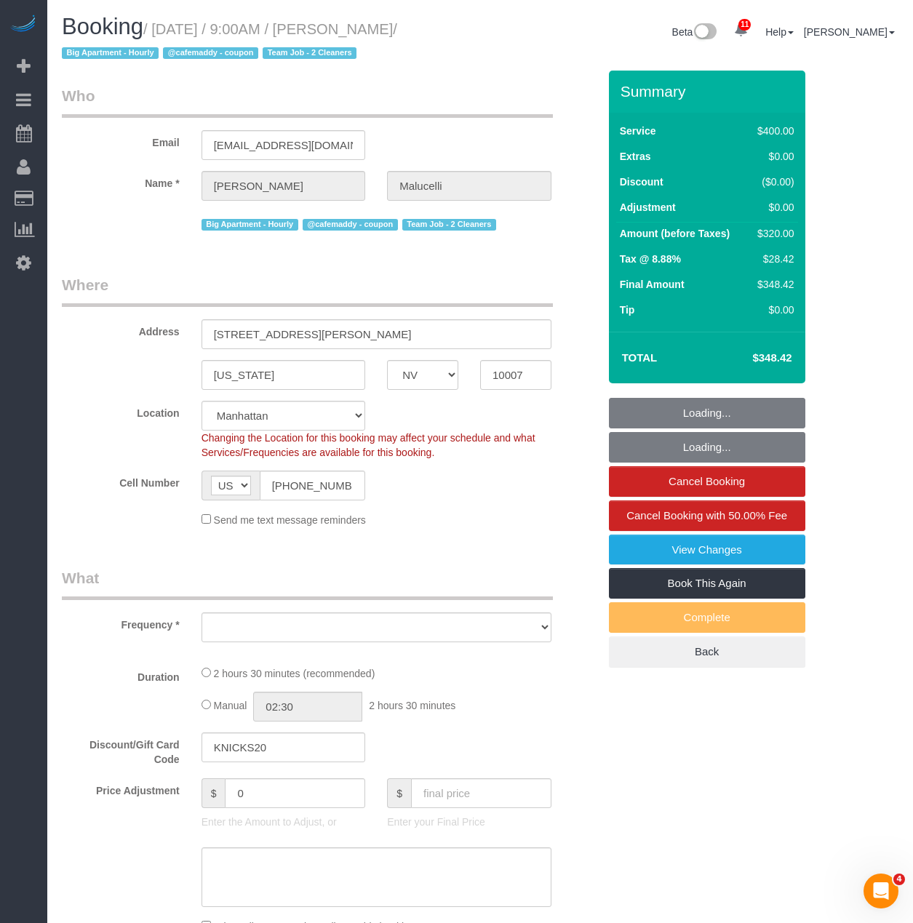
select select "object:1132"
select select "number:57"
select select "number:72"
select select "number:15"
select select "number:5"
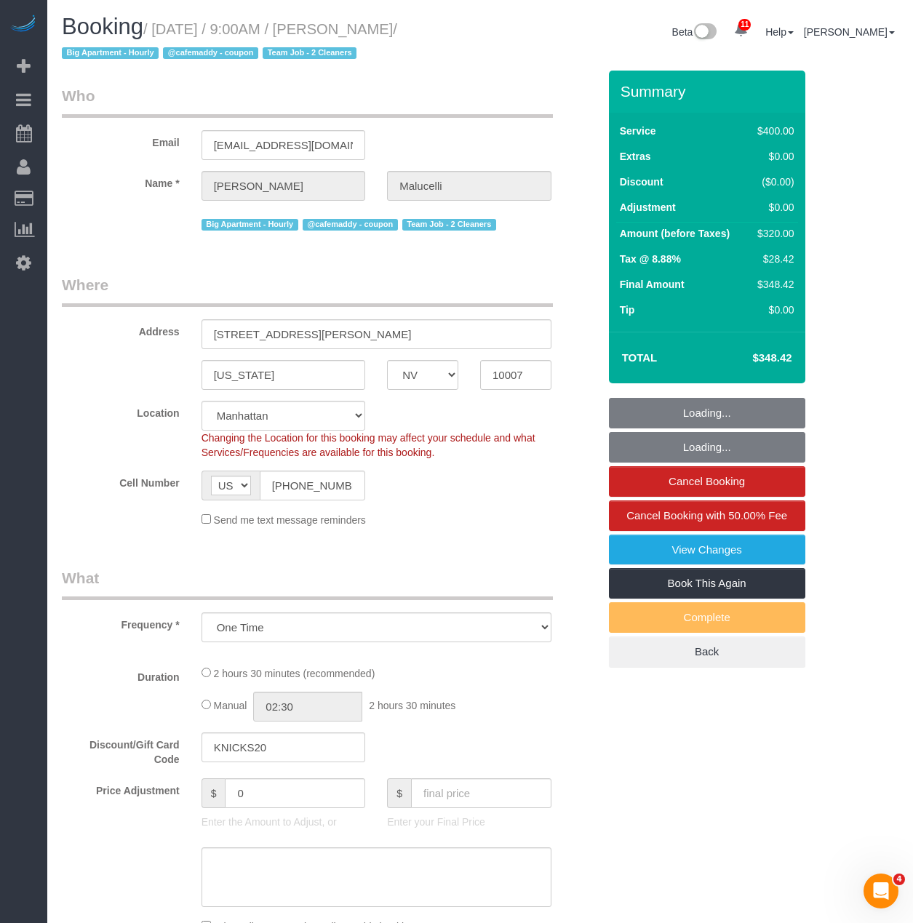
select select "object:1372"
select select "150"
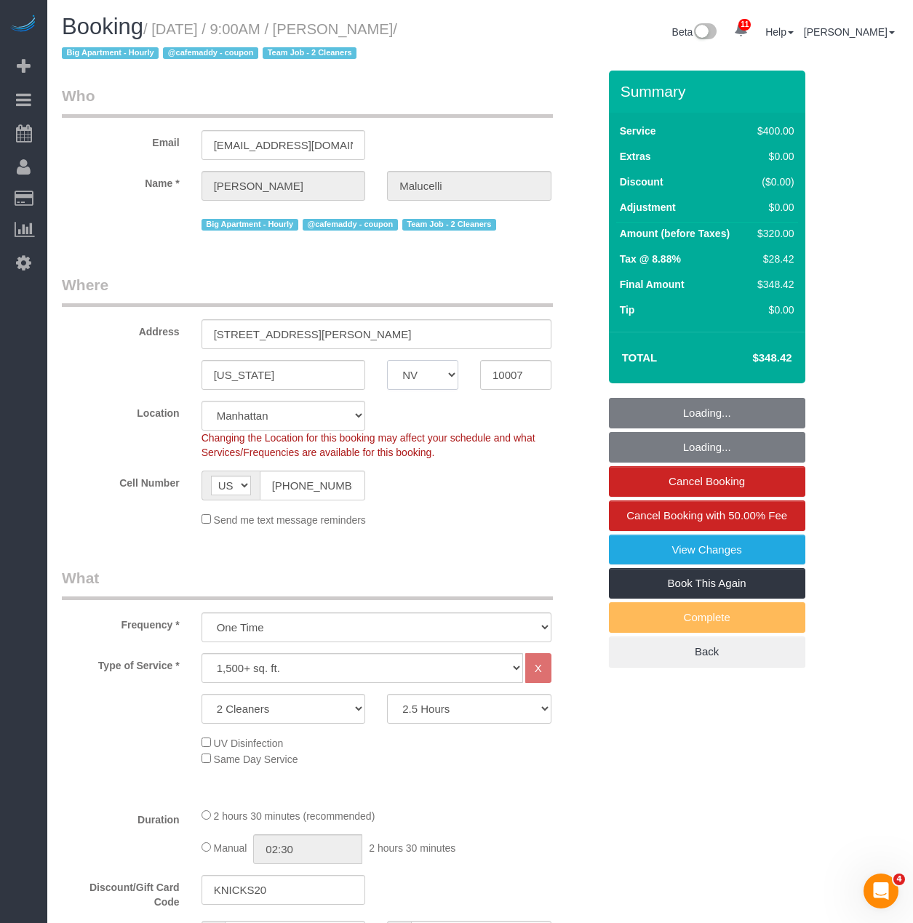
click at [406, 371] on select "AK AL AR AZ CA CO CT DC DE FL GA HI IA ID IL IN KS KY LA MA MD ME MI MN MO MS M…" at bounding box center [422, 375] width 71 height 30
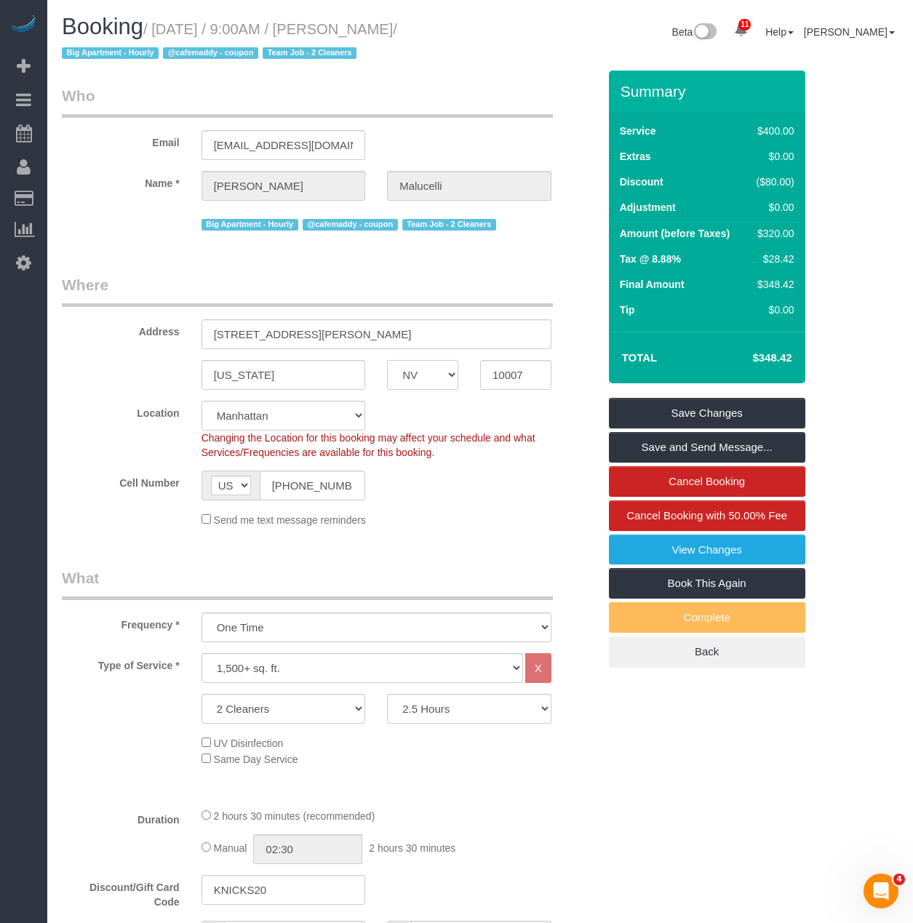
select select "NY"
click at [387, 360] on select "AK AL AR AZ CA CO CT DC DE FL GA HI IA ID IL IN KS KY LA MA MD ME MI MN MO MS M…" at bounding box center [422, 375] width 71 height 30
click at [697, 409] on link "Save Changes" at bounding box center [707, 413] width 196 height 31
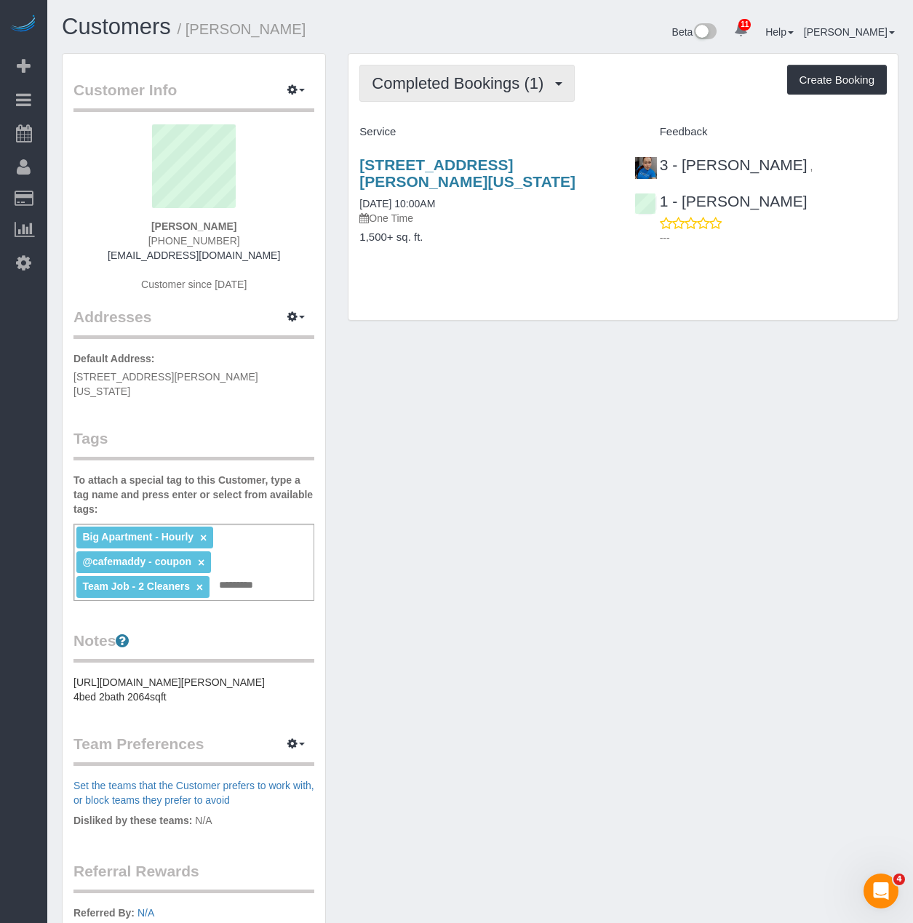
click at [539, 81] on span "Completed Bookings (1)" at bounding box center [461, 83] width 179 height 18
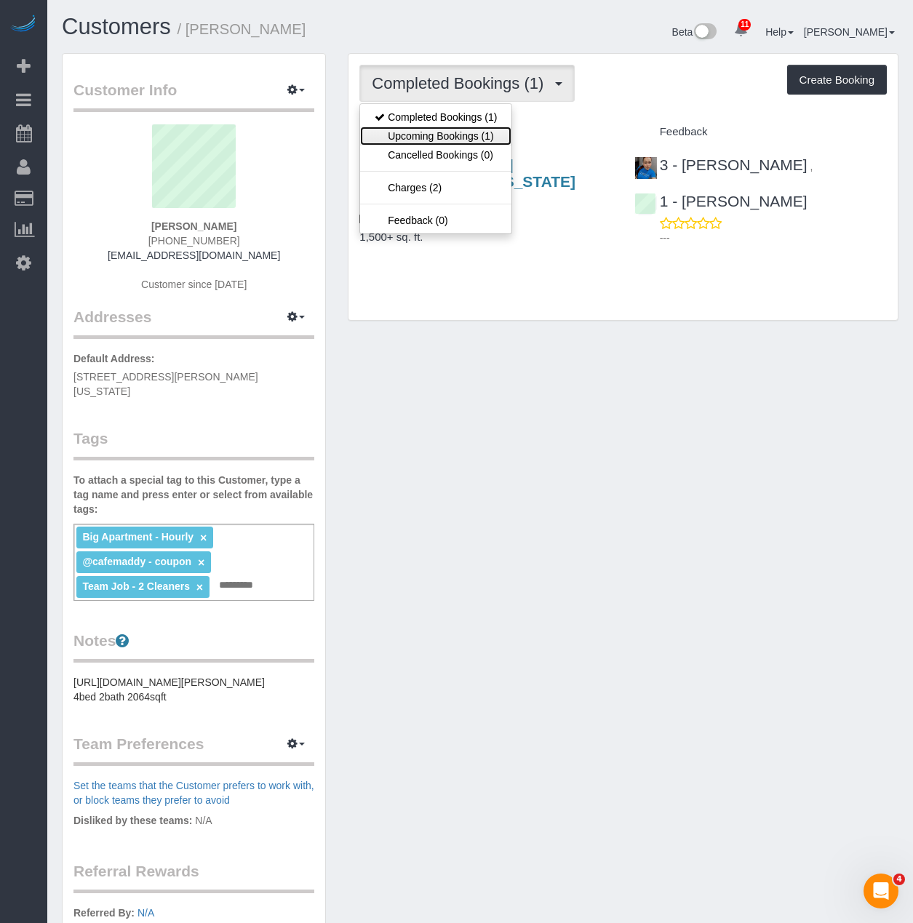
click at [494, 138] on link "Upcoming Bookings (1)" at bounding box center [435, 136] width 151 height 19
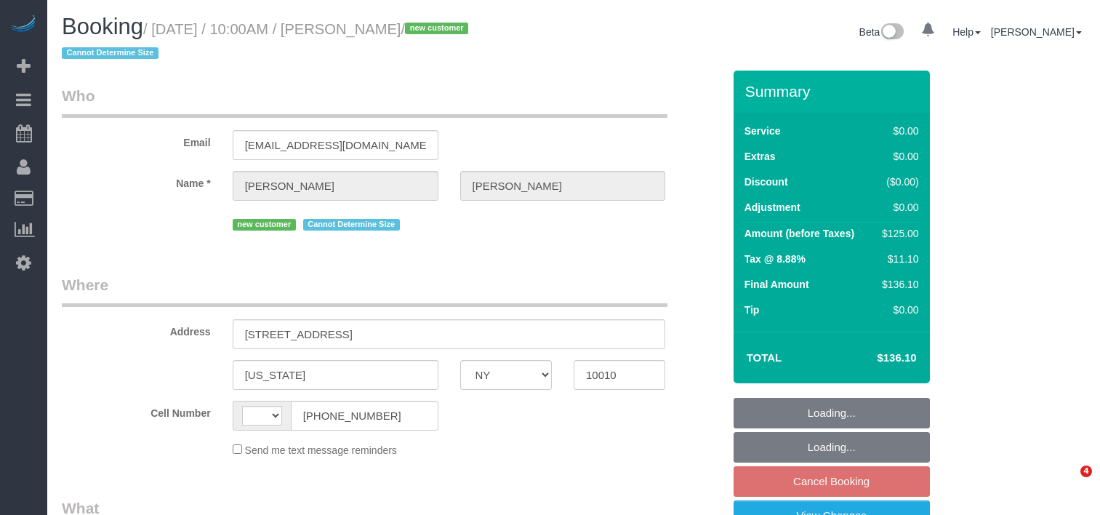
select select "NY"
select select "string:[GEOGRAPHIC_DATA]"
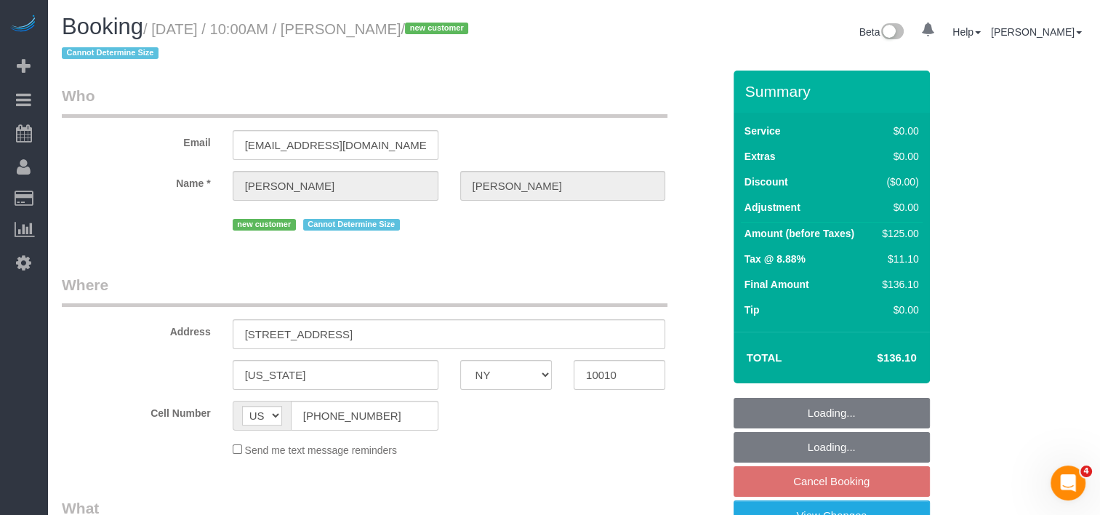
select select "object:719"
select select "string:stripe-pm_1S3dvy4VGloSiKo7qg53GmC9"
select select "number:58"
select select "number:72"
select select "number:15"
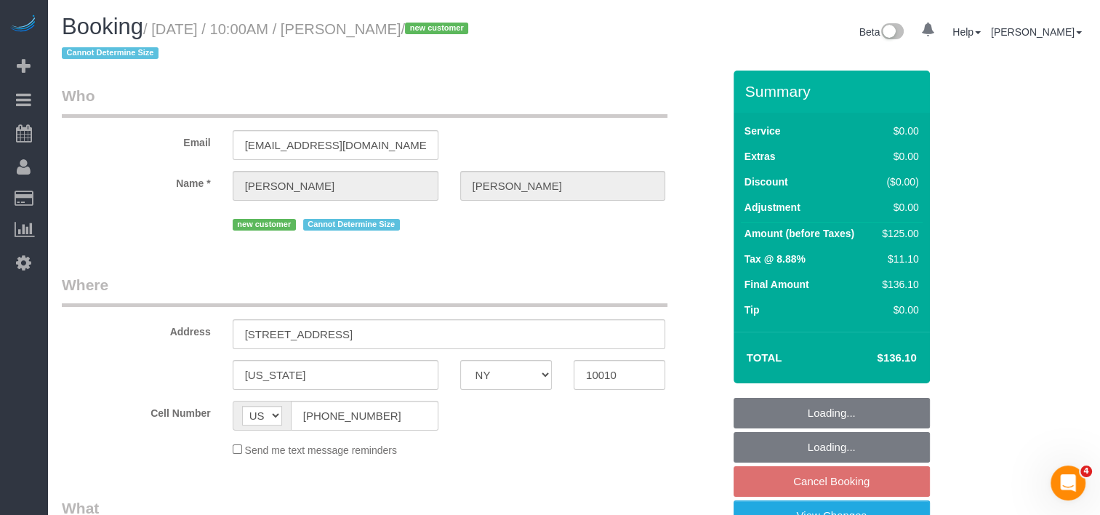
select select "number:5"
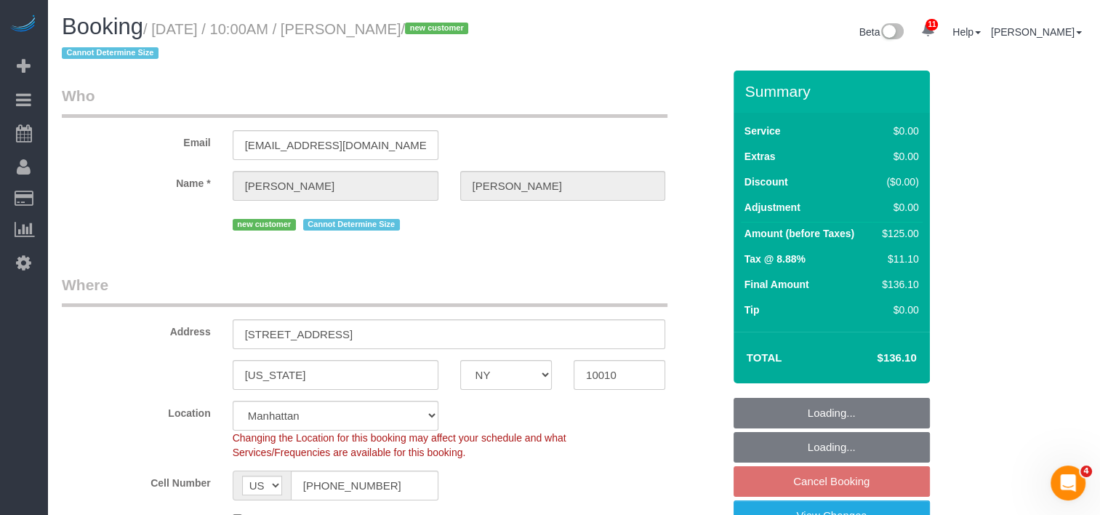
select select "spot2"
select select "object:976"
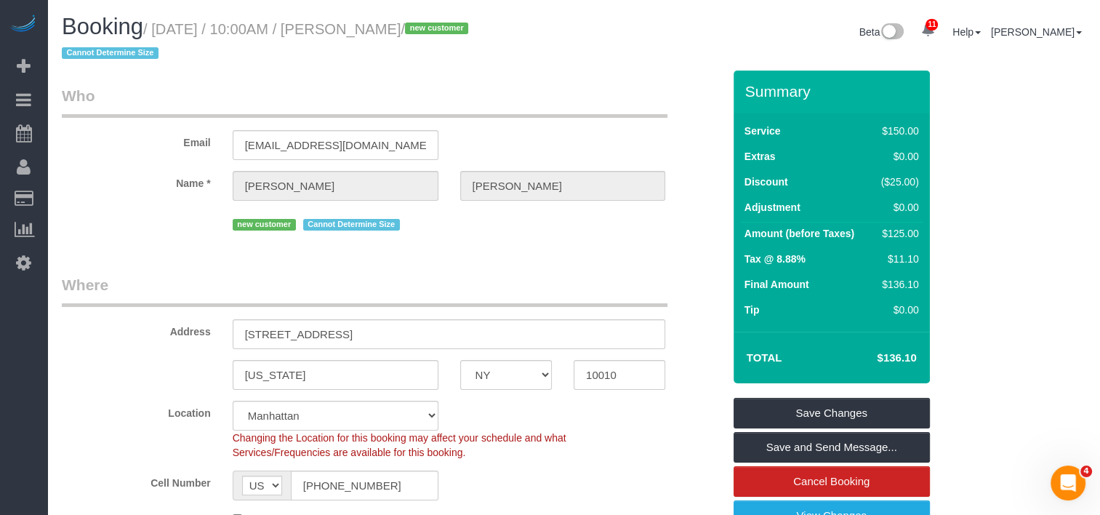
drag, startPoint x: 659, startPoint y: 220, endPoint x: 659, endPoint y: 204, distance: 16.7
click at [659, 218] on div "new customer Cannot Determine Size" at bounding box center [449, 223] width 433 height 23
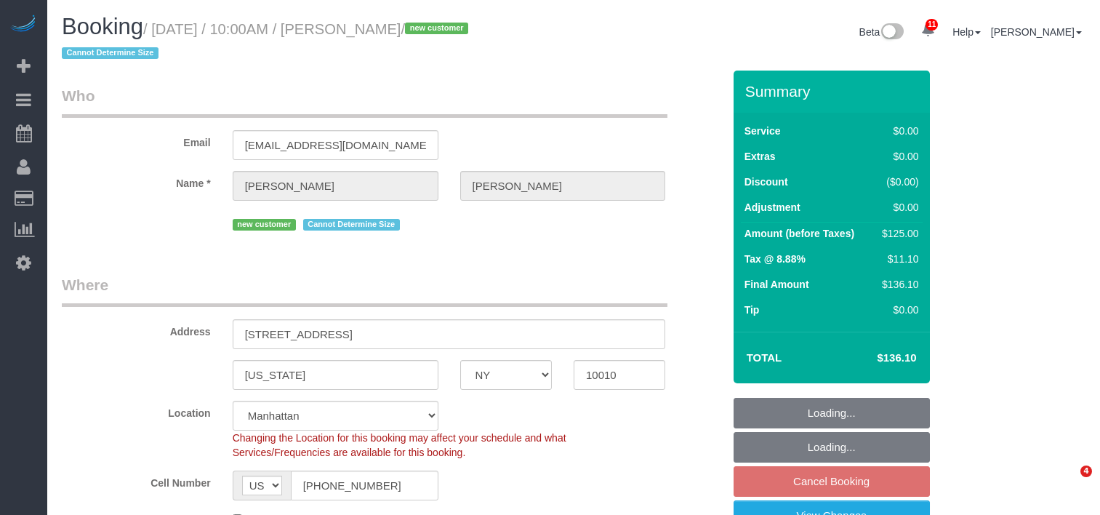
select select "NY"
select select "number:58"
select select "number:72"
select select "number:15"
select select "number:5"
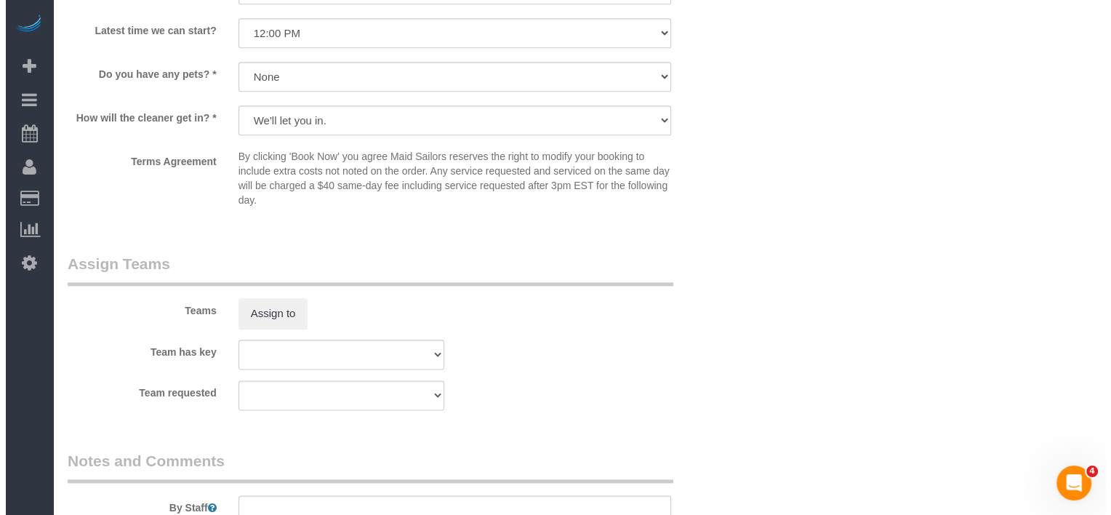
scroll to position [1745, 0]
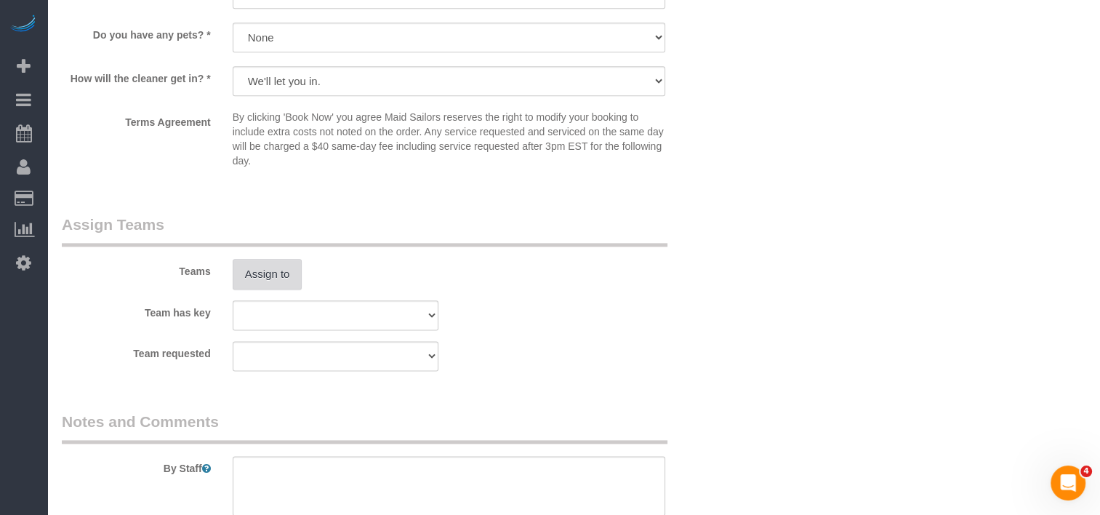
click at [265, 286] on button "Assign to" at bounding box center [268, 274] width 70 height 31
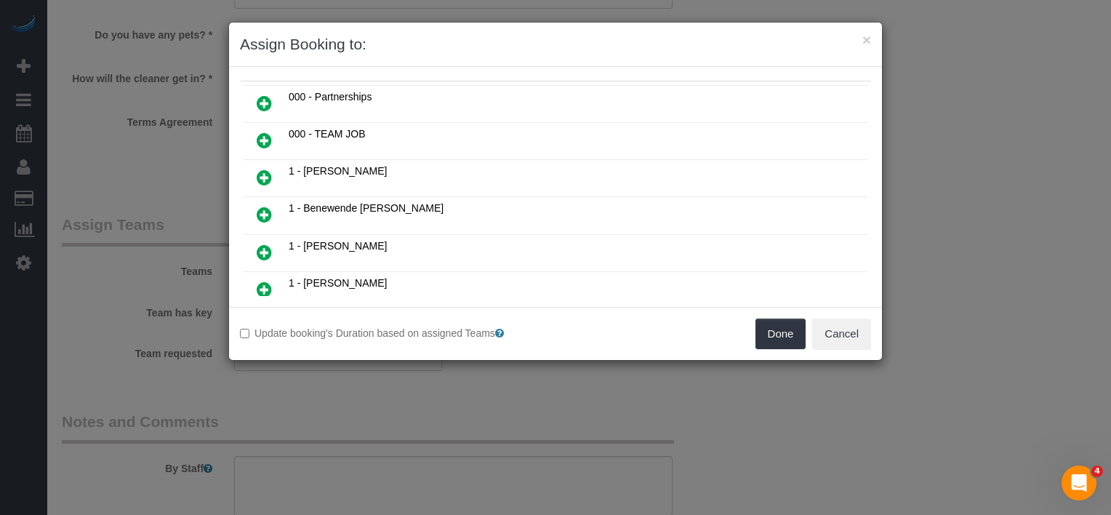
scroll to position [2453, 0]
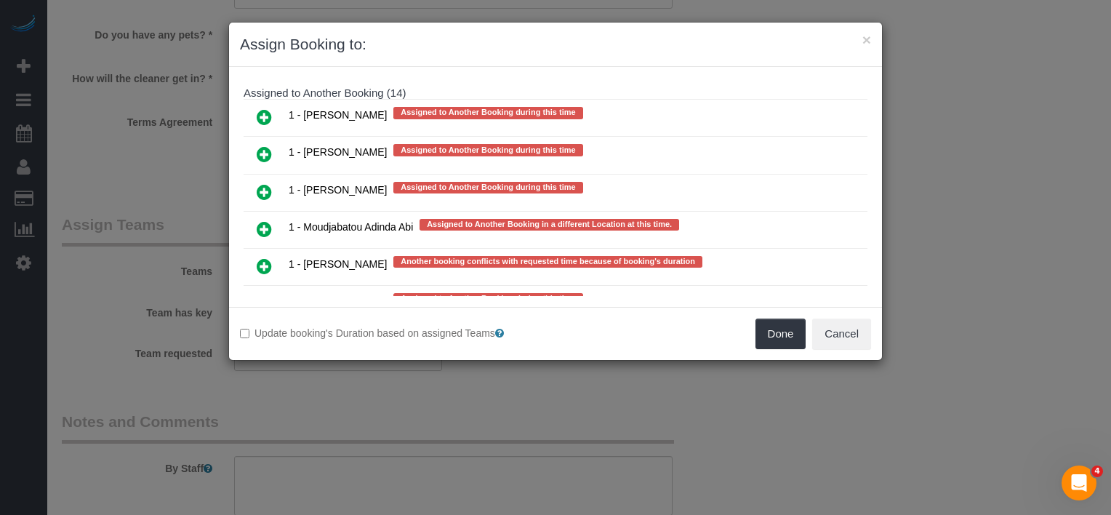
click at [259, 257] on icon at bounding box center [264, 265] width 15 height 17
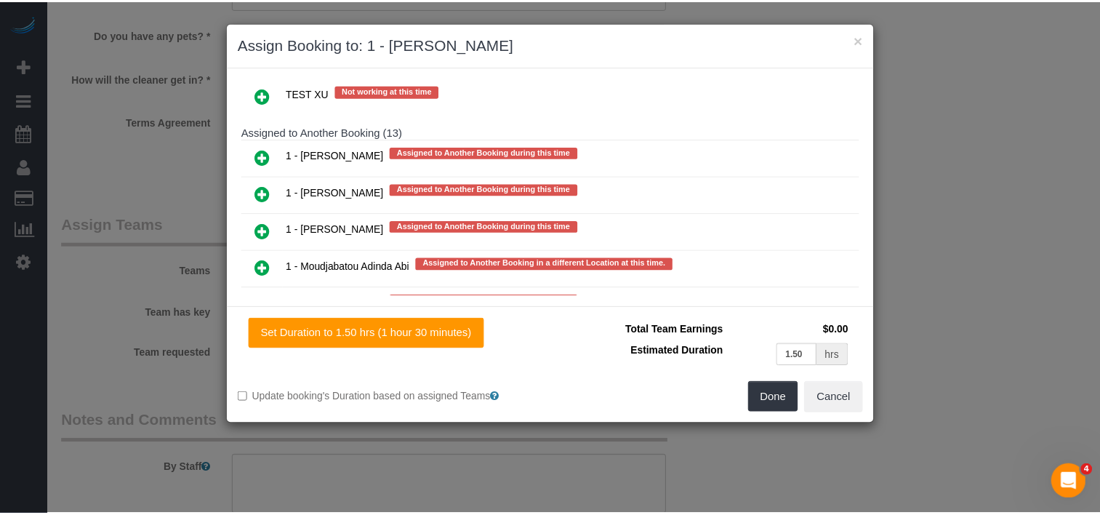
scroll to position [2493, 0]
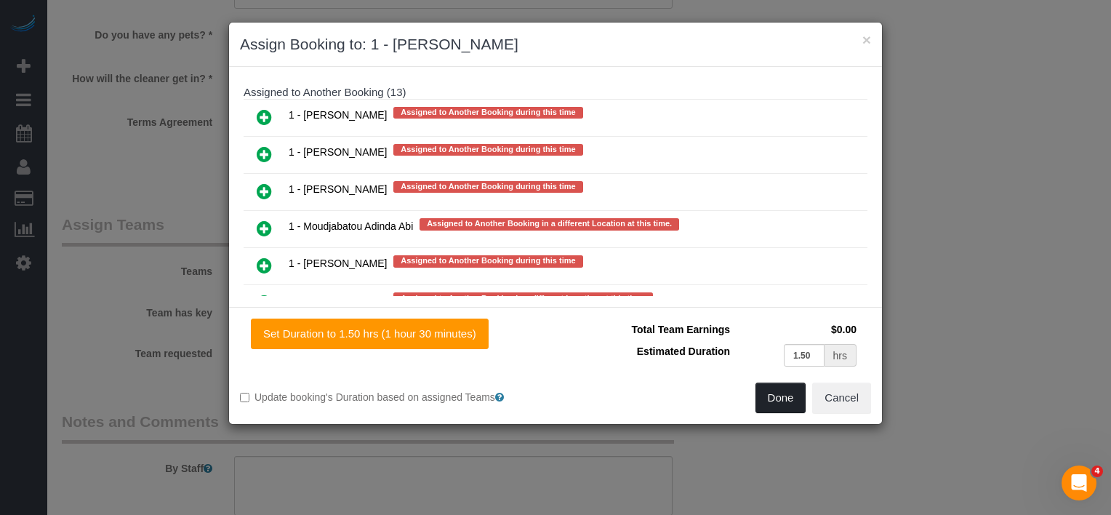
click at [787, 405] on button "Done" at bounding box center [780, 397] width 51 height 31
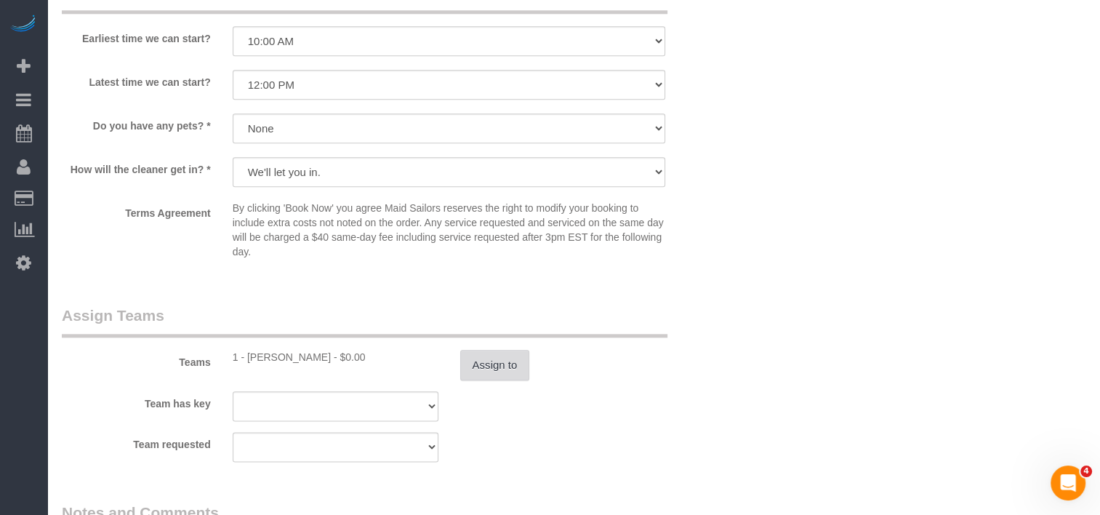
scroll to position [1454, 0]
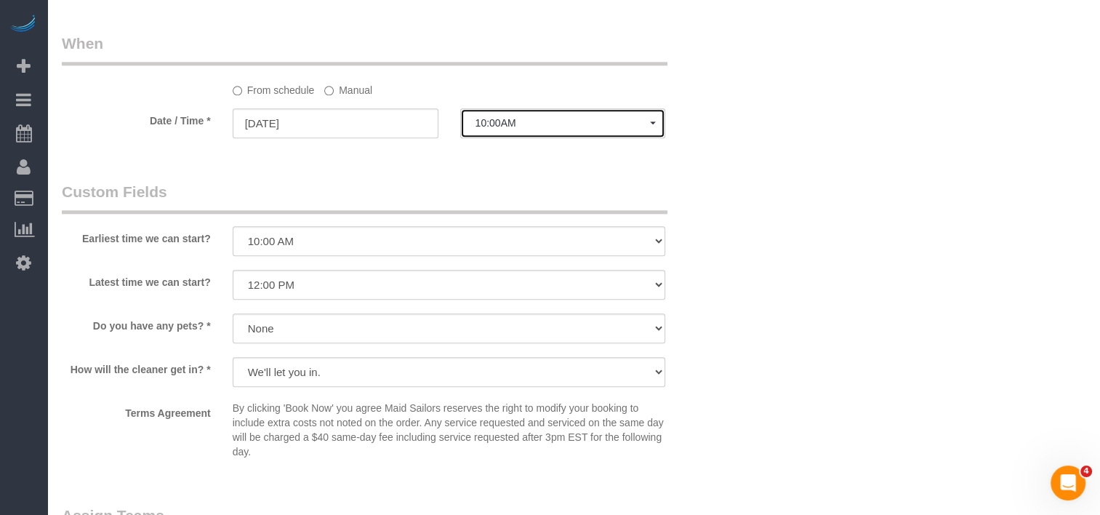
click at [500, 128] on span "10:00AM" at bounding box center [563, 123] width 175 height 12
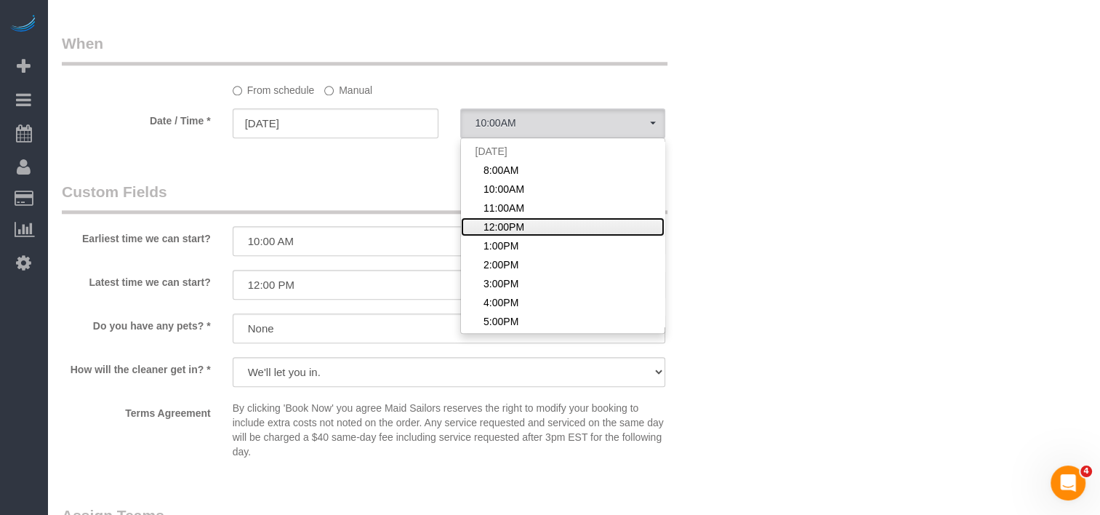
click at [503, 224] on link "12:00PM" at bounding box center [563, 226] width 204 height 19
select select "spot4"
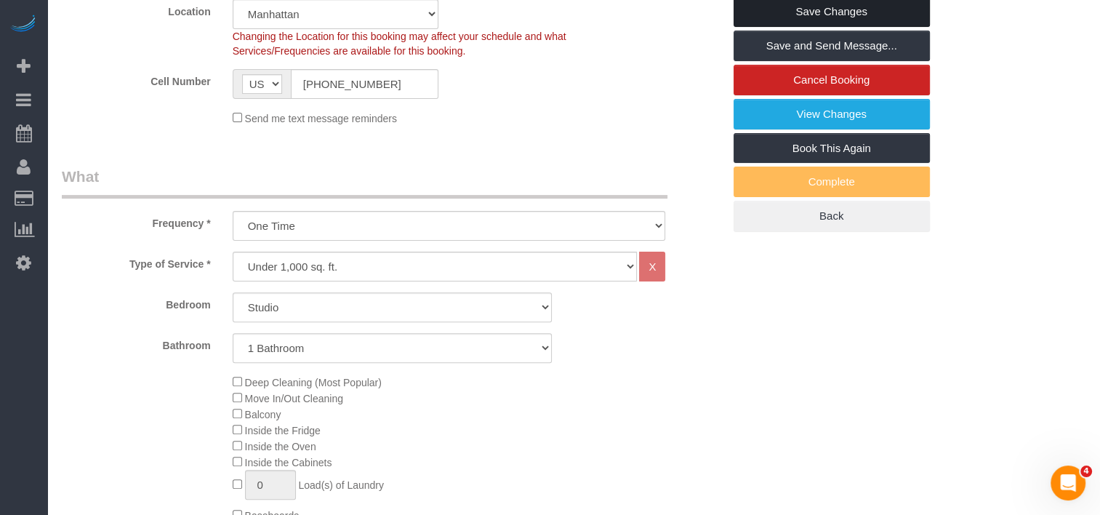
scroll to position [218, 0]
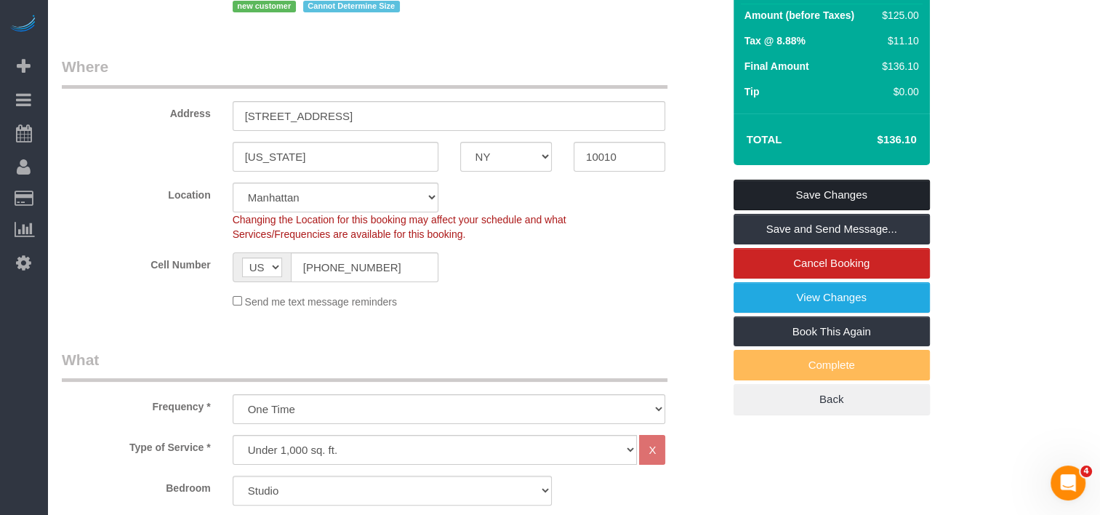
click at [822, 194] on link "Save Changes" at bounding box center [832, 195] width 196 height 31
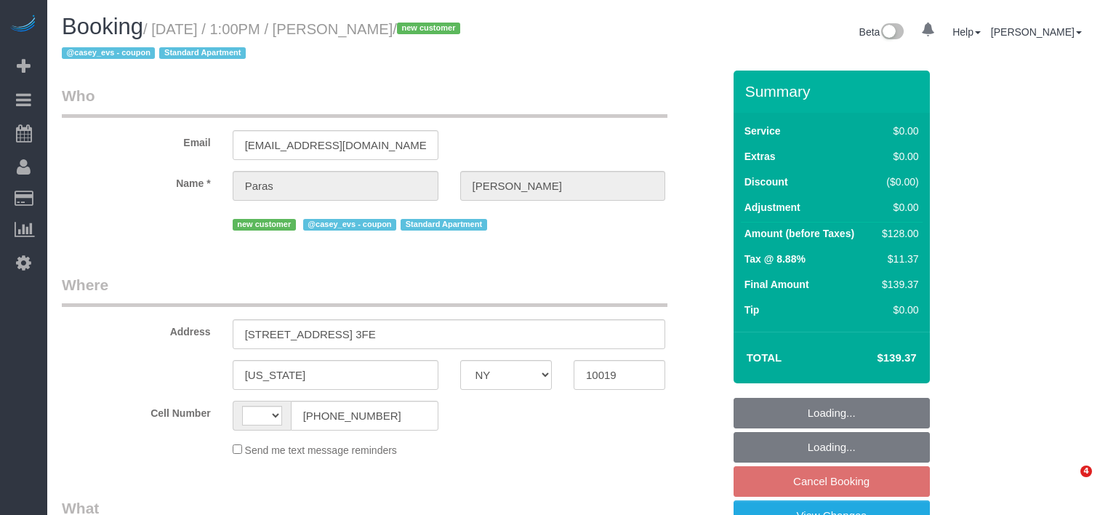
select select "NY"
select select "string:[GEOGRAPHIC_DATA]"
select select "object:721"
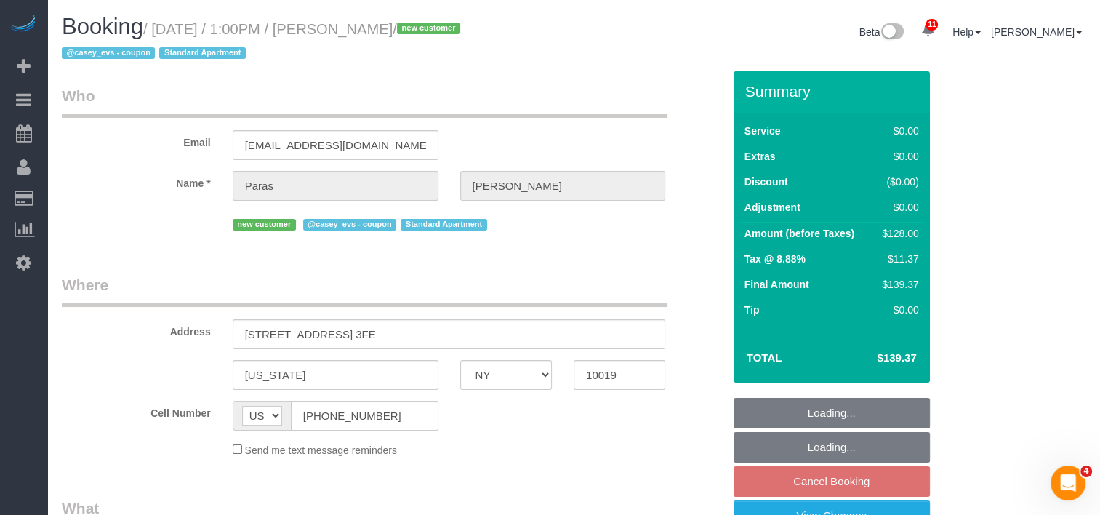
select select "string:stripe-pm_1S2bPS4VGloSiKo7w4JyxUZH"
select select "spot5"
select select "number:59"
select select "number:78"
select select "number:15"
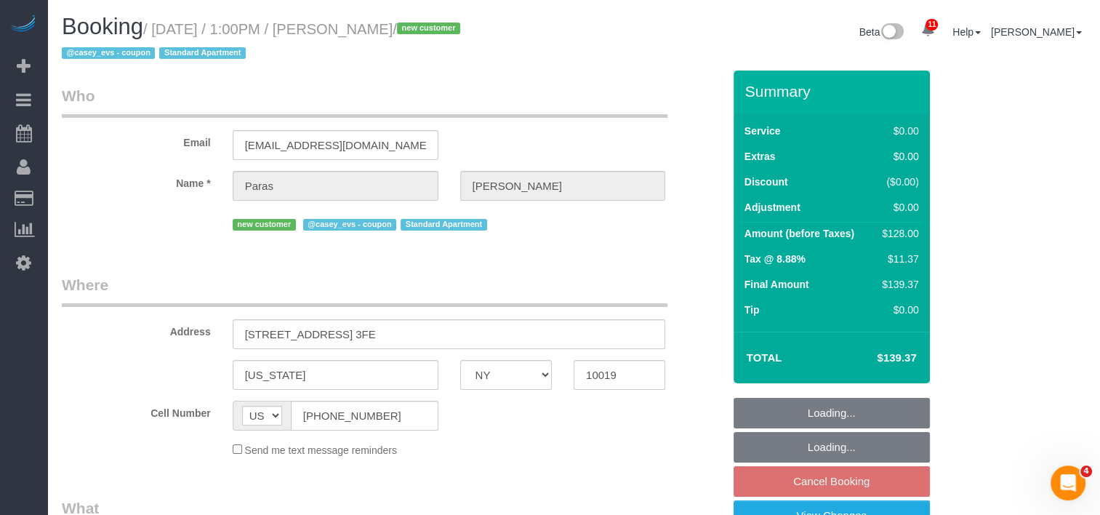
select select "number:5"
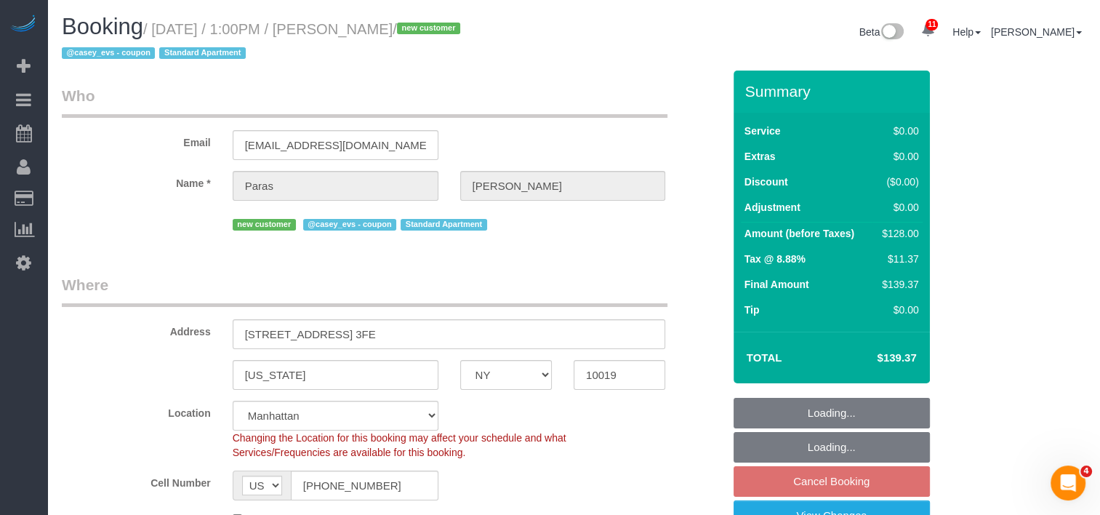
select select "1"
select select "object:1366"
select select "1"
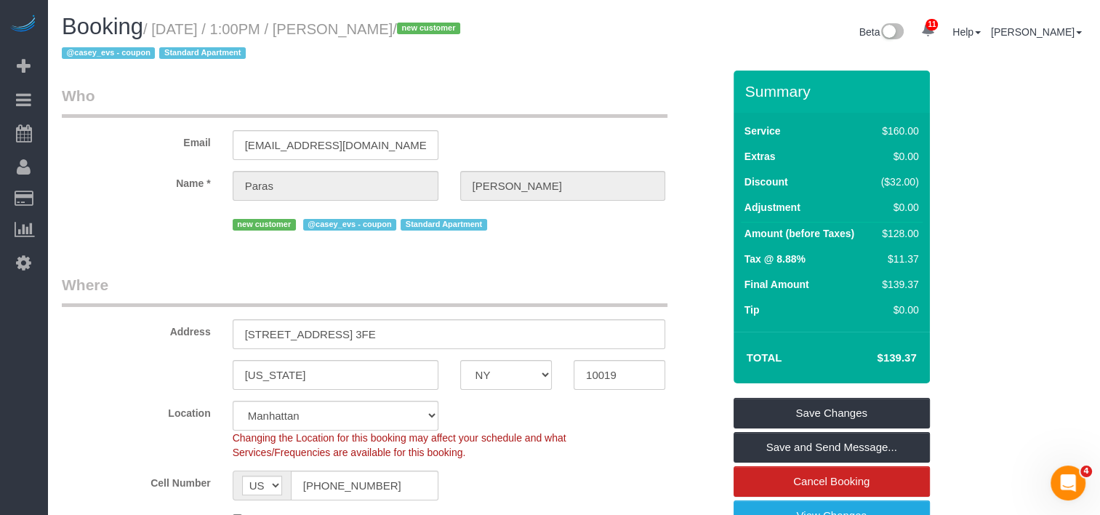
click at [622, 294] on legend "Where" at bounding box center [365, 290] width 606 height 33
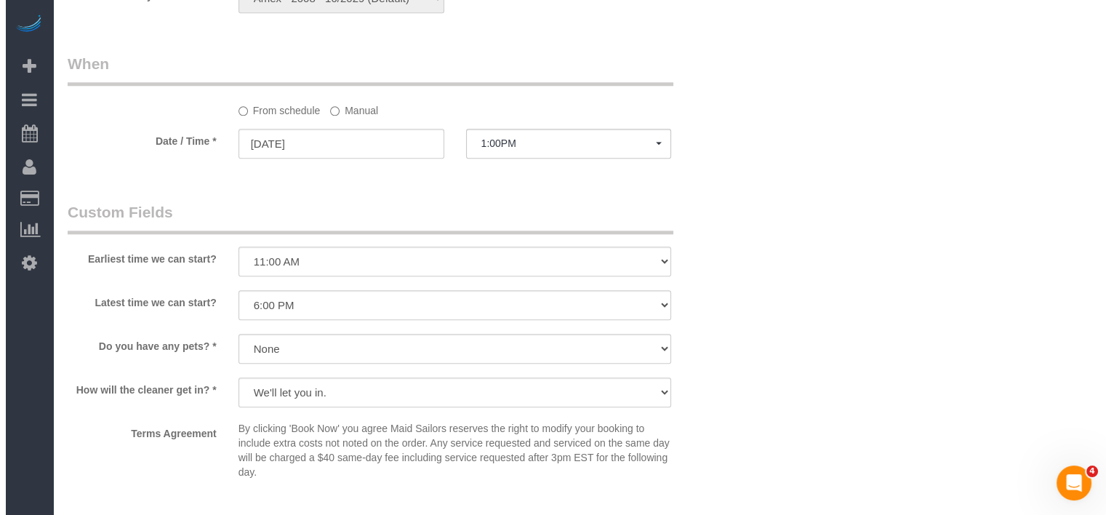
scroll to position [1672, 0]
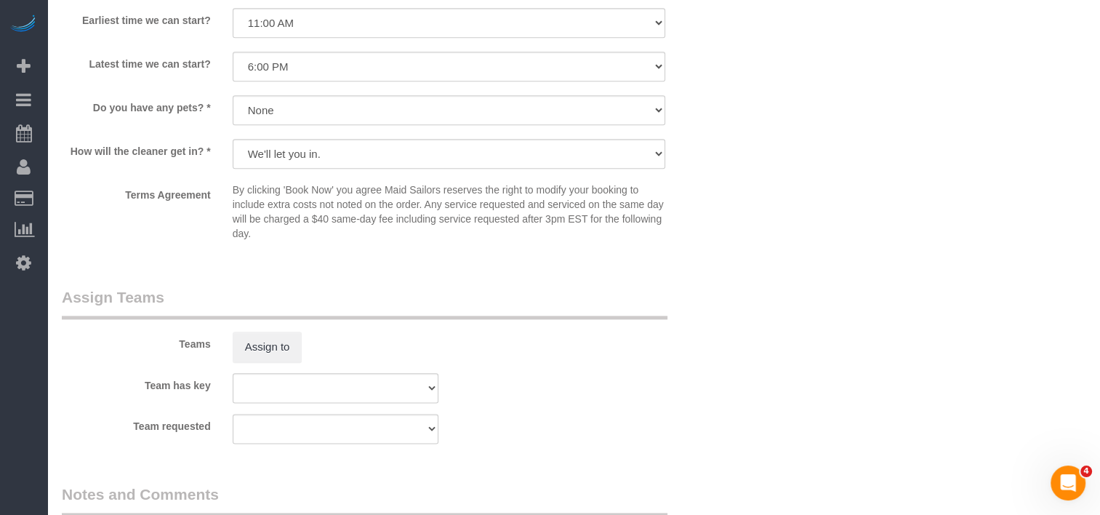
click at [302, 342] on div "Assign to" at bounding box center [336, 347] width 228 height 31
click at [300, 342] on button "Assign to" at bounding box center [268, 347] width 70 height 31
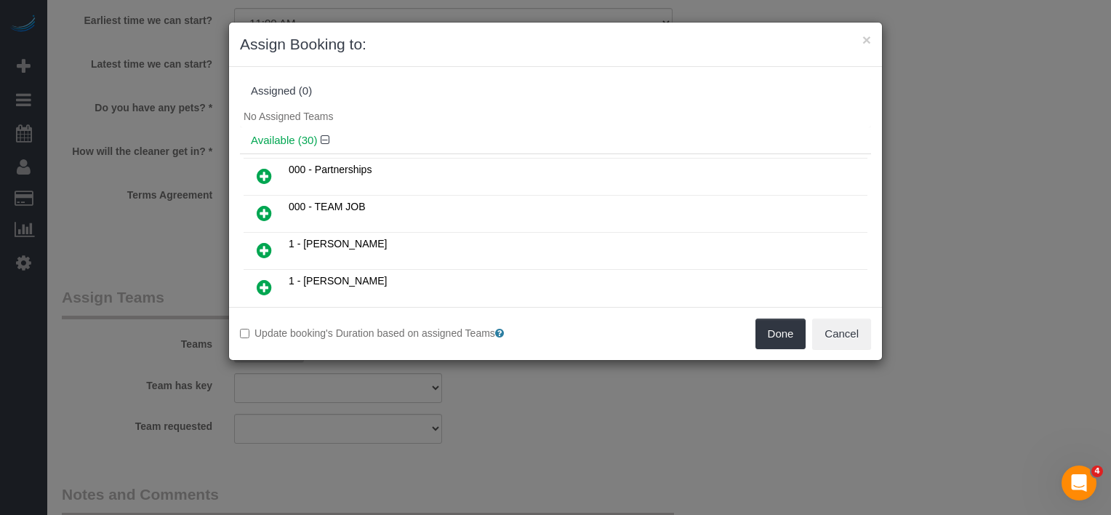
scroll to position [414, 0]
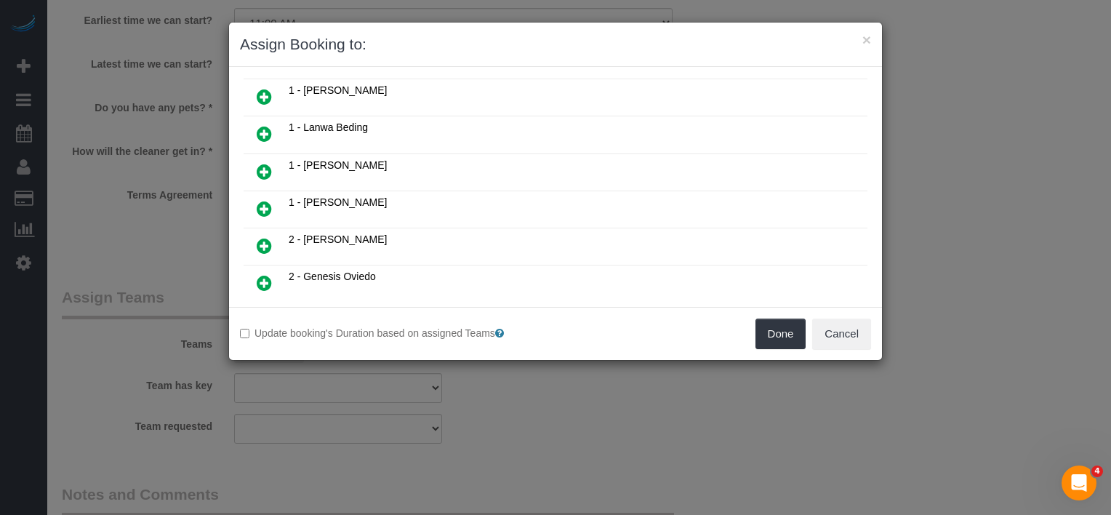
click at [259, 200] on icon at bounding box center [264, 208] width 15 height 17
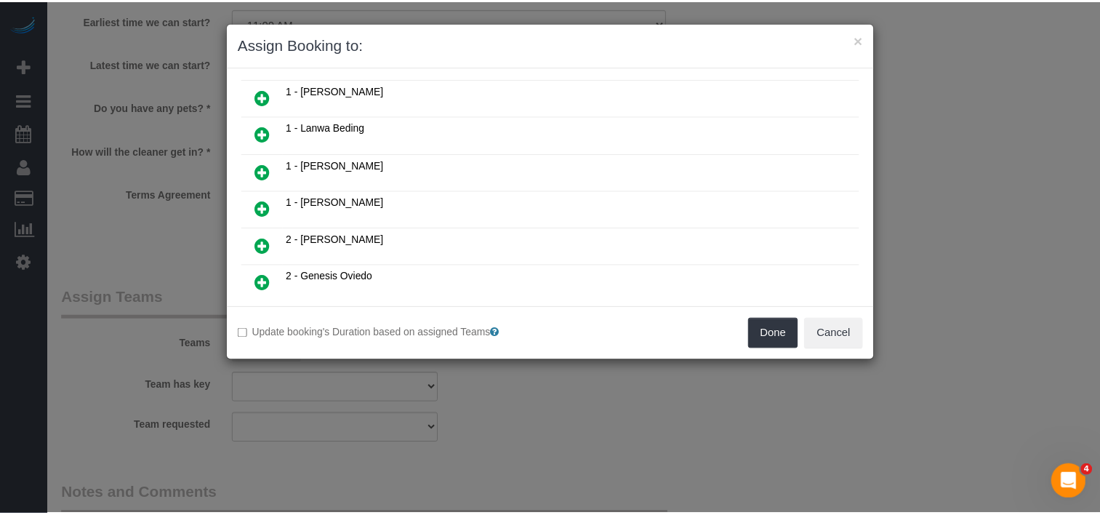
scroll to position [448, 0]
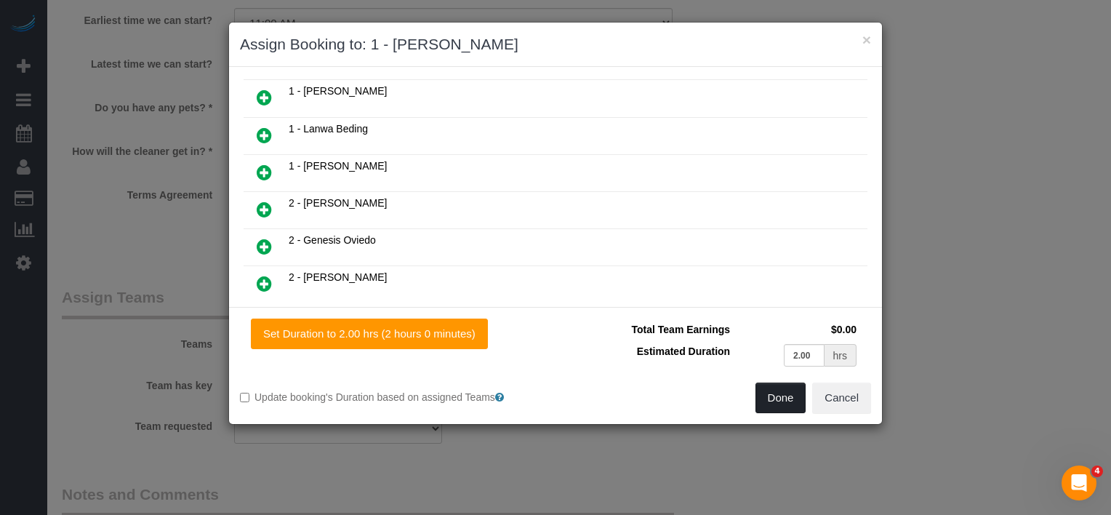
click at [768, 388] on button "Done" at bounding box center [780, 397] width 51 height 31
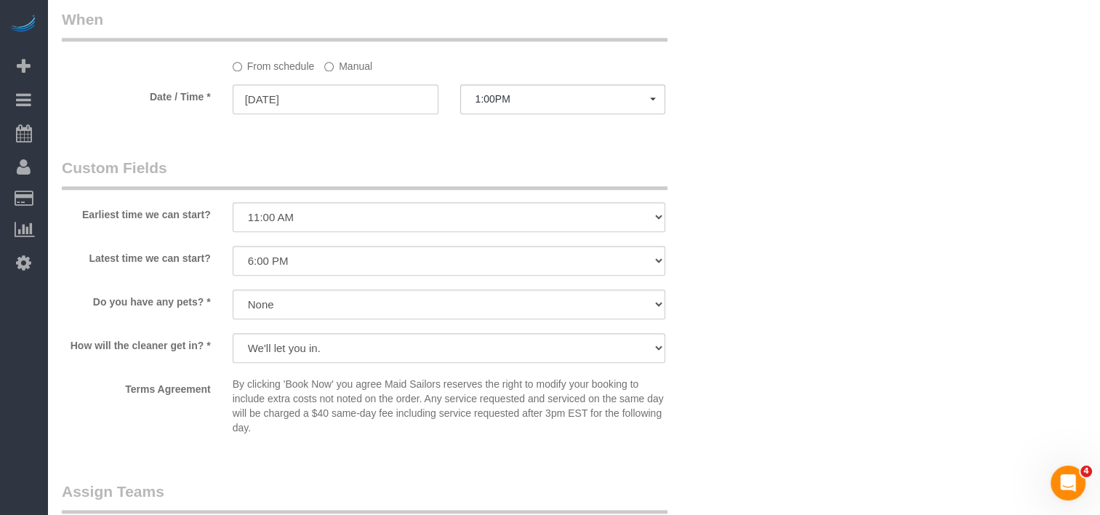
scroll to position [1236, 0]
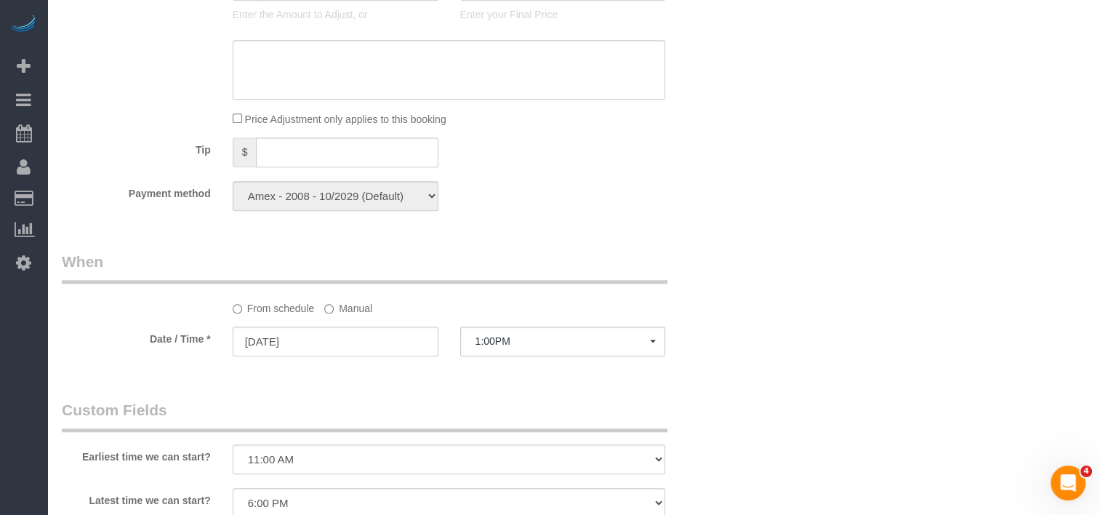
click at [345, 316] on label "Manual" at bounding box center [348, 306] width 48 height 20
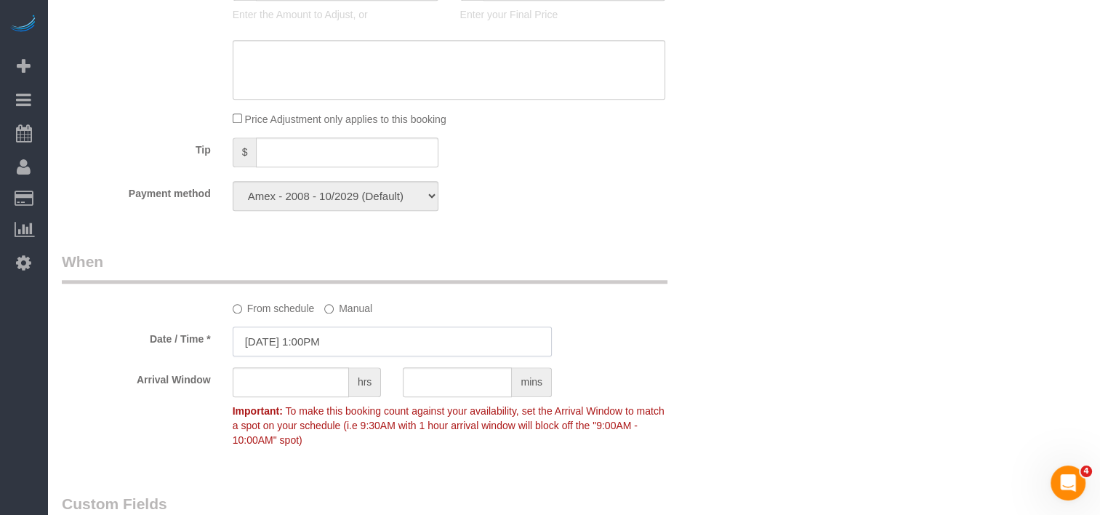
click at [360, 336] on input "[DATE] 1:00PM" at bounding box center [392, 341] width 319 height 30
click at [580, 198] on div "Payment method Amex - 2008 - 10/2029 (Default) Add Credit Card ─────────────── …" at bounding box center [392, 196] width 683 height 30
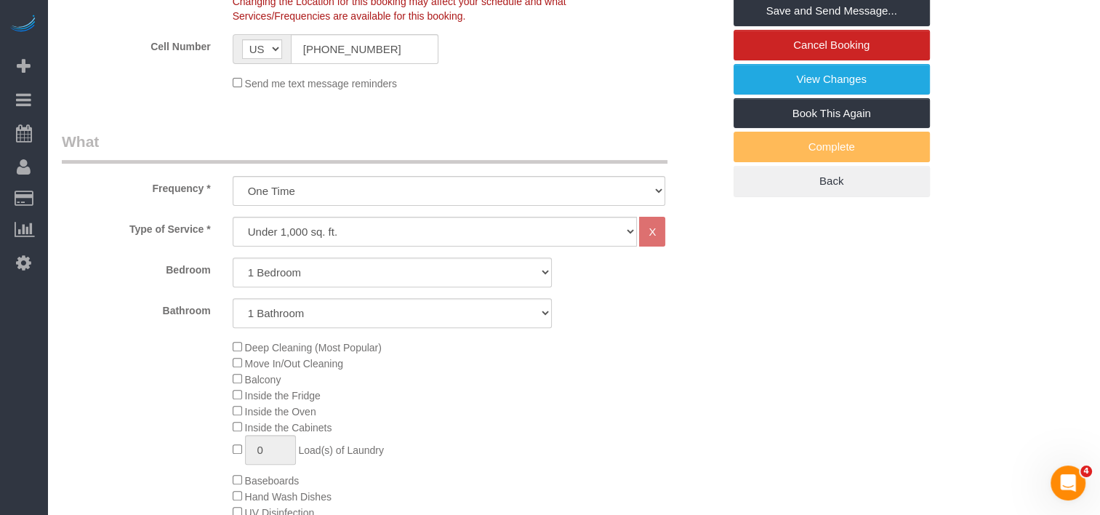
scroll to position [145, 0]
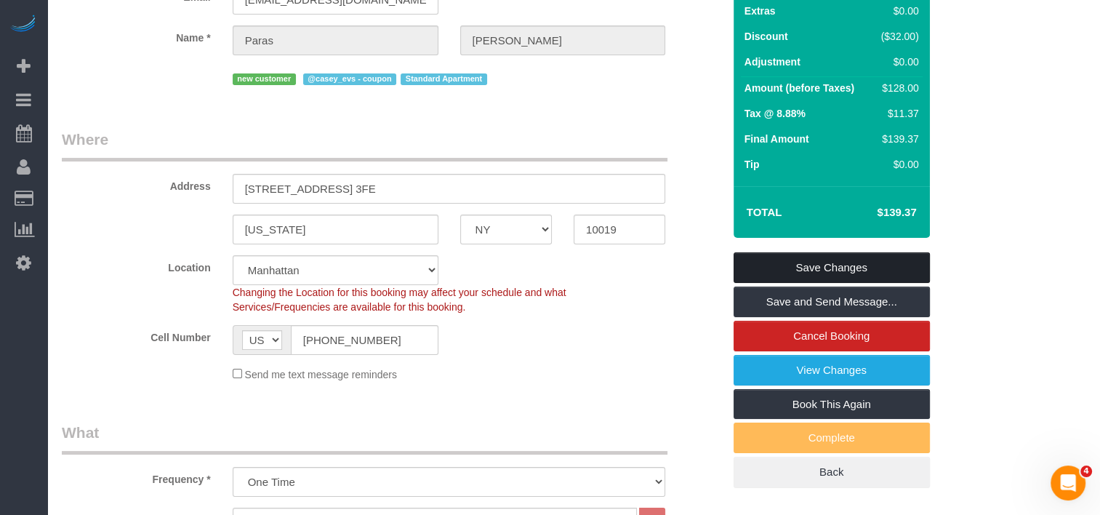
click at [854, 262] on link "Save Changes" at bounding box center [832, 267] width 196 height 31
